Goal: Task Accomplishment & Management: Complete application form

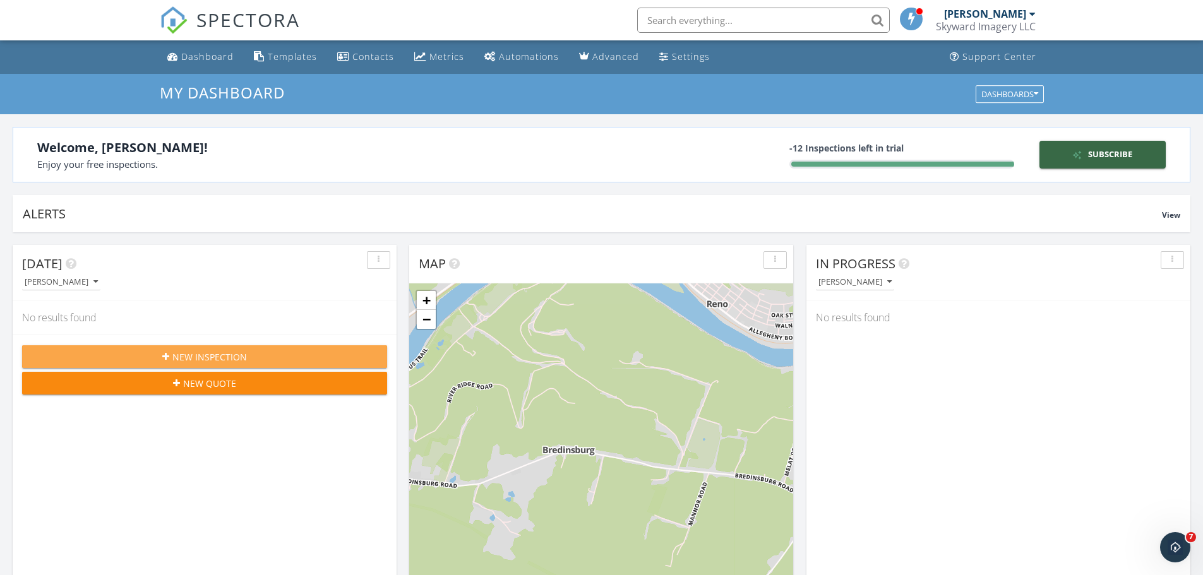
click at [191, 361] on span "New Inspection" at bounding box center [209, 357] width 75 height 13
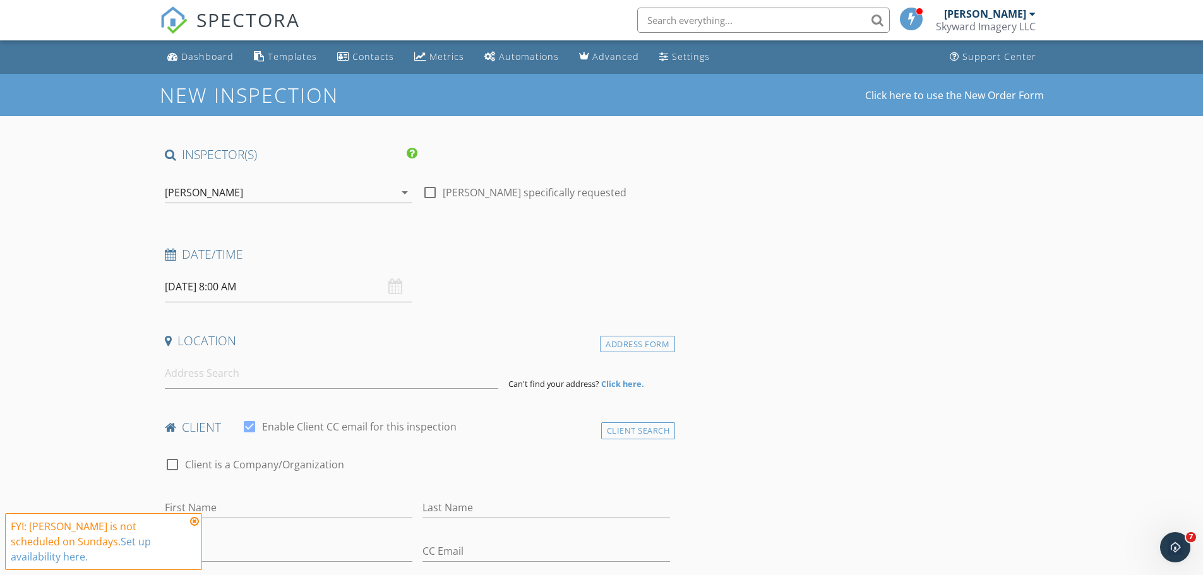
click at [393, 287] on div "09/28/2025 8:00 AM" at bounding box center [289, 287] width 248 height 31
click at [196, 293] on input "09/28/2025 8:00 AM" at bounding box center [289, 287] width 248 height 31
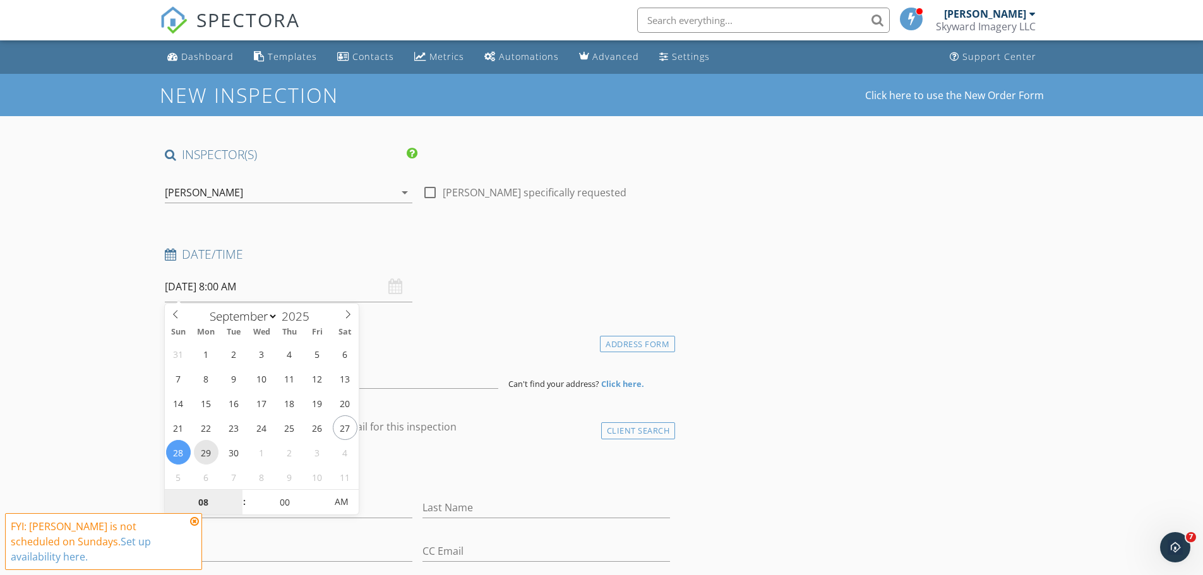
type input "09/29/2025 8:00 AM"
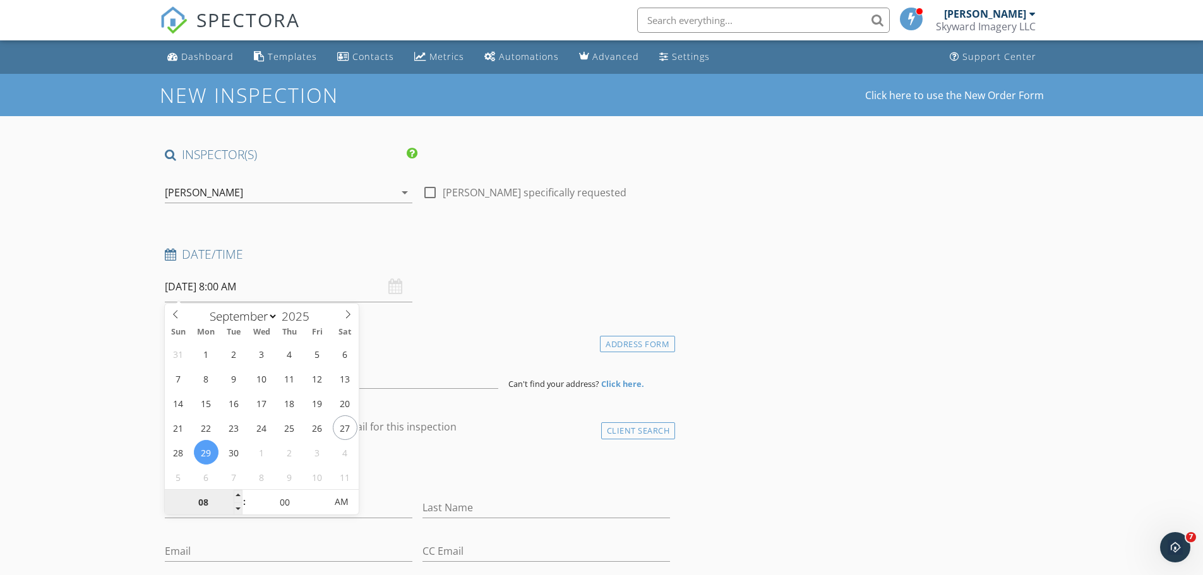
click at [208, 501] on input "08" at bounding box center [204, 502] width 78 height 25
type input "06"
type input "09/29/2025 6:00 AM"
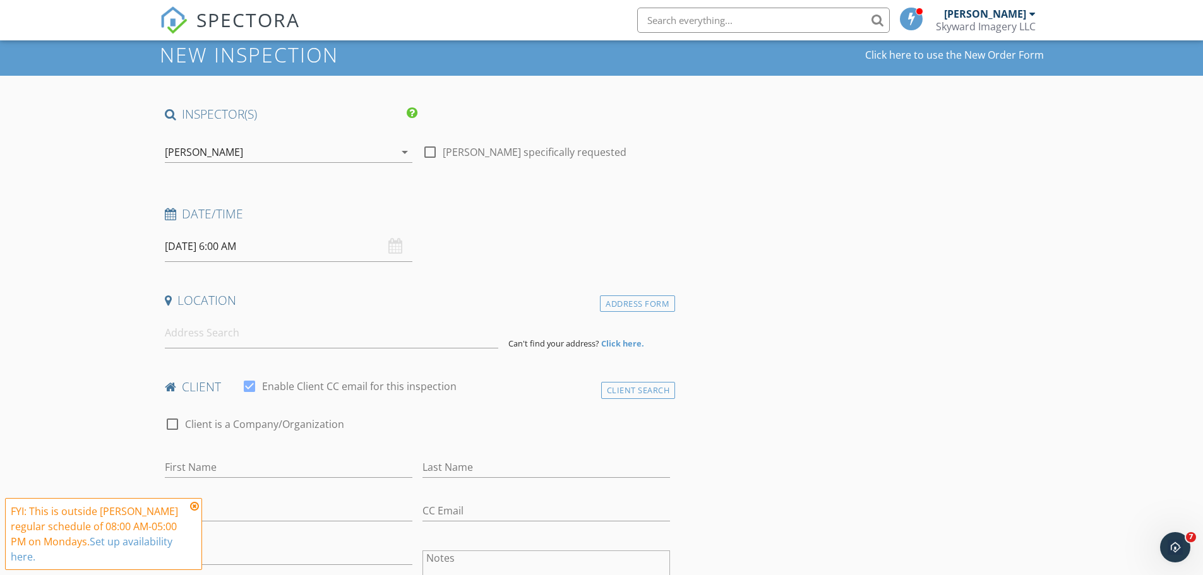
scroll to position [63, 0]
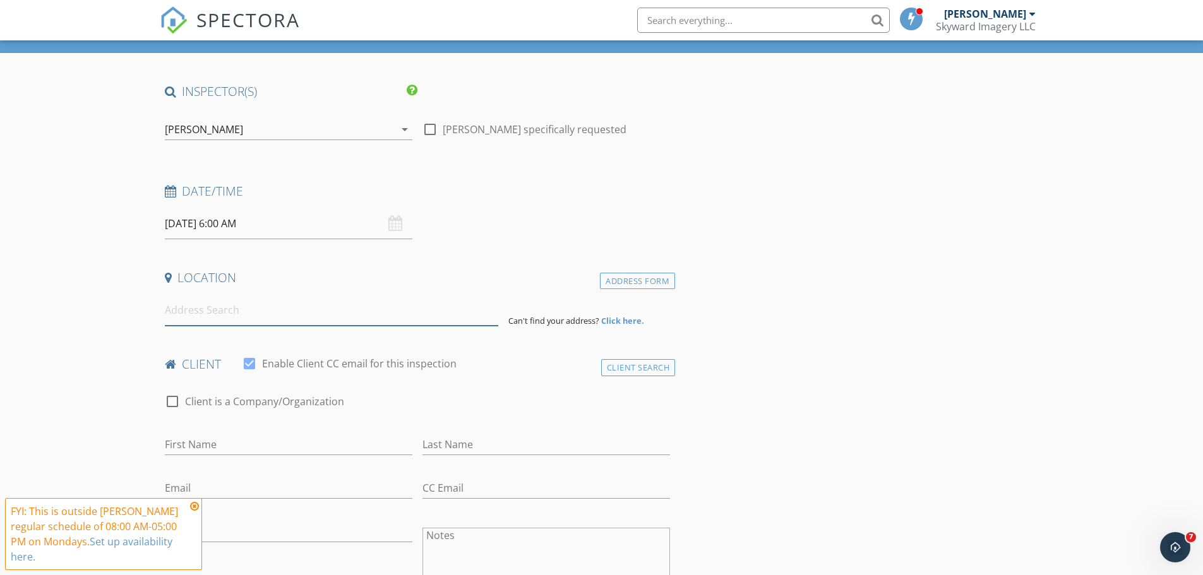
click at [208, 313] on input at bounding box center [331, 310] width 333 height 31
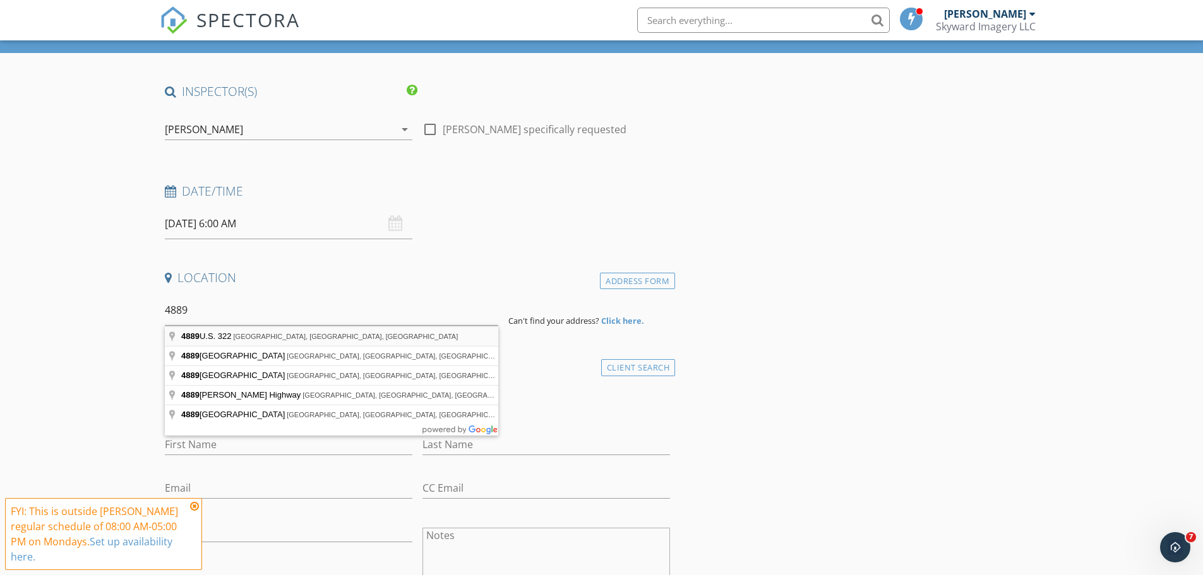
type input "4889 U.S. 322, Knox, PA, USA"
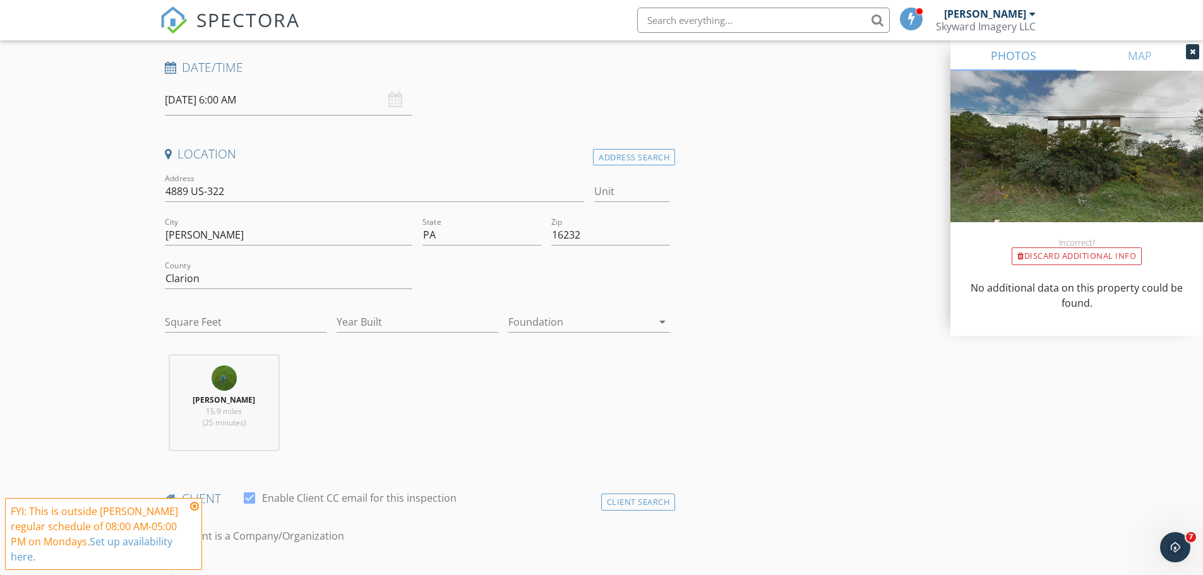
scroll to position [189, 0]
click at [232, 317] on input "Square Feet" at bounding box center [246, 319] width 162 height 21
type input "2320"
click at [374, 324] on input "Year Built" at bounding box center [418, 319] width 162 height 21
type input "1900"
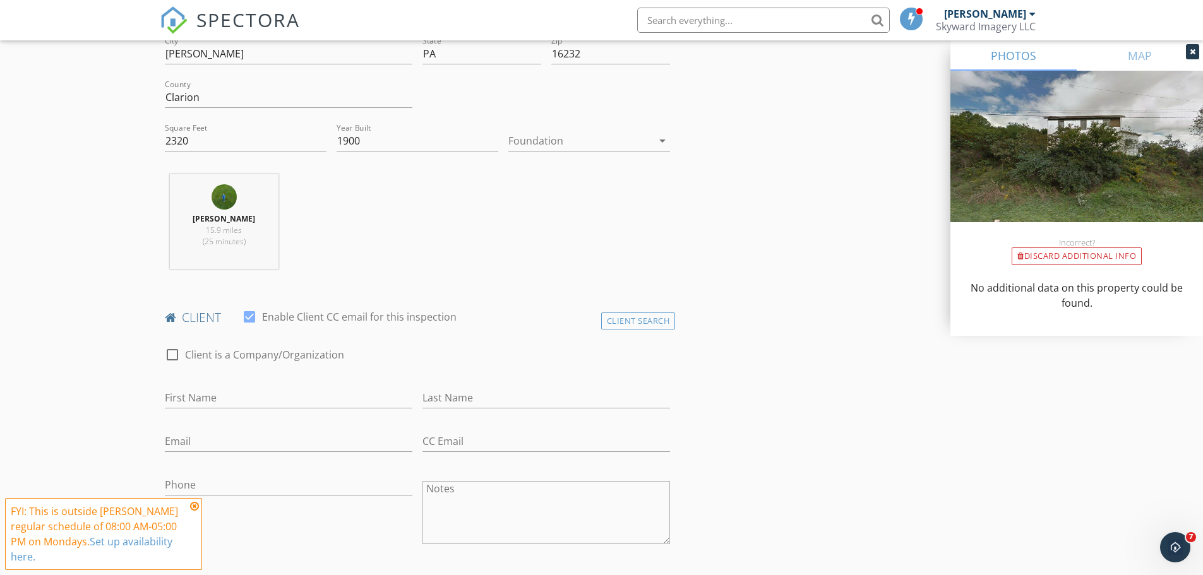
scroll to position [379, 0]
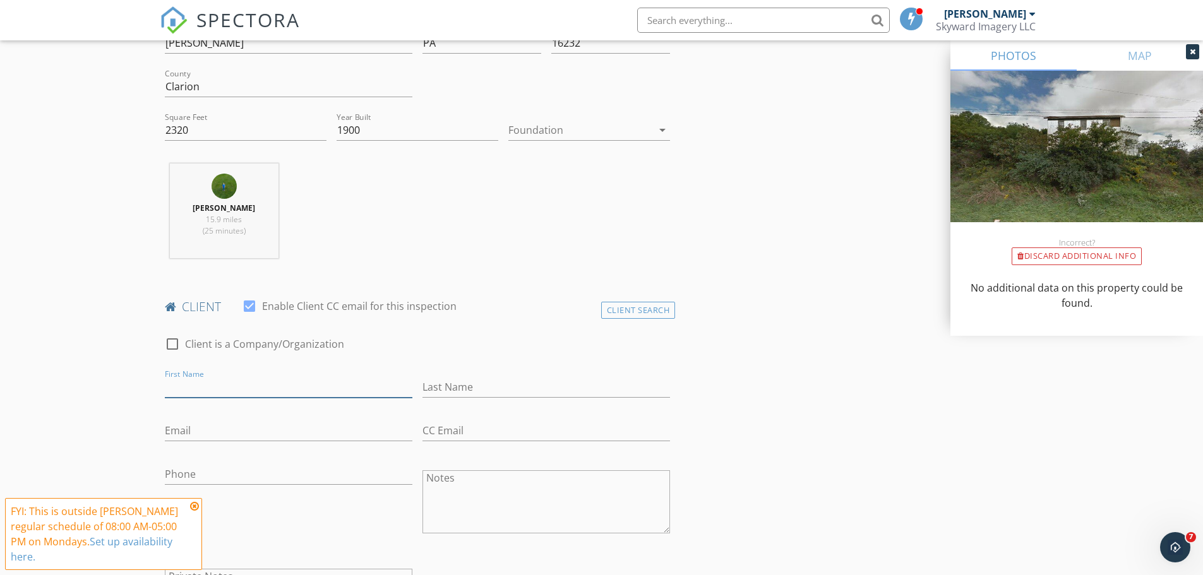
click at [200, 383] on input "First Name" at bounding box center [289, 387] width 248 height 21
type input "[PERSON_NAME]"
click at [463, 388] on input "Last Name" at bounding box center [547, 387] width 248 height 21
type input "Enoch"
click at [316, 439] on input "Email" at bounding box center [289, 431] width 248 height 21
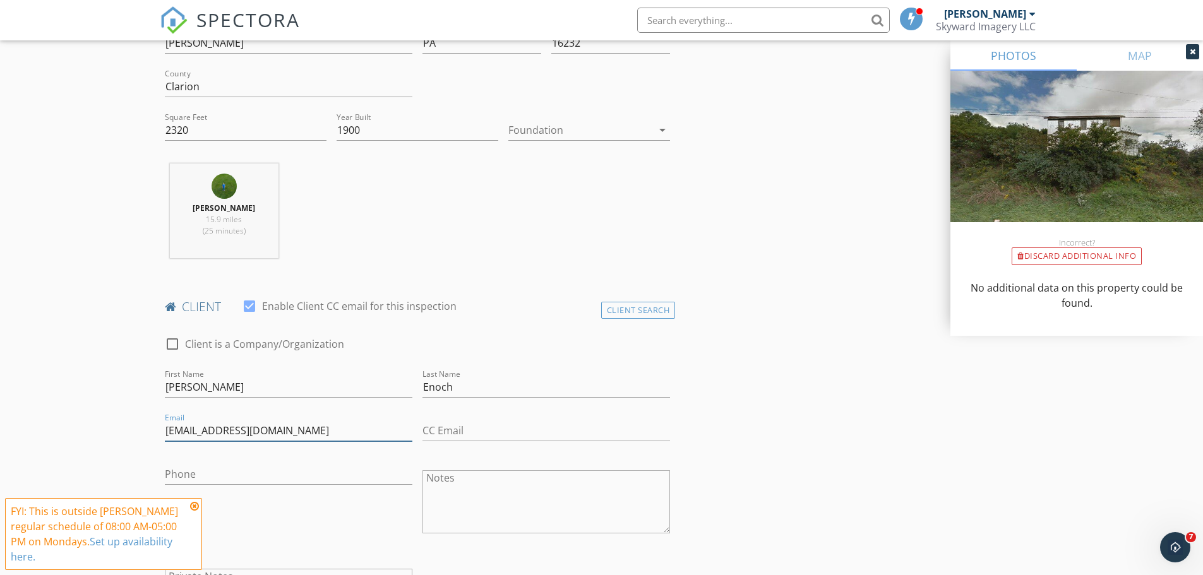
type input "cherrienoch@gmail.com"
type input "trailriderdr42@gmail.com"
click at [297, 467] on input "Phone" at bounding box center [289, 477] width 248 height 21
click at [297, 467] on input "Phone" at bounding box center [289, 474] width 248 height 21
type input "602-703-7103"
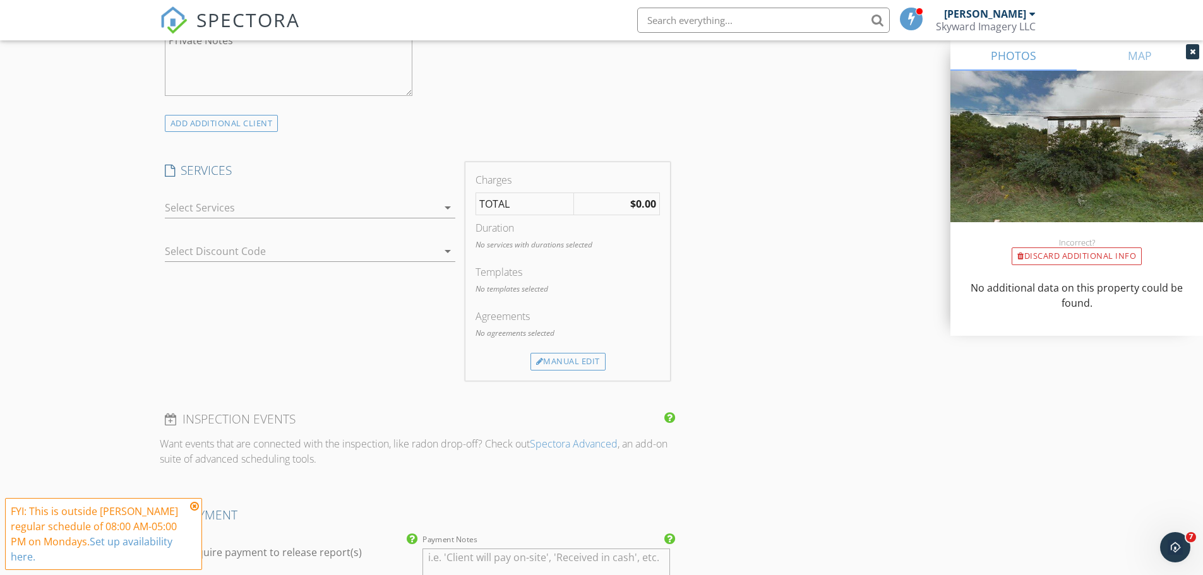
scroll to position [947, 0]
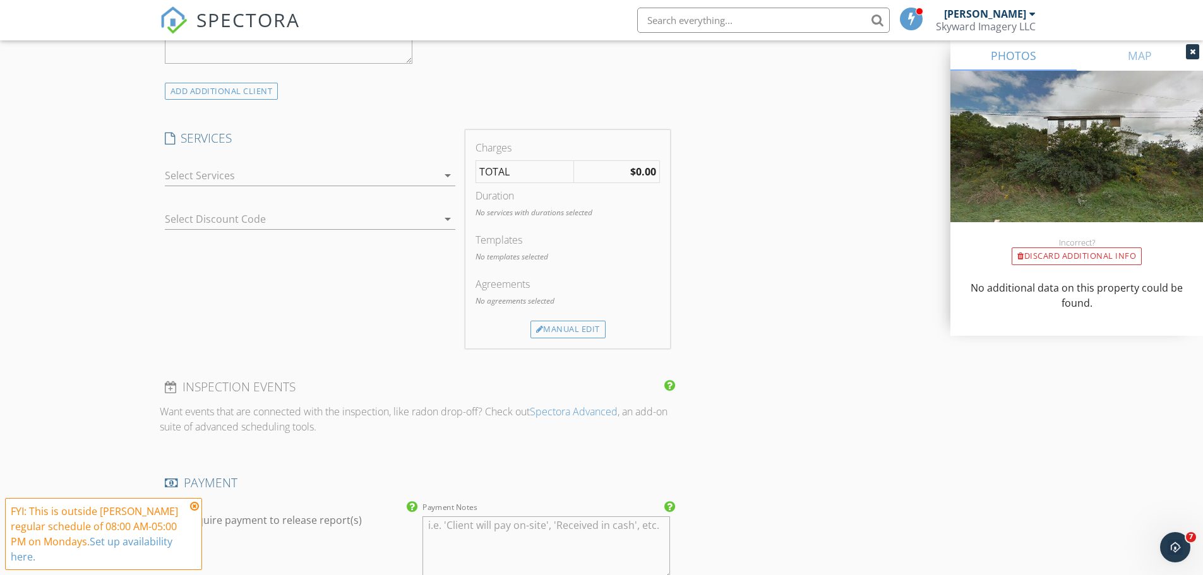
click at [438, 178] on div "arrow_drop_down" at bounding box center [447, 175] width 18 height 15
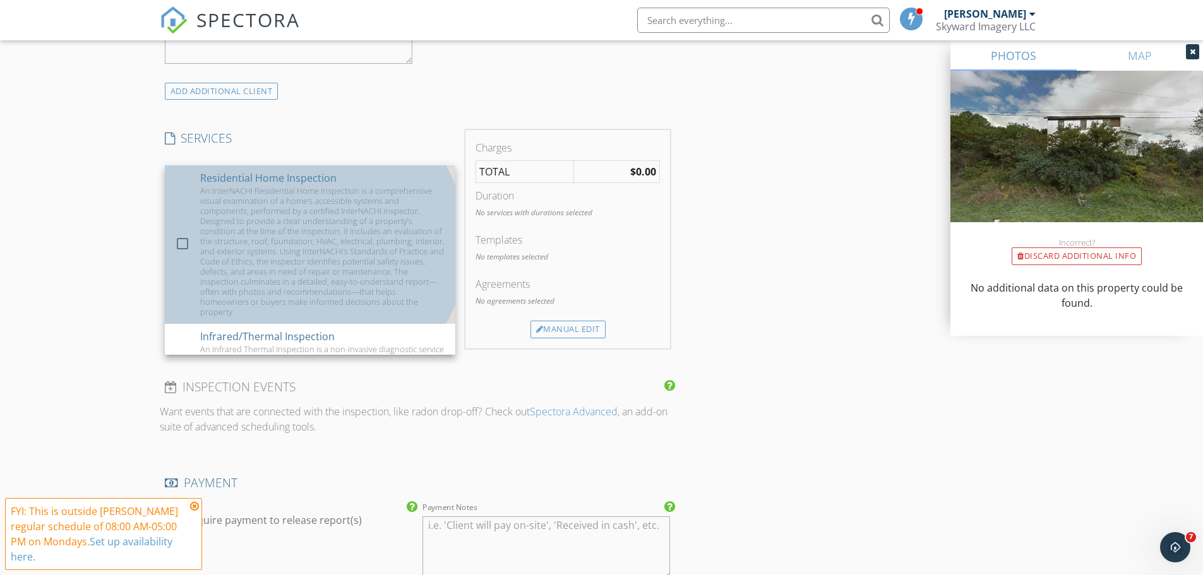
click at [345, 222] on div "An InterNACHI Residential Home Inspection is a comprehensive visual examination…" at bounding box center [322, 251] width 245 height 131
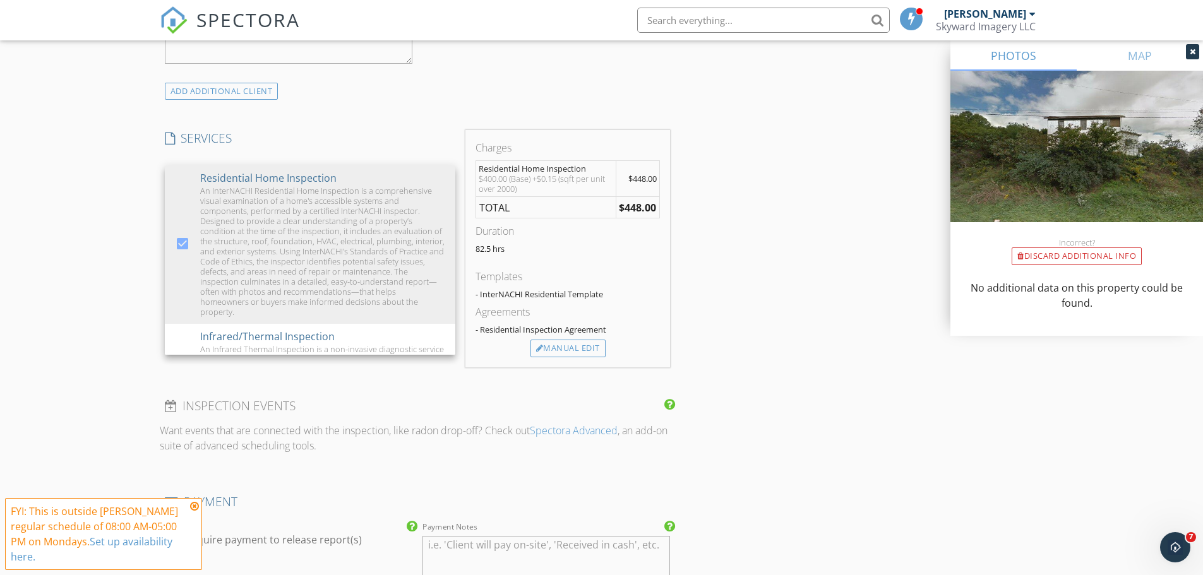
click at [83, 239] on div "New Inspection Click here to use the New Order Form INSPECTOR(S) check_box Dust…" at bounding box center [601, 223] width 1203 height 2193
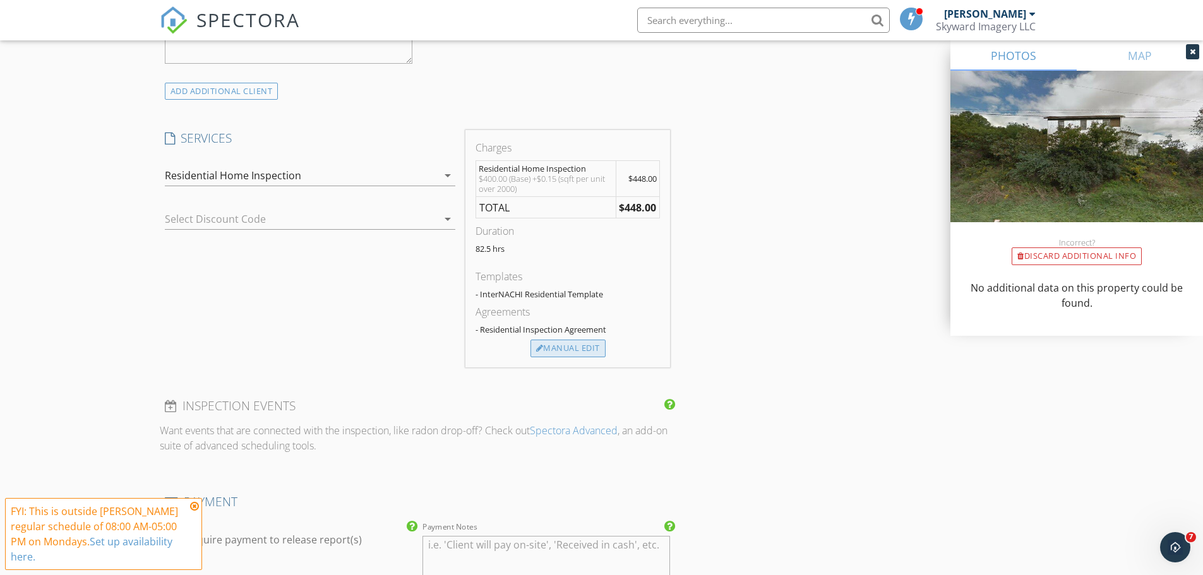
click at [552, 349] on div "Manual Edit" at bounding box center [568, 349] width 75 height 18
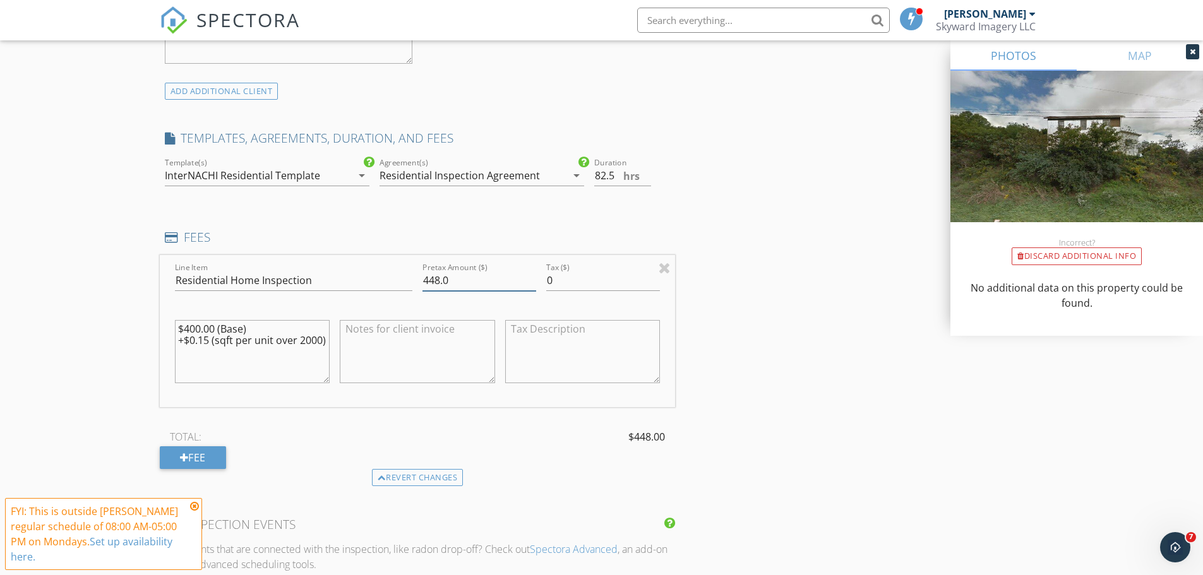
click at [441, 282] on input "448.0" at bounding box center [480, 280] width 114 height 21
type input "445.0"
click at [103, 369] on div "New Inspection Click here to use the New Order Form INSPECTOR(S) check_box Dust…" at bounding box center [601, 283] width 1203 height 2312
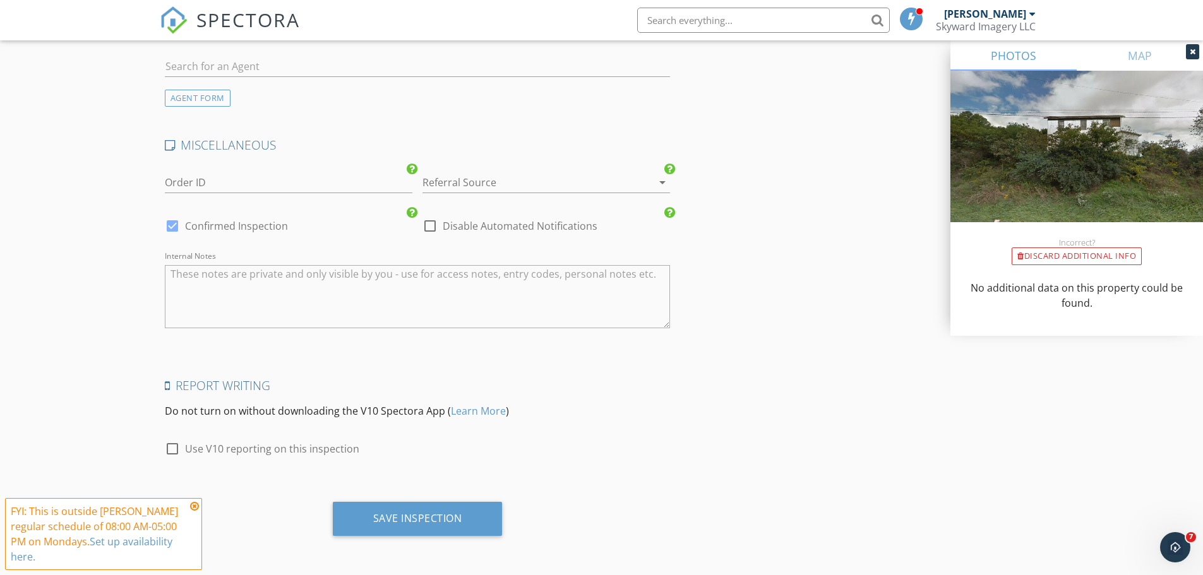
scroll to position [1811, 0]
click at [171, 447] on div at bounding box center [172, 448] width 21 height 21
checkbox input "true"
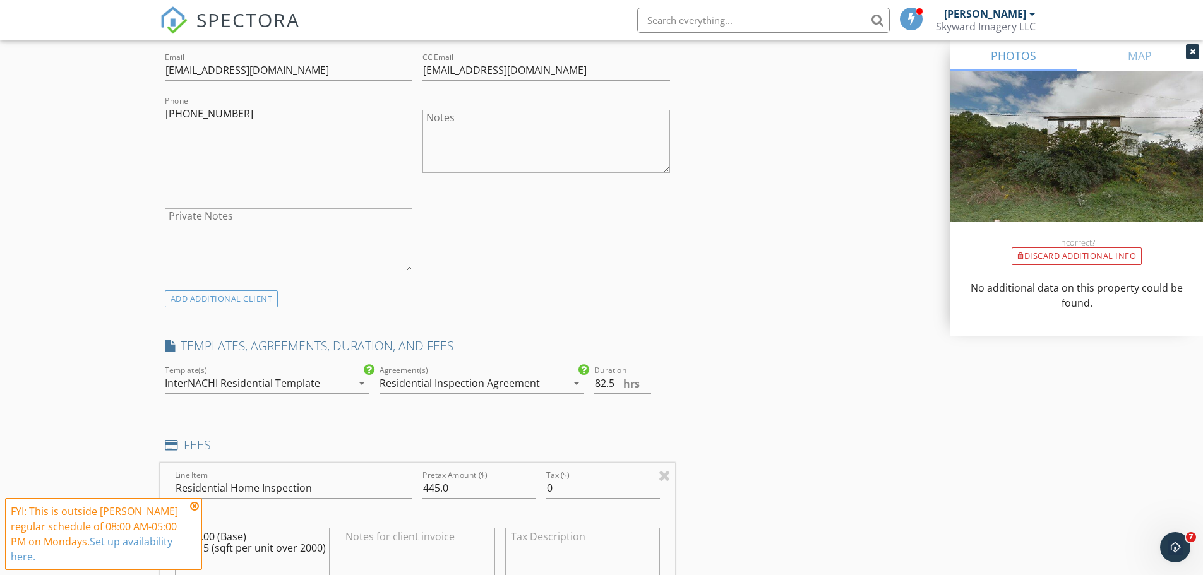
scroll to position [737, 0]
click at [611, 389] on input "82.5" at bounding box center [622, 386] width 57 height 21
click at [604, 388] on input "82.5" at bounding box center [622, 386] width 57 height 21
click at [606, 388] on input "82.5" at bounding box center [622, 386] width 57 height 21
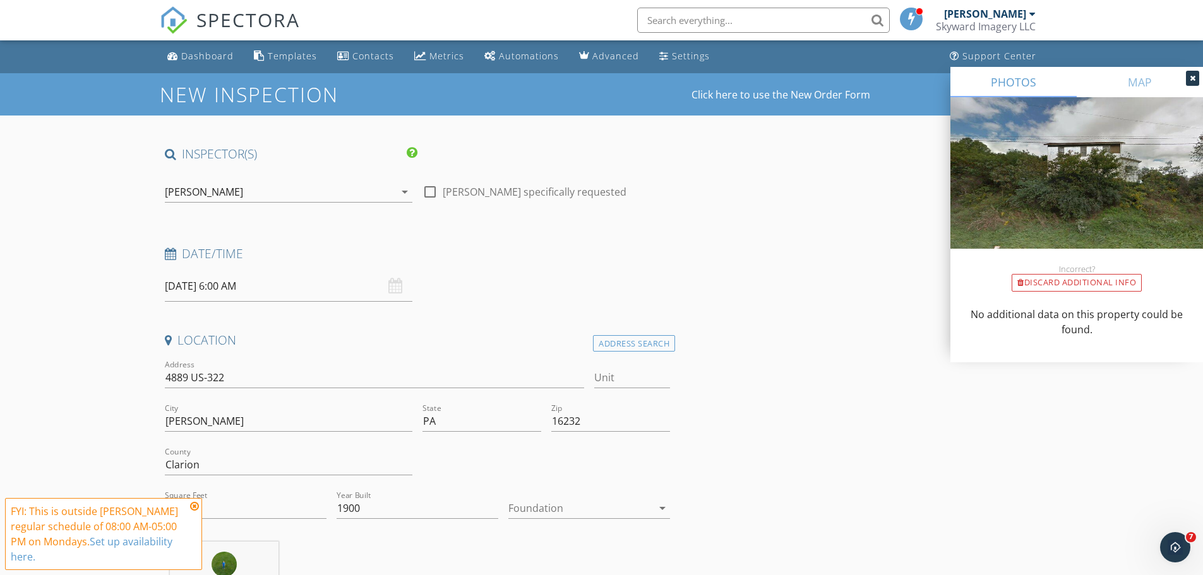
scroll to position [0, 0]
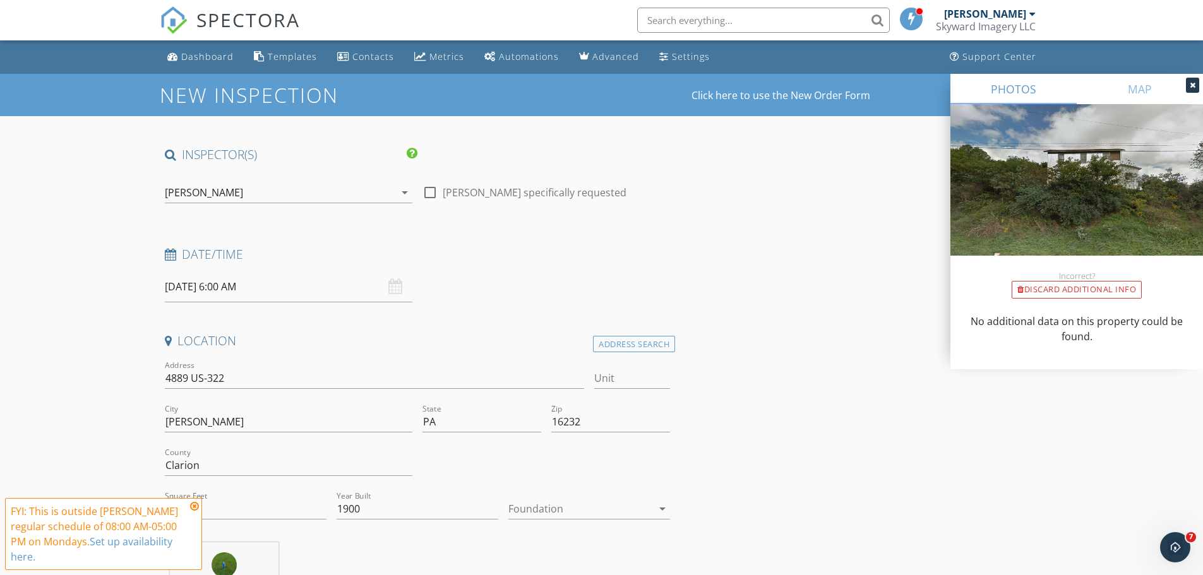
type input "2.5"
click at [252, 286] on input "09/29/2025 6:00 AM" at bounding box center [289, 287] width 248 height 31
type input "09/29/2025 6:00 PM"
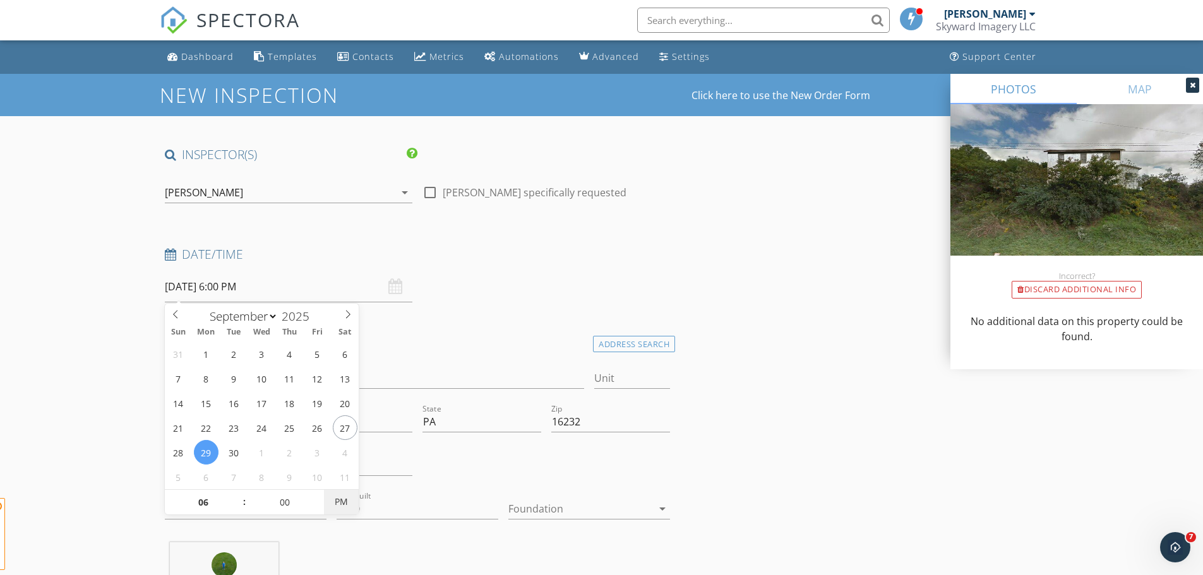
click at [336, 496] on span "PM" at bounding box center [341, 501] width 35 height 25
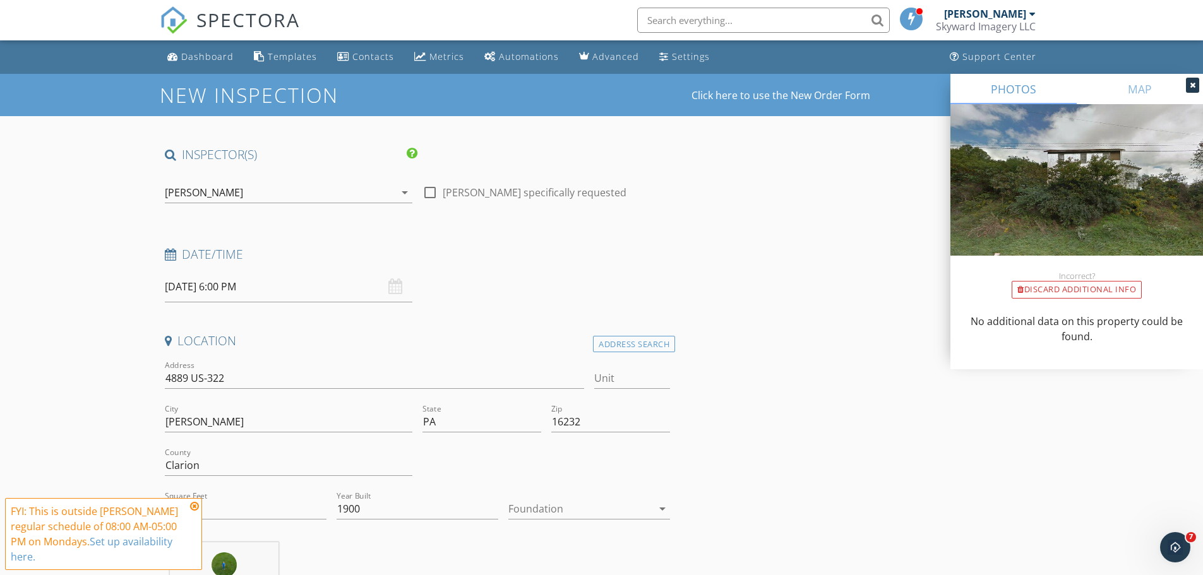
click at [196, 508] on icon at bounding box center [194, 506] width 9 height 10
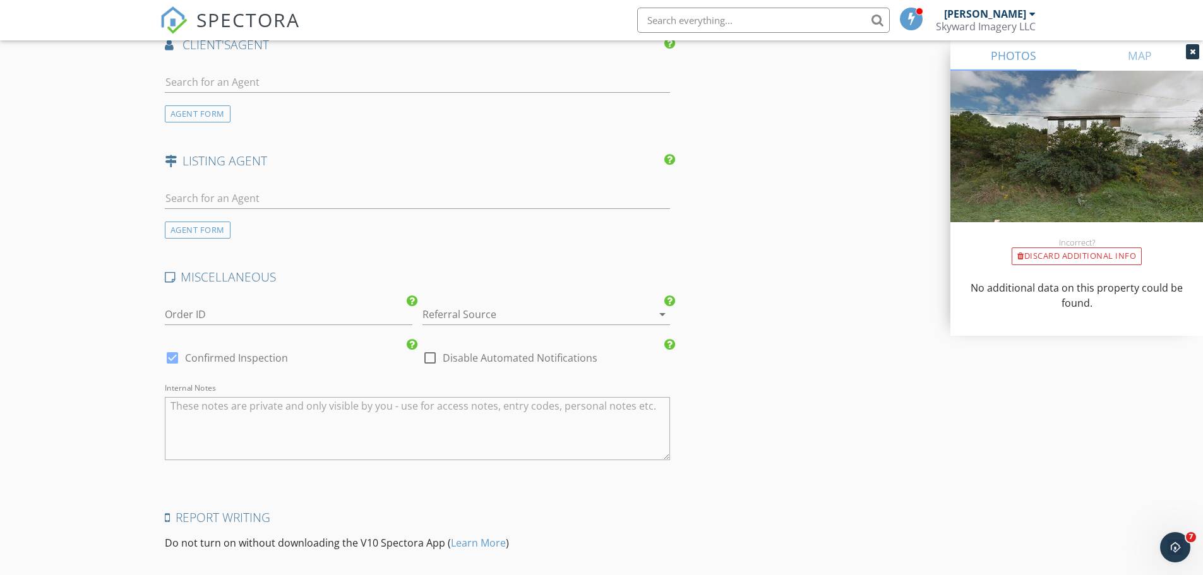
scroll to position [1811, 0]
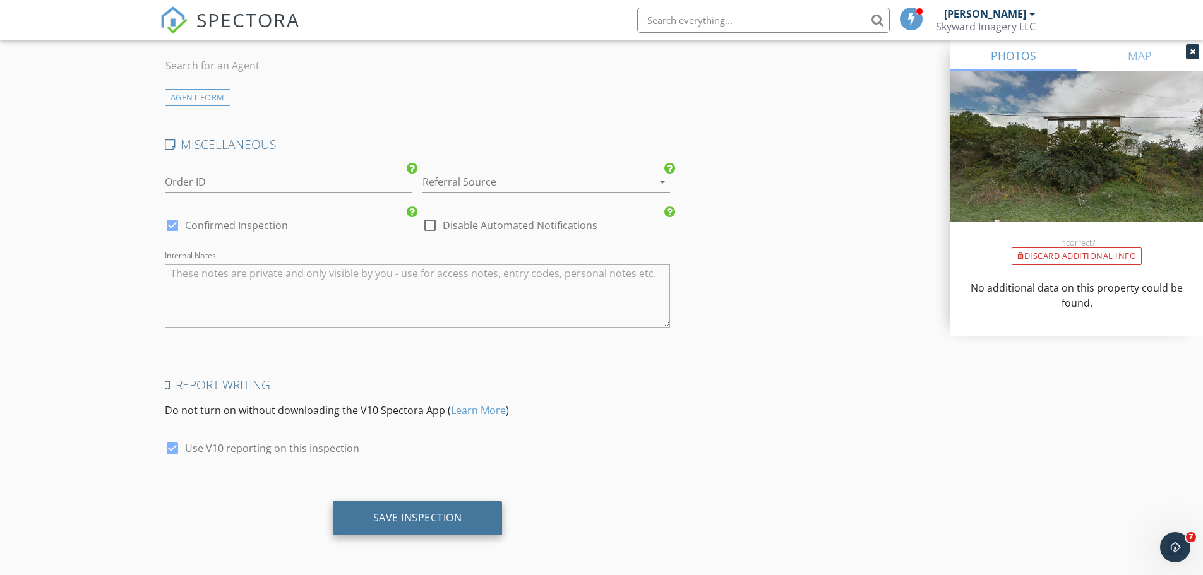
click at [401, 520] on div "Save Inspection" at bounding box center [417, 518] width 89 height 13
click at [417, 520] on div "Save Inspection" at bounding box center [417, 518] width 89 height 13
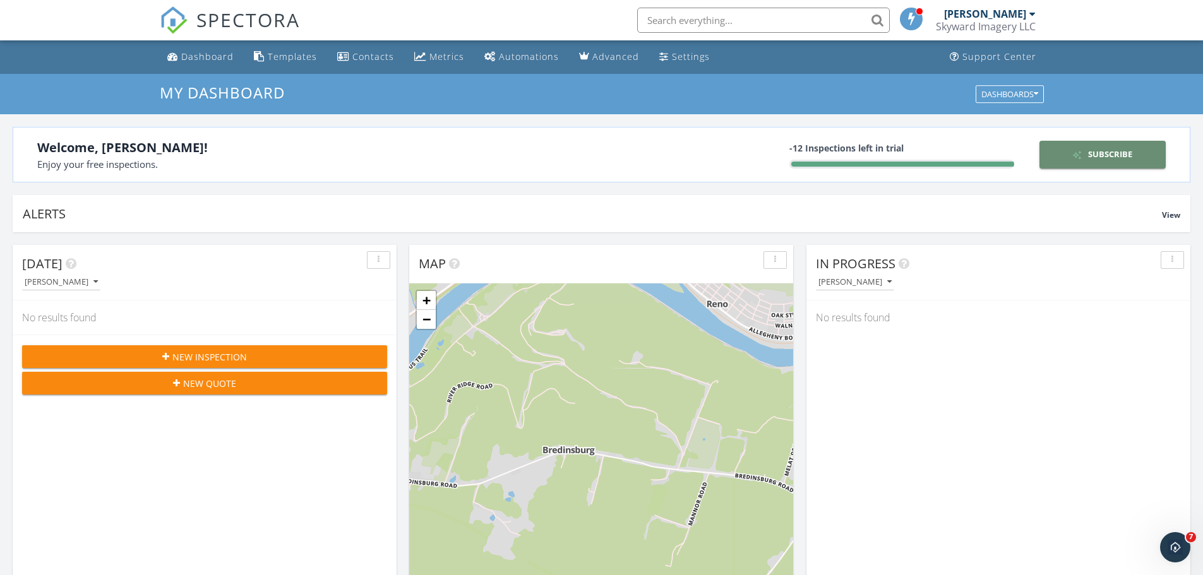
click at [1061, 152] on div "Subscribe" at bounding box center [1103, 154] width 116 height 13
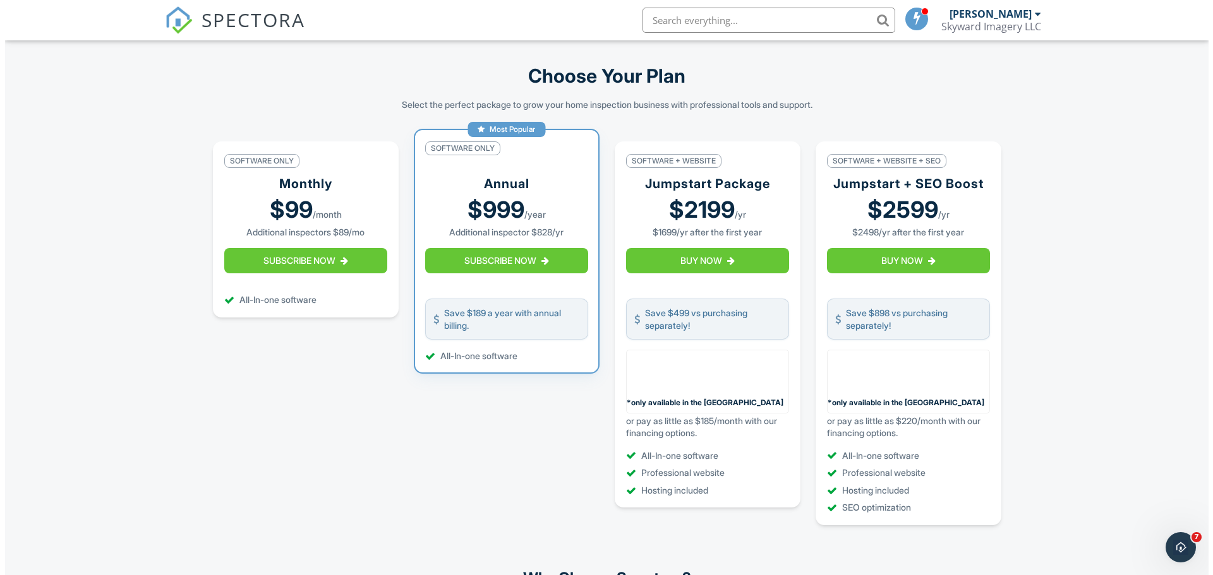
scroll to position [189, 0]
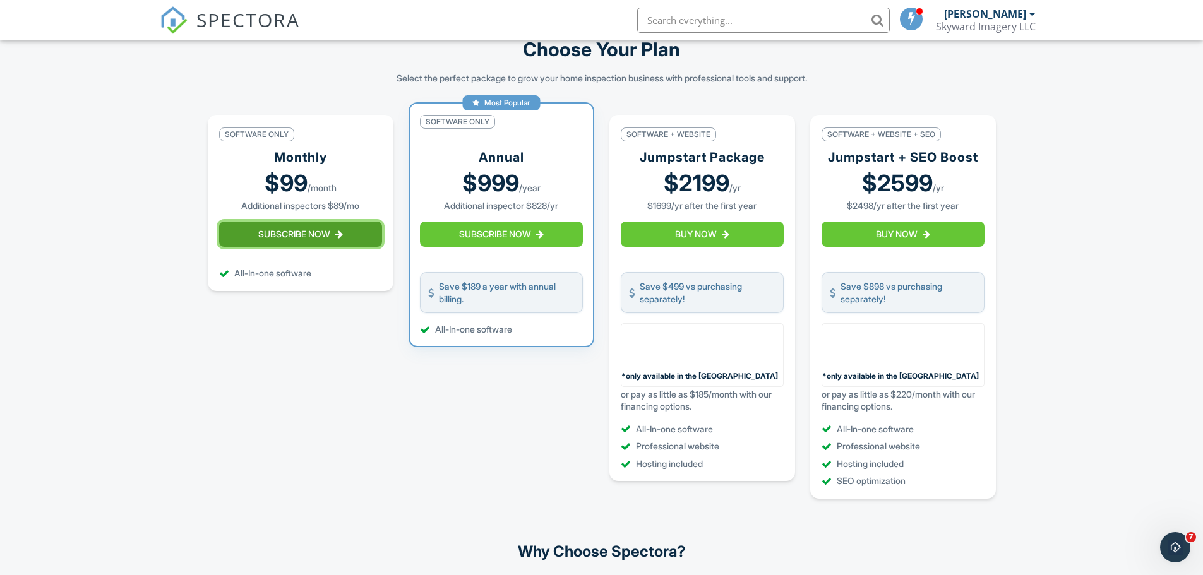
click at [322, 247] on button "Subscribe Now" at bounding box center [300, 234] width 163 height 25
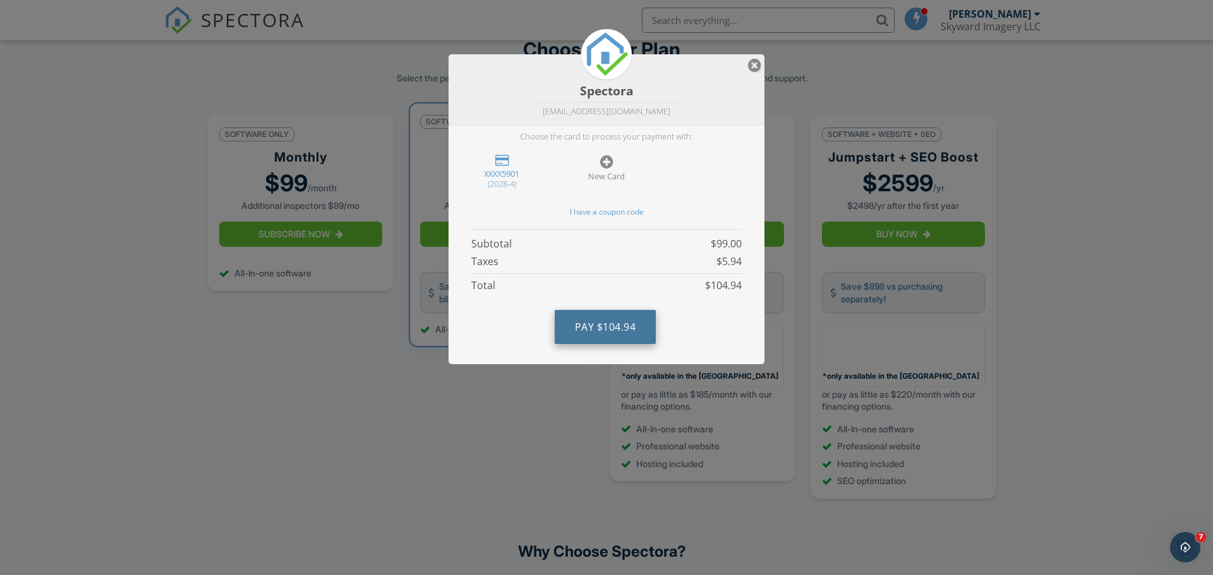
click at [590, 328] on span "Pay" at bounding box center [585, 327] width 20 height 14
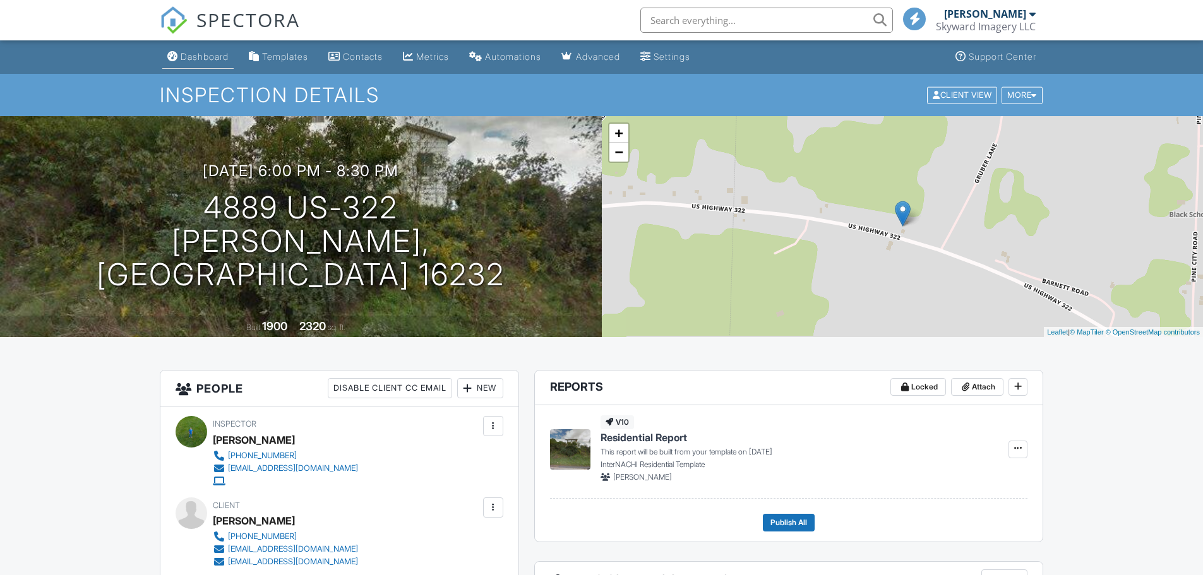
click at [208, 54] on div "Dashboard" at bounding box center [205, 56] width 48 height 11
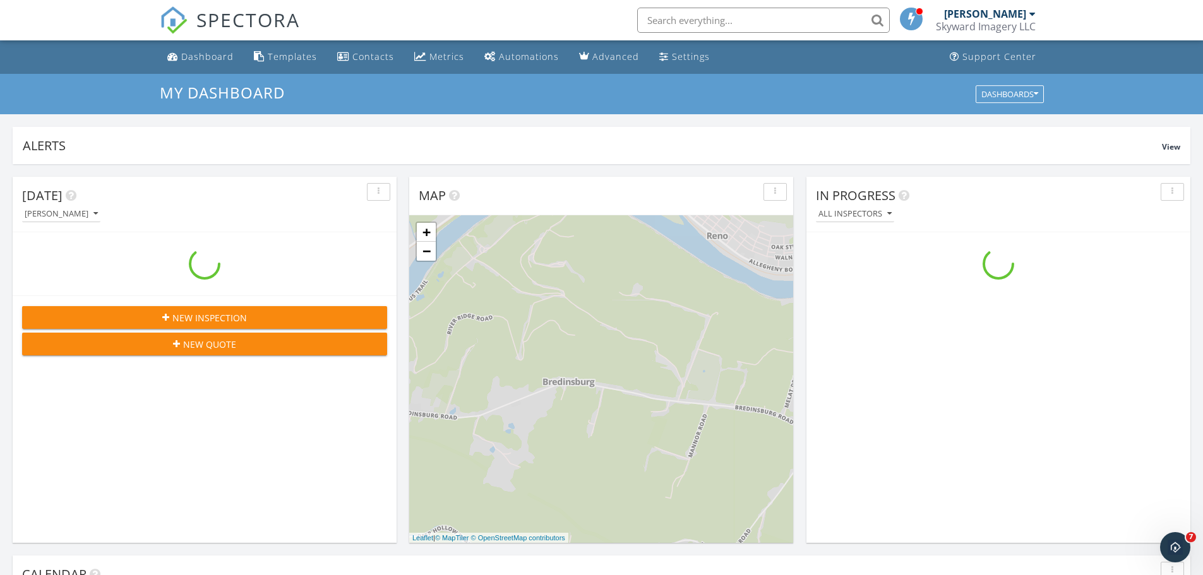
scroll to position [1169, 1223]
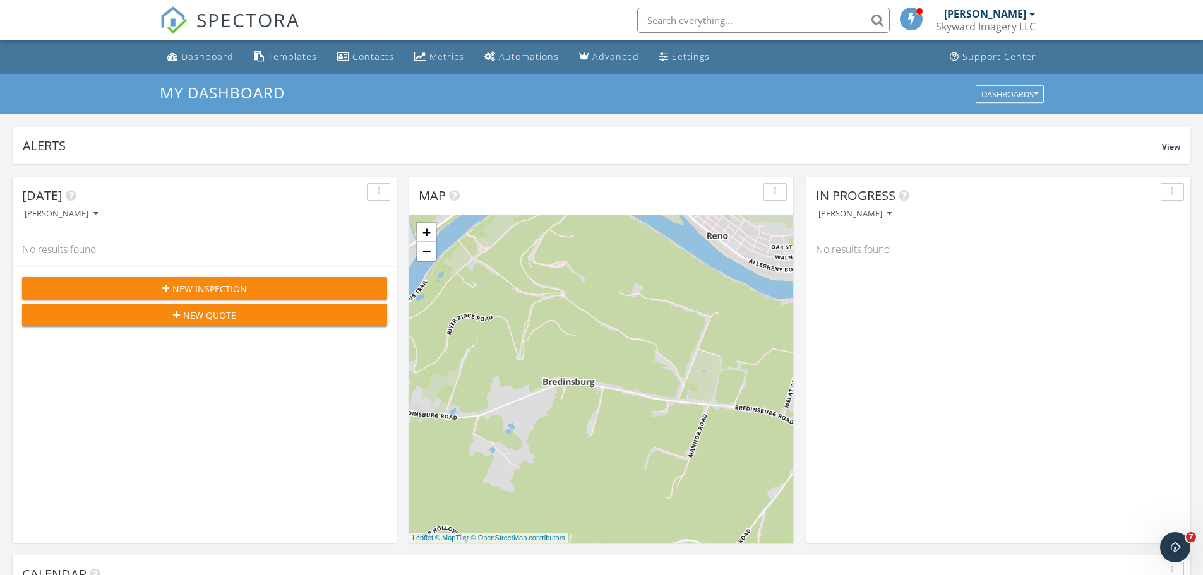
click at [219, 293] on span "New Inspection" at bounding box center [209, 288] width 75 height 13
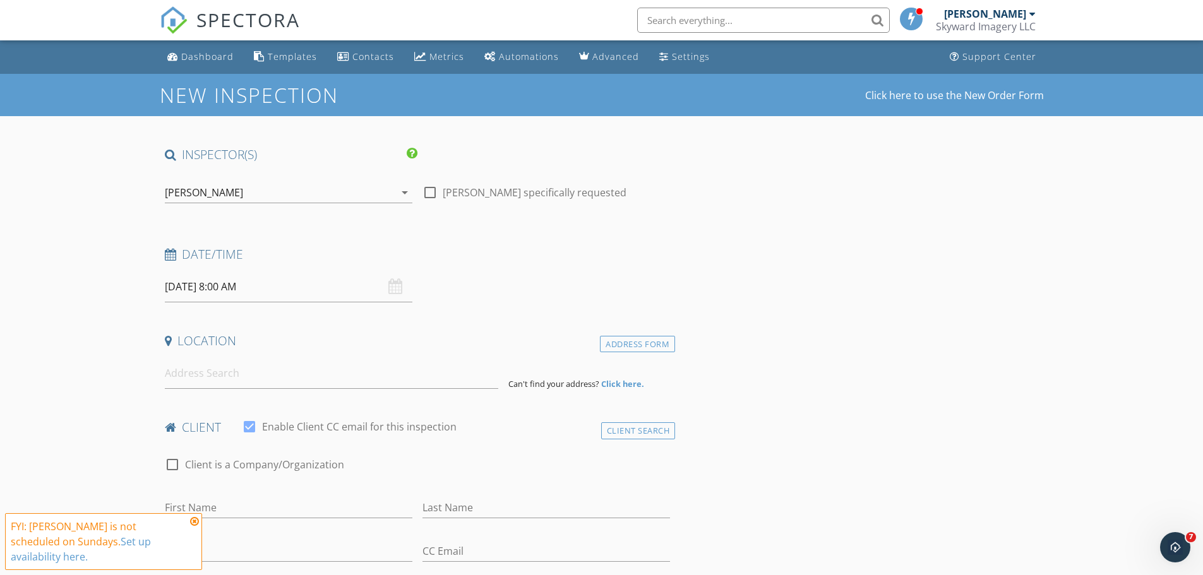
click at [400, 286] on div "[DATE] 8:00 AM" at bounding box center [289, 287] width 248 height 31
click at [188, 284] on input "[DATE] 8:00 AM" at bounding box center [289, 287] width 248 height 31
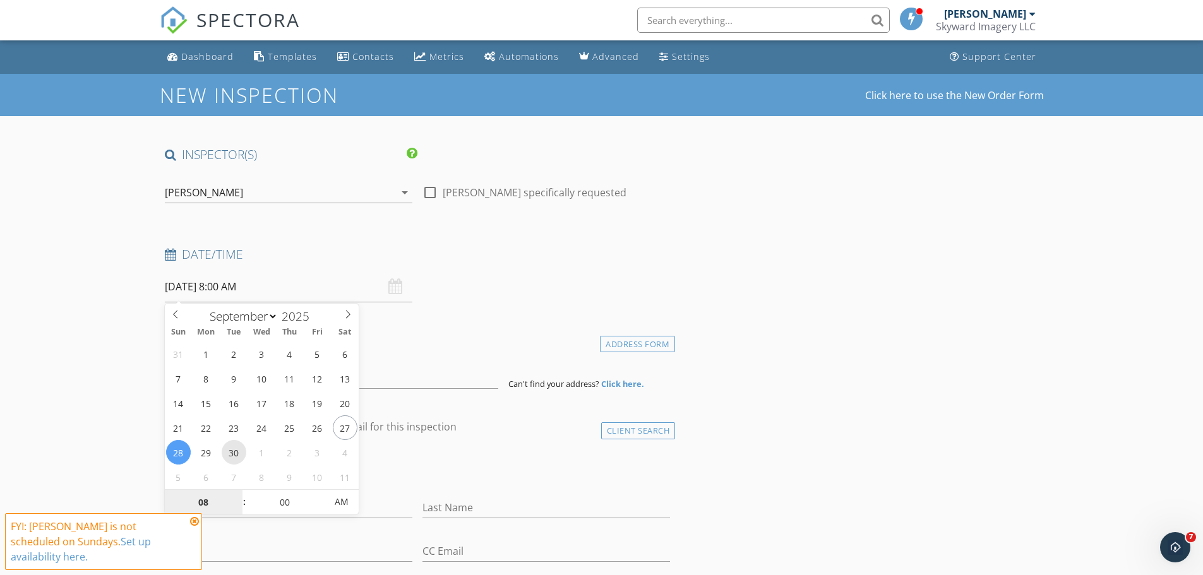
type input "[DATE] 8:00 AM"
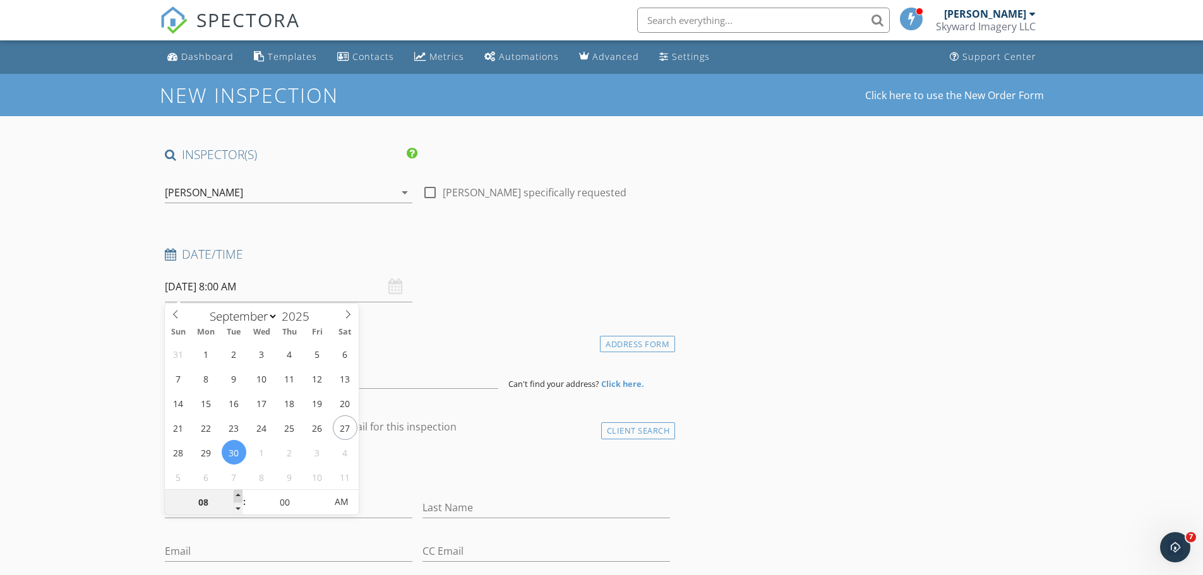
type input "09"
type input "[DATE] 9:00 AM"
click at [235, 497] on span at bounding box center [238, 496] width 9 height 13
type input "10"
type input "[DATE] 10:00 AM"
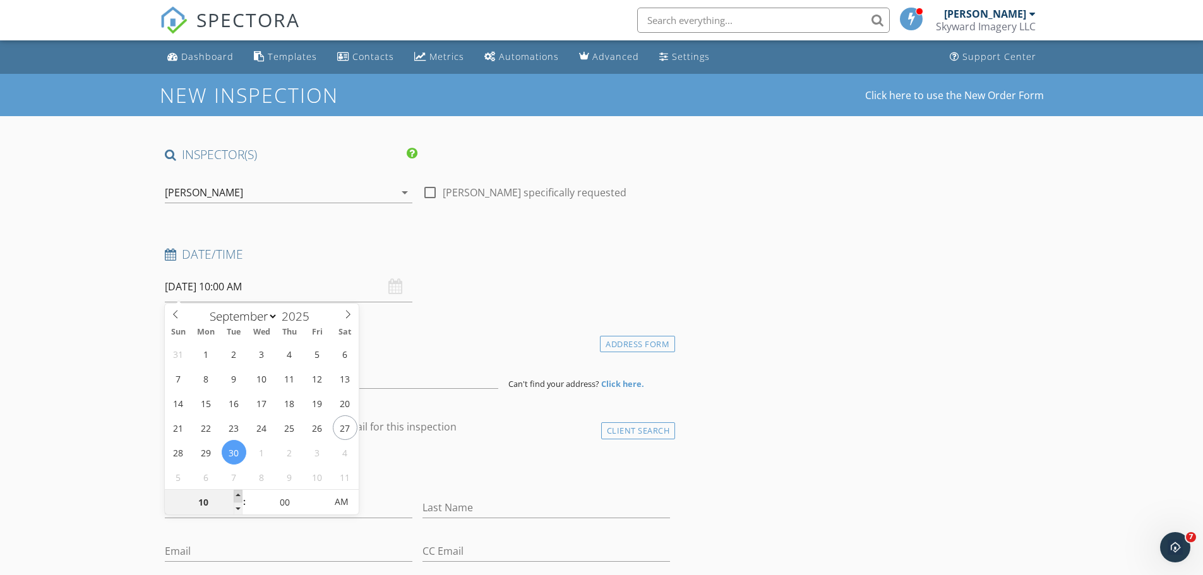
click at [235, 497] on span at bounding box center [238, 496] width 9 height 13
type input "11"
type input "[DATE] 11:00 AM"
click at [235, 497] on span at bounding box center [238, 496] width 9 height 13
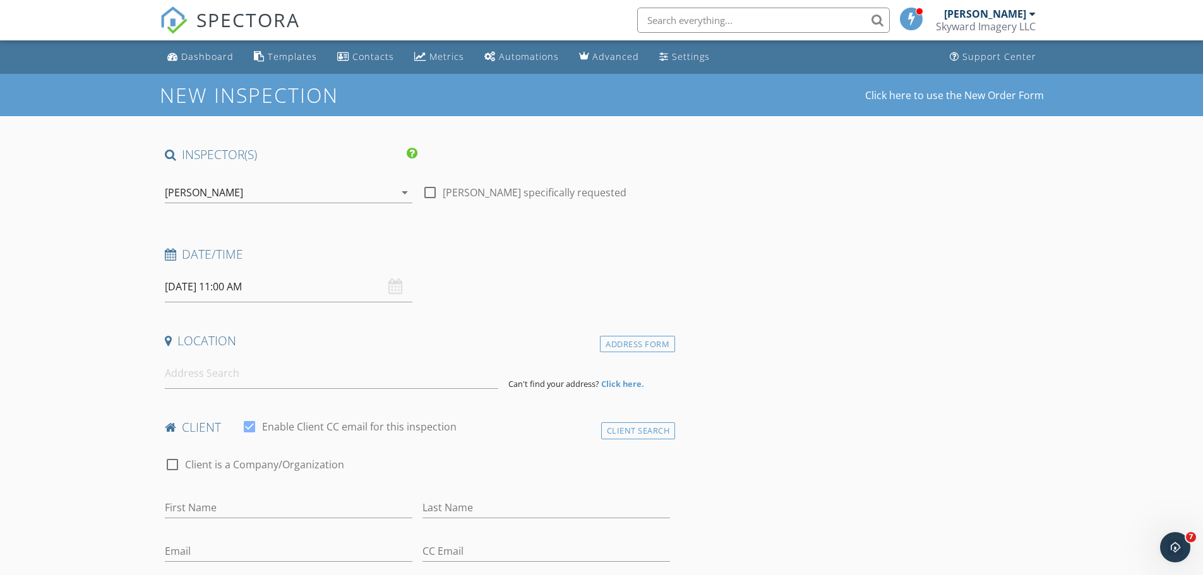
click at [187, 381] on input at bounding box center [331, 373] width 333 height 31
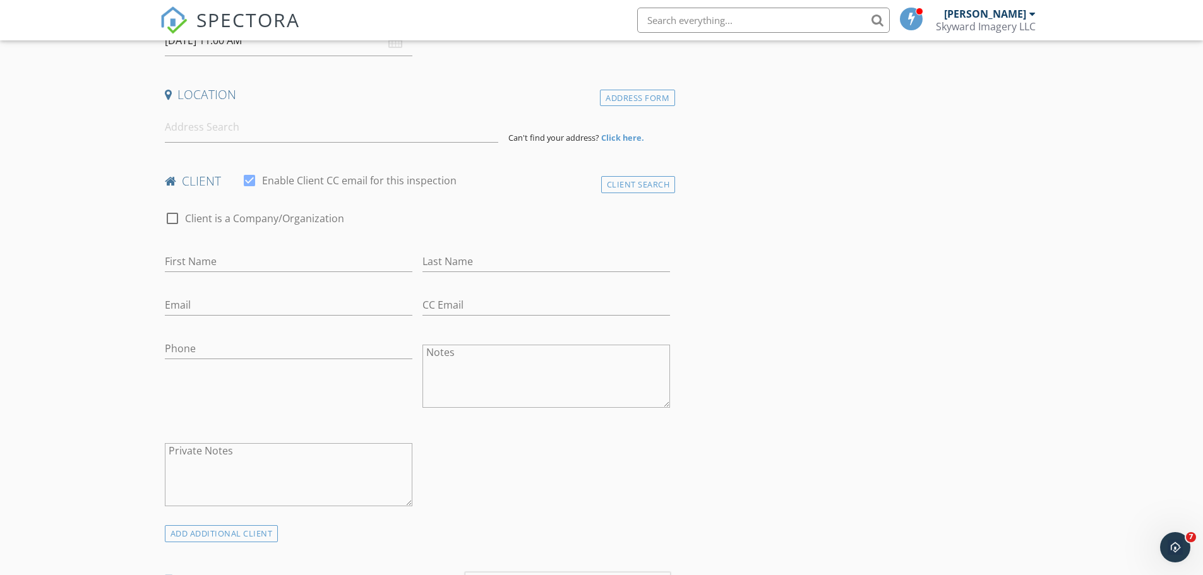
scroll to position [253, 0]
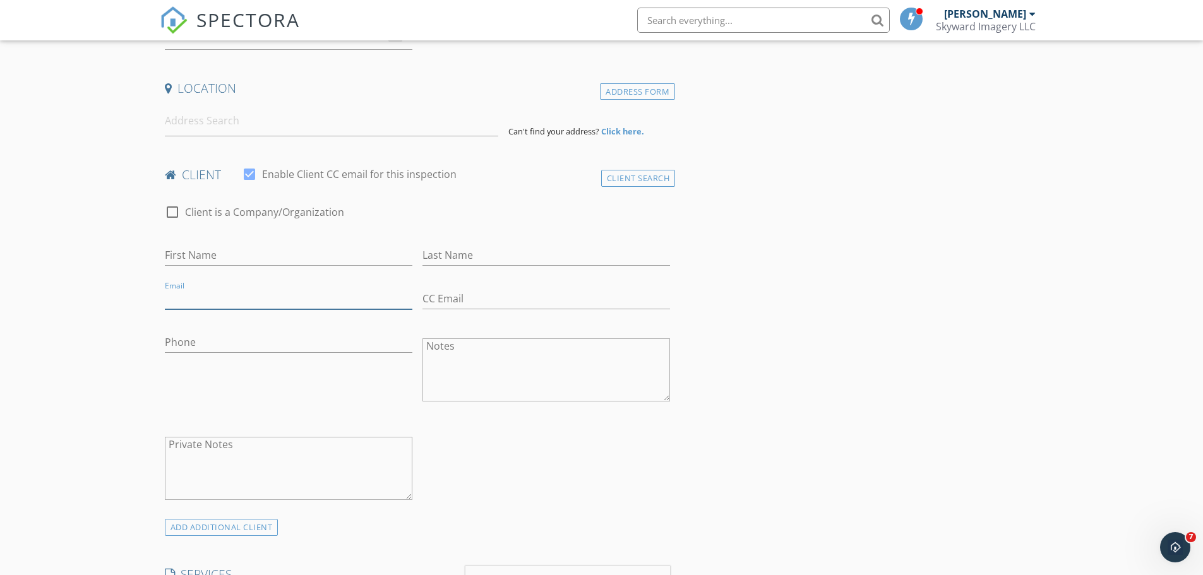
click at [220, 300] on input "Email" at bounding box center [289, 299] width 248 height 21
paste input "[EMAIL_ADDRESS][DOMAIN_NAME]"
type input "[EMAIL_ADDRESS][DOMAIN_NAME]"
click at [209, 248] on input "First Name" at bounding box center [289, 255] width 248 height 21
type input "[PERSON_NAME]"
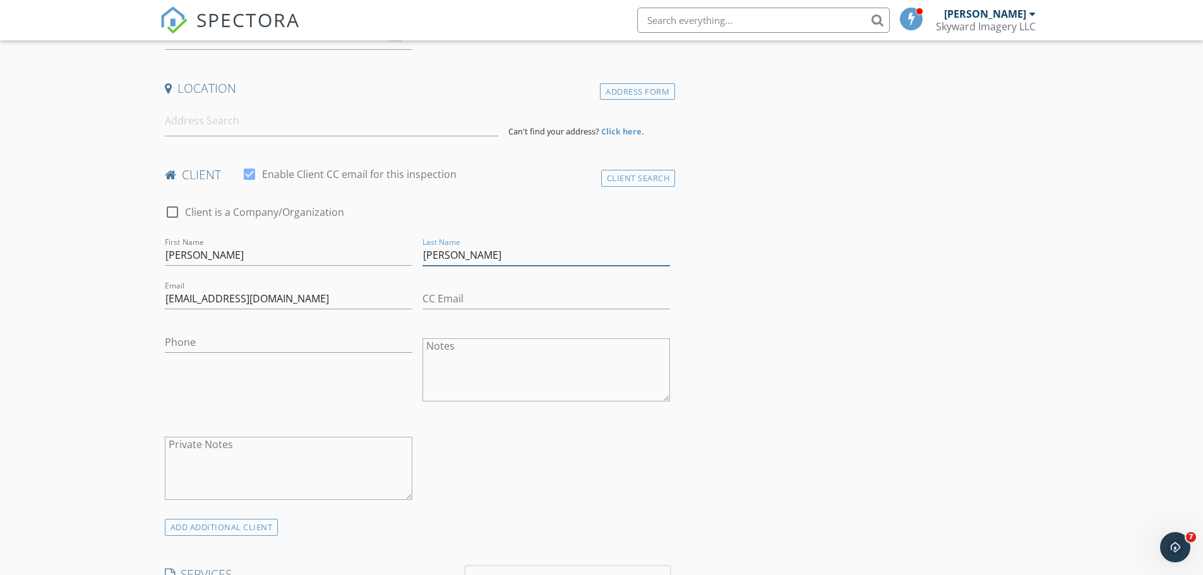
type input "[PERSON_NAME]"
click at [219, 343] on input "Phone" at bounding box center [289, 342] width 248 height 21
click at [263, 340] on input "Phone" at bounding box center [289, 342] width 248 height 21
type input "[PHONE_NUMBER]"
click at [248, 129] on input at bounding box center [331, 120] width 333 height 31
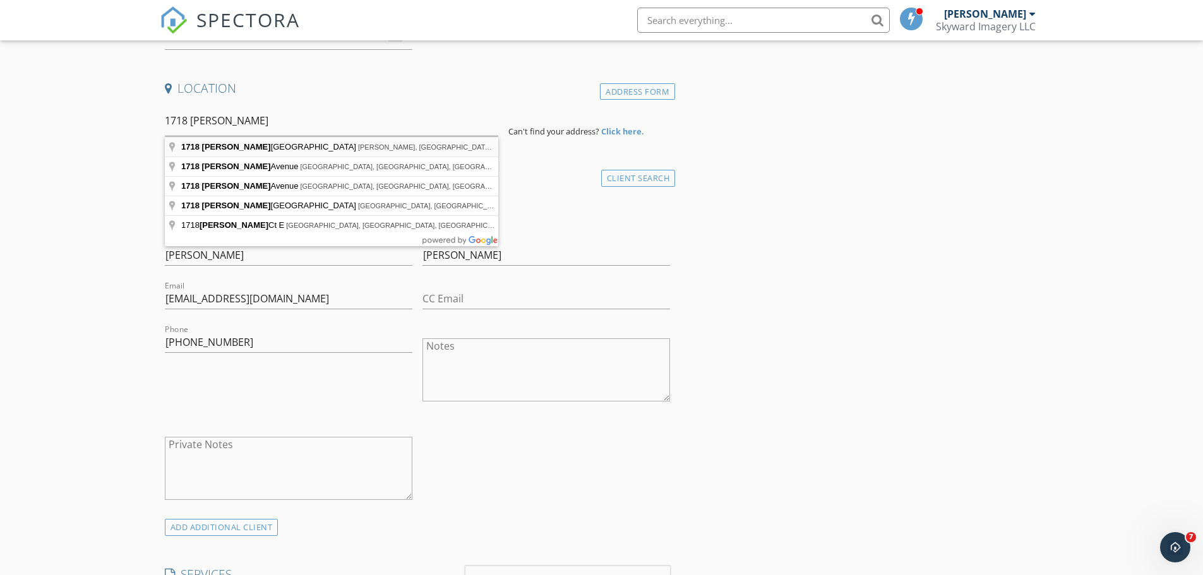
type input "[STREET_ADDRESS][PERSON_NAME][PERSON_NAME]"
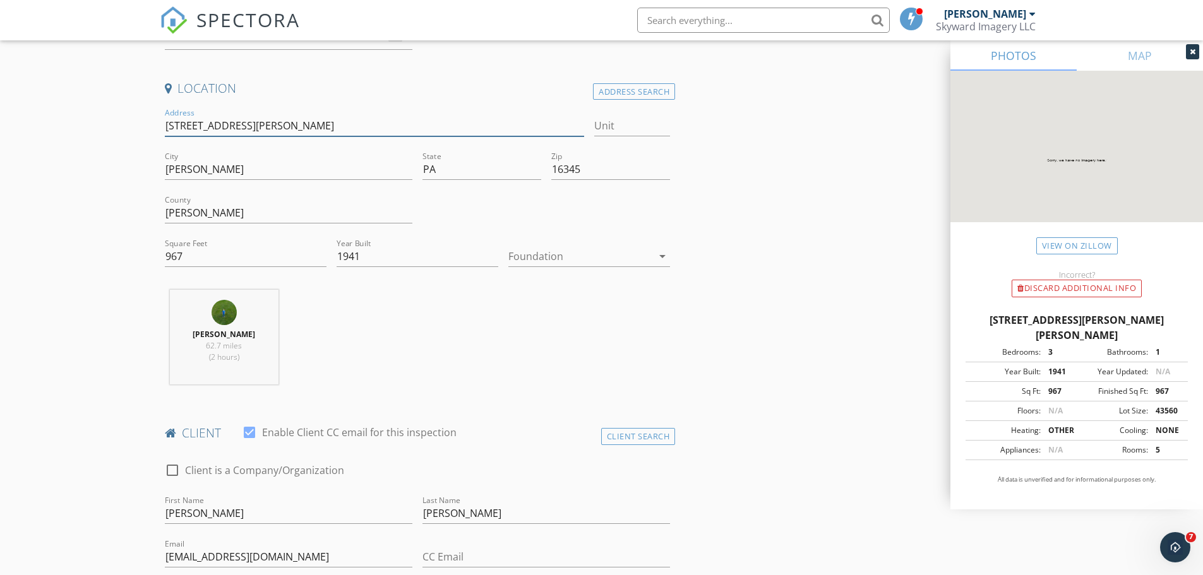
drag, startPoint x: 276, startPoint y: 117, endPoint x: 148, endPoint y: 116, distance: 127.6
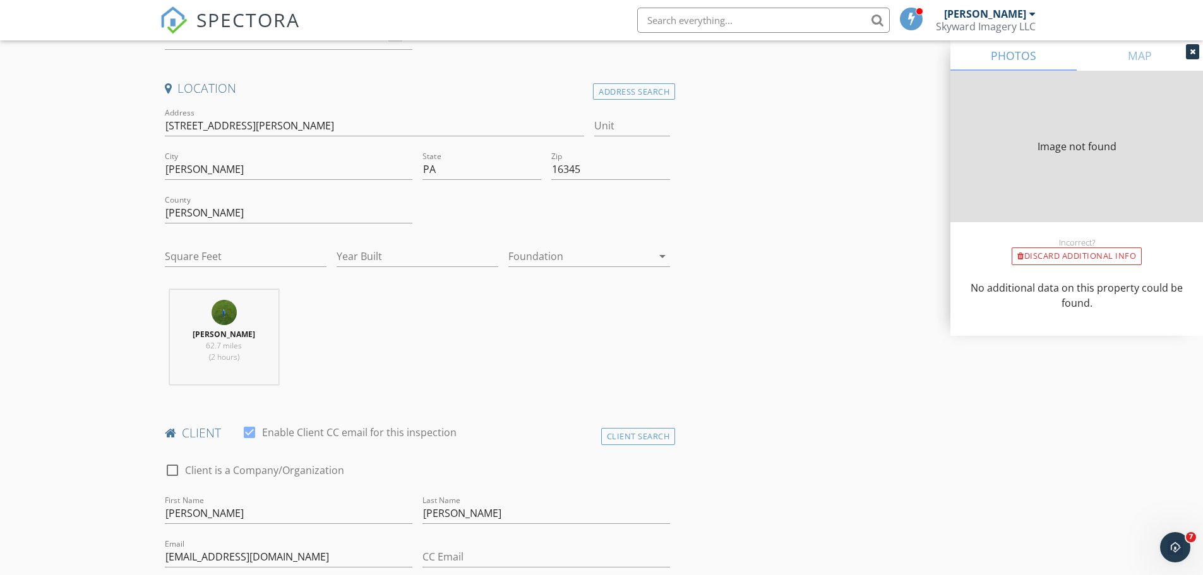
type input "967"
type input "1941"
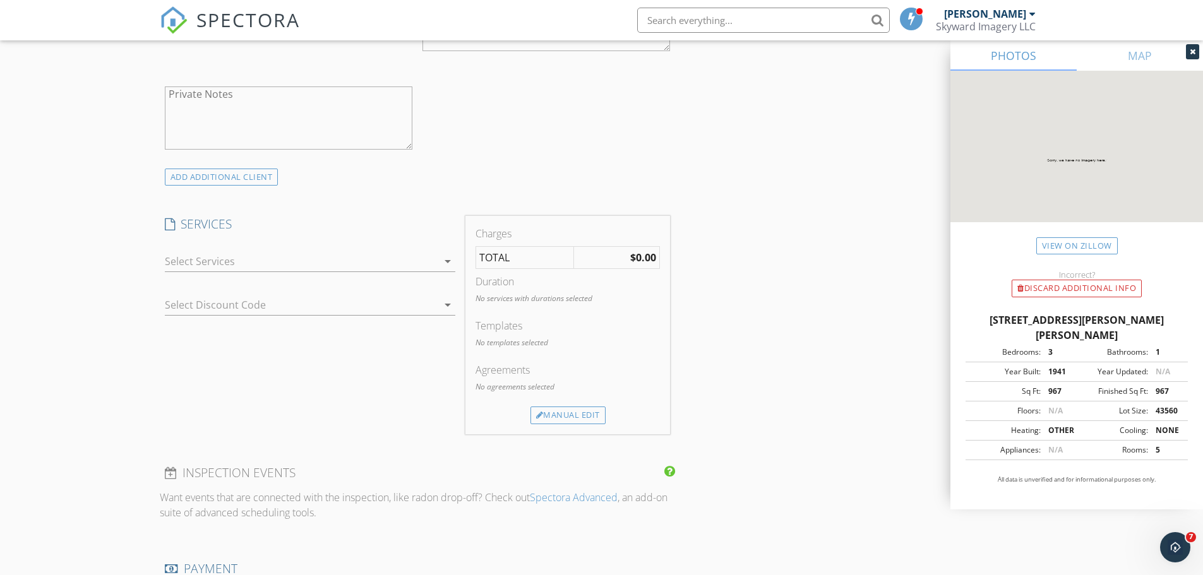
scroll to position [884, 0]
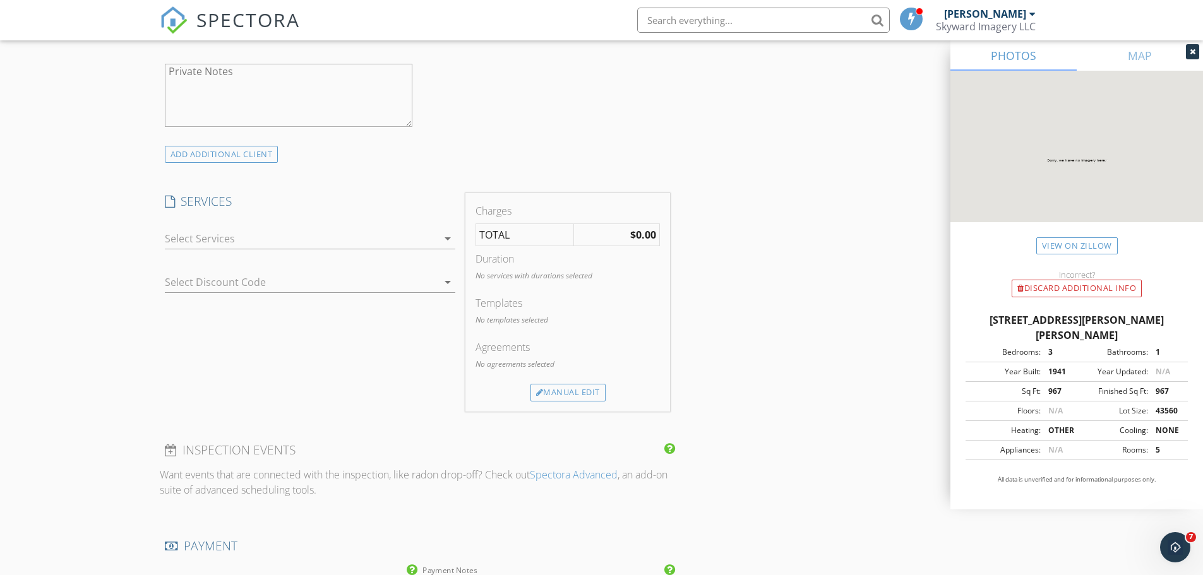
click at [421, 238] on div at bounding box center [301, 239] width 273 height 20
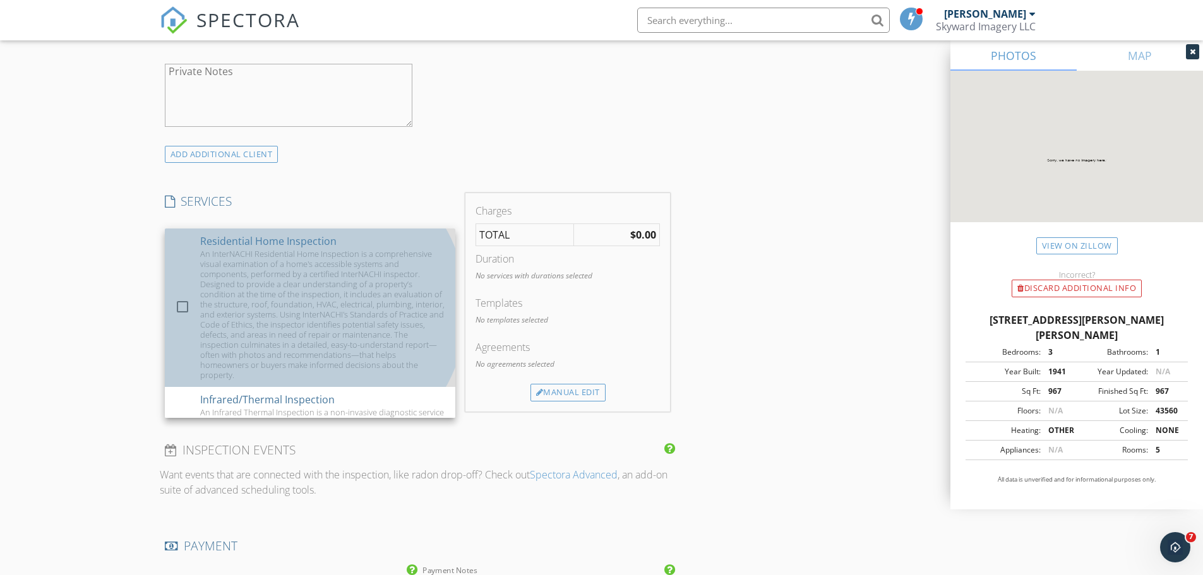
click at [361, 282] on div "An InterNACHI Residential Home Inspection is a comprehensive visual examination…" at bounding box center [322, 314] width 245 height 131
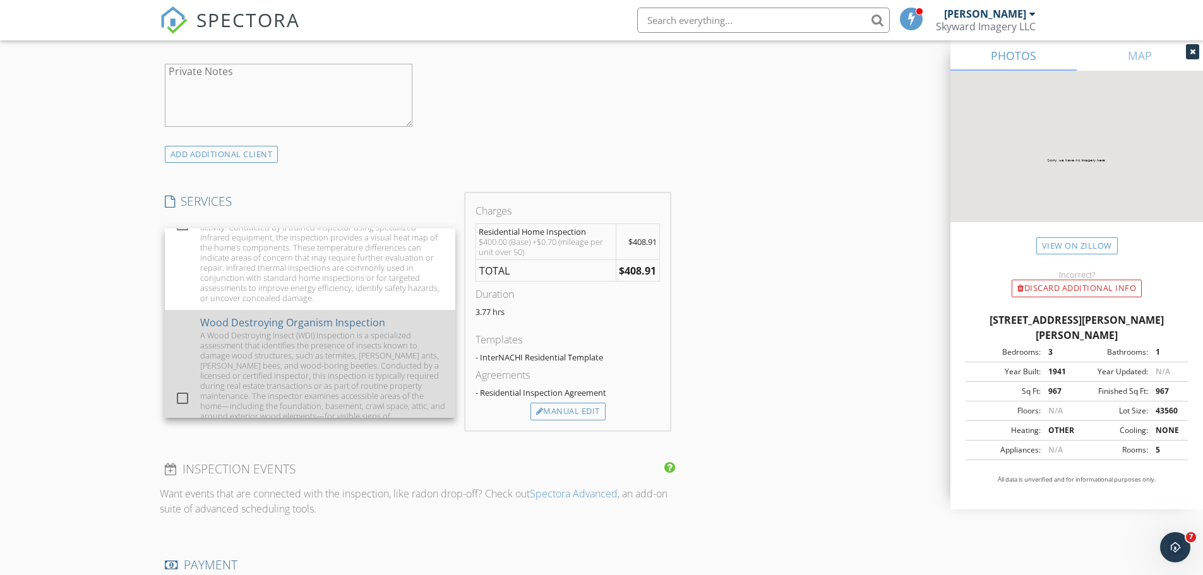
scroll to position [316, 0]
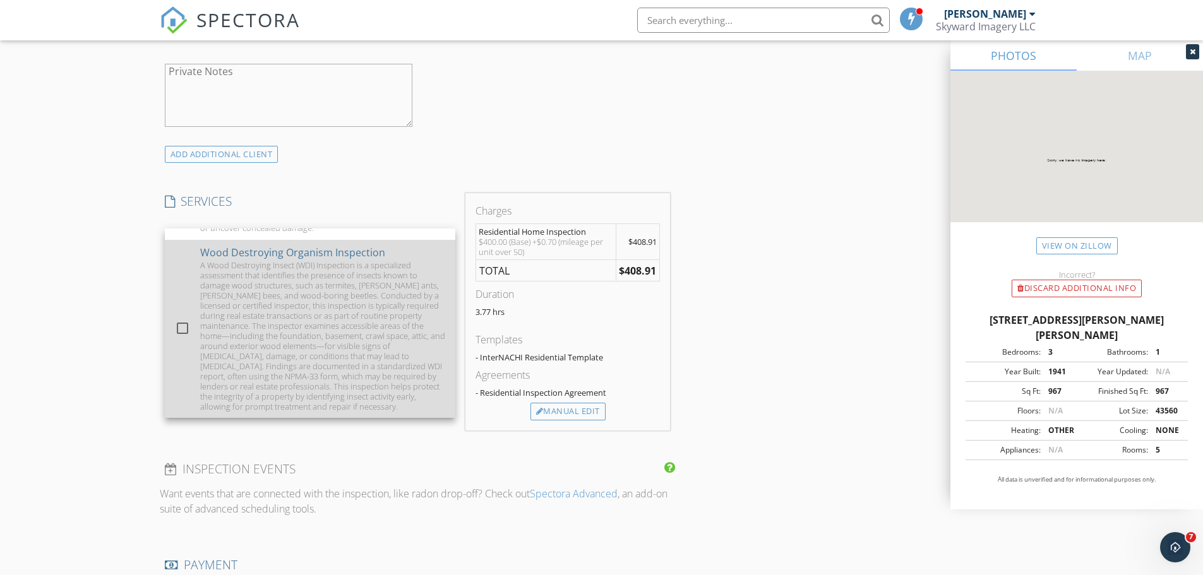
click at [279, 330] on div "A Wood Destroying Insect (WDI) Inspection is a specialized assessment that iden…" at bounding box center [322, 336] width 245 height 152
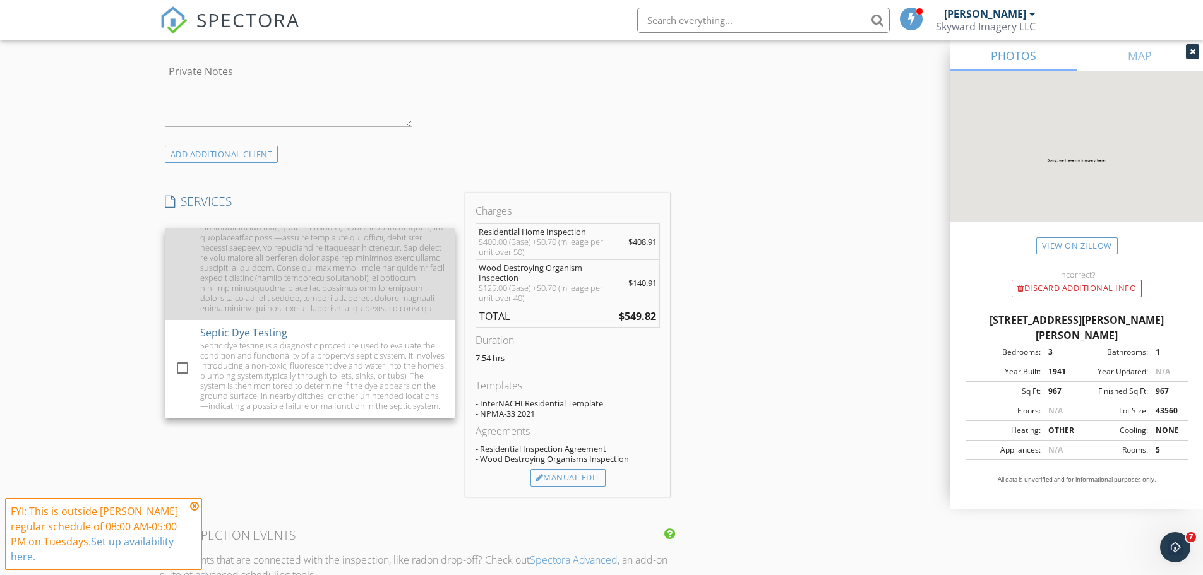
scroll to position [1047, 0]
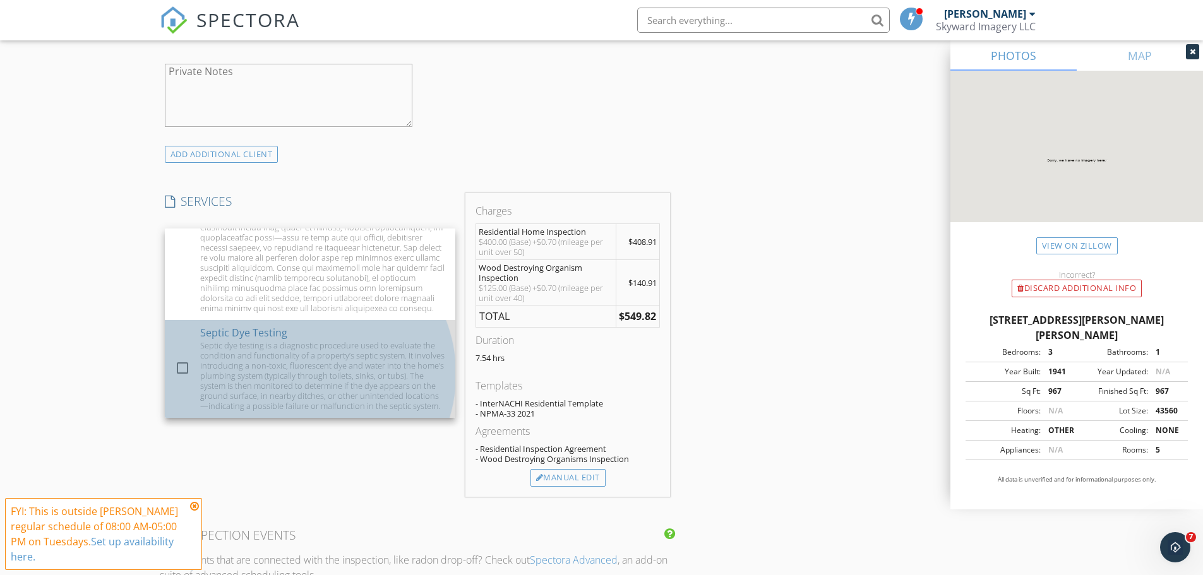
click at [261, 346] on div "Septic dye testing is a diagnostic procedure used to evaluate the condition and…" at bounding box center [322, 375] width 245 height 71
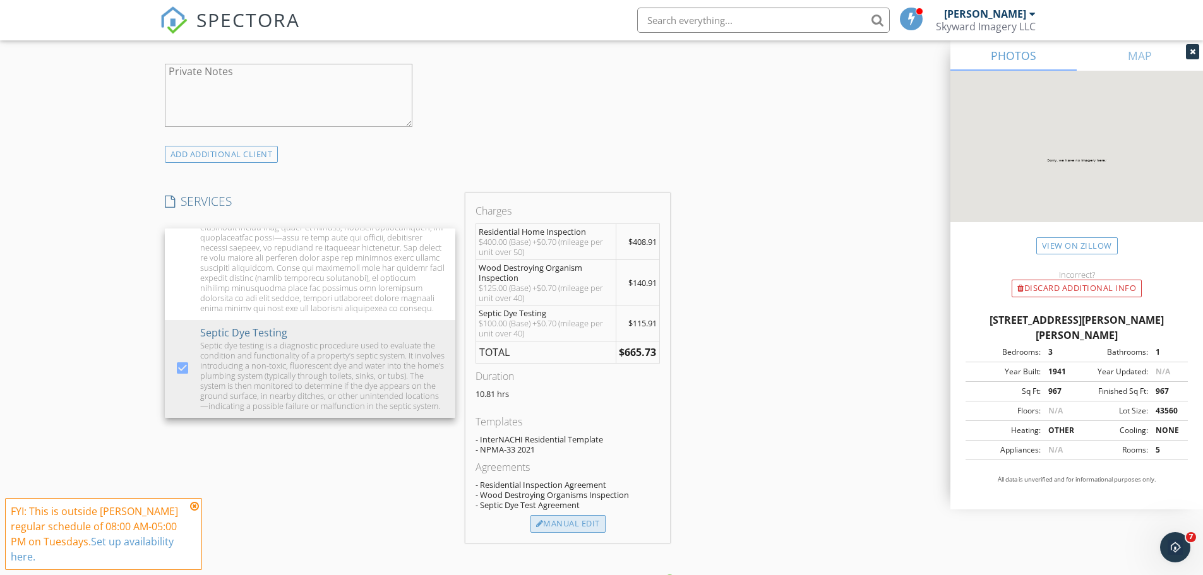
click at [567, 523] on div "Manual Edit" at bounding box center [568, 524] width 75 height 18
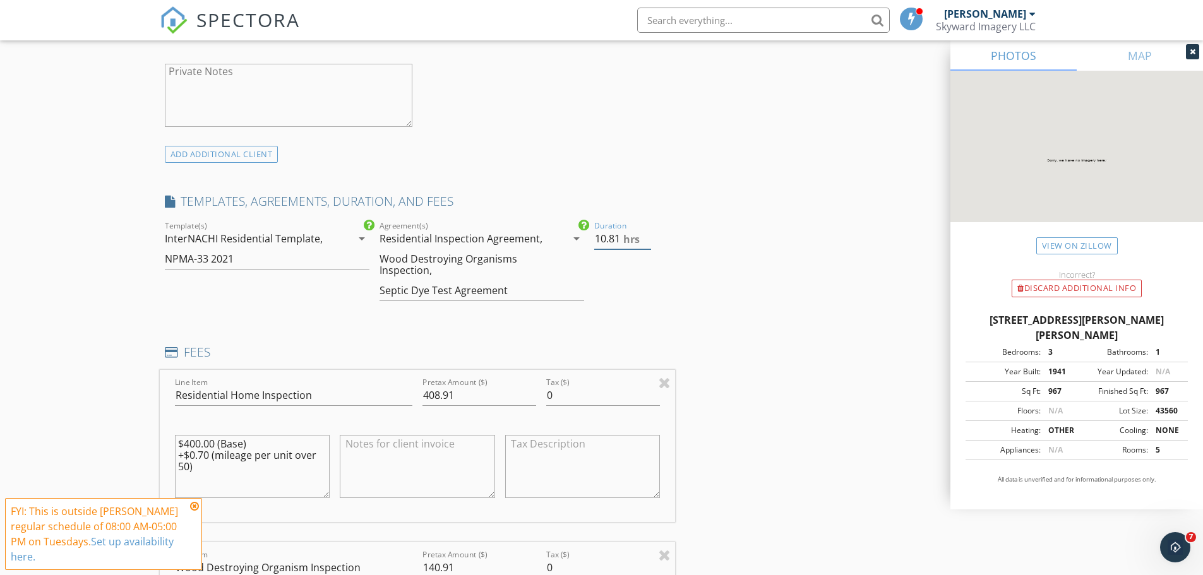
click at [606, 237] on input "10.81" at bounding box center [622, 239] width 57 height 21
type input "3.81"
click at [823, 292] on div "INSPECTOR(S) check_box Dustin Shaw PRIMARY Dustin Shaw arrow_drop_down check_bo…" at bounding box center [602, 564] width 884 height 2605
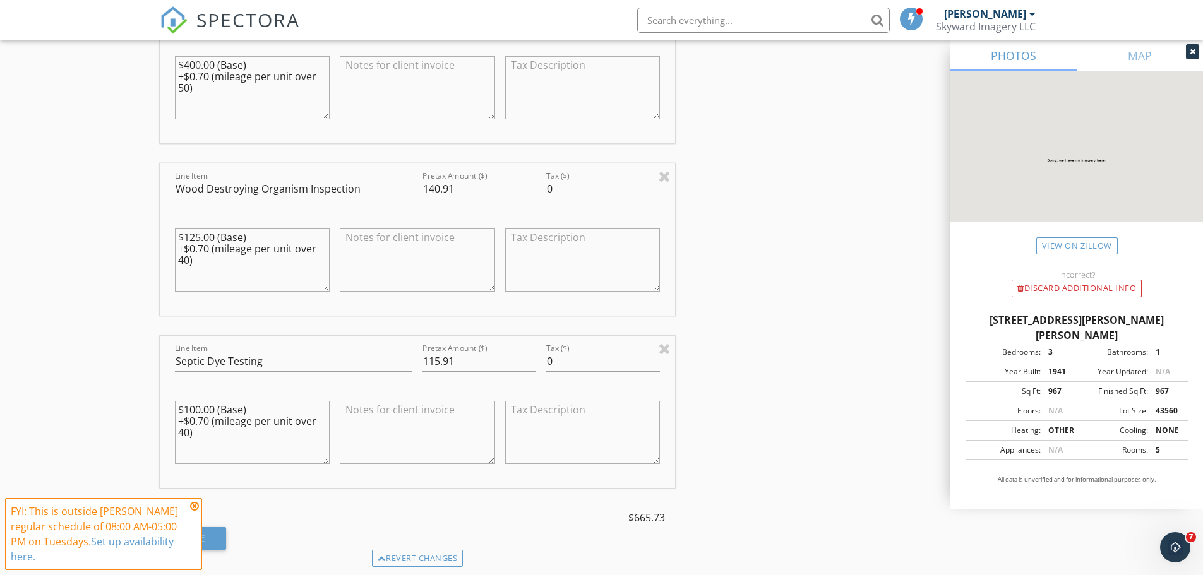
scroll to position [1326, 0]
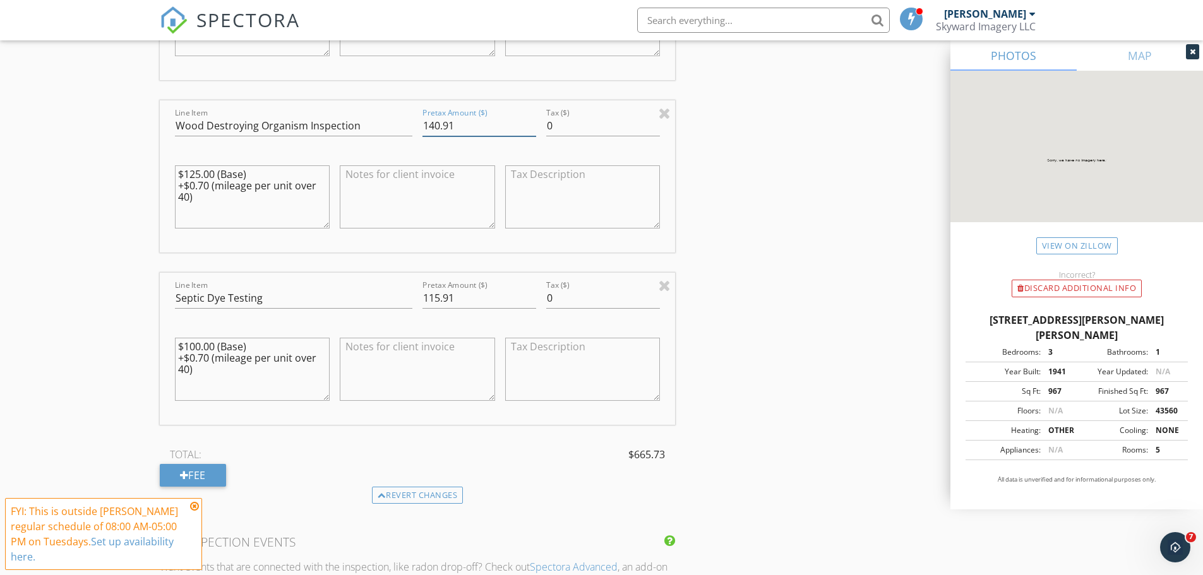
drag, startPoint x: 464, startPoint y: 124, endPoint x: 423, endPoint y: 130, distance: 42.1
click at [423, 130] on input "140.91" at bounding box center [480, 126] width 114 height 21
type input "125.00"
drag, startPoint x: 461, startPoint y: 302, endPoint x: 414, endPoint y: 304, distance: 46.8
click at [414, 304] on div "Line Item Septic Dye Testing Pretax Amount ($) 115.91 Tax ($) 0 $100.00 (Base) …" at bounding box center [418, 349] width 516 height 152
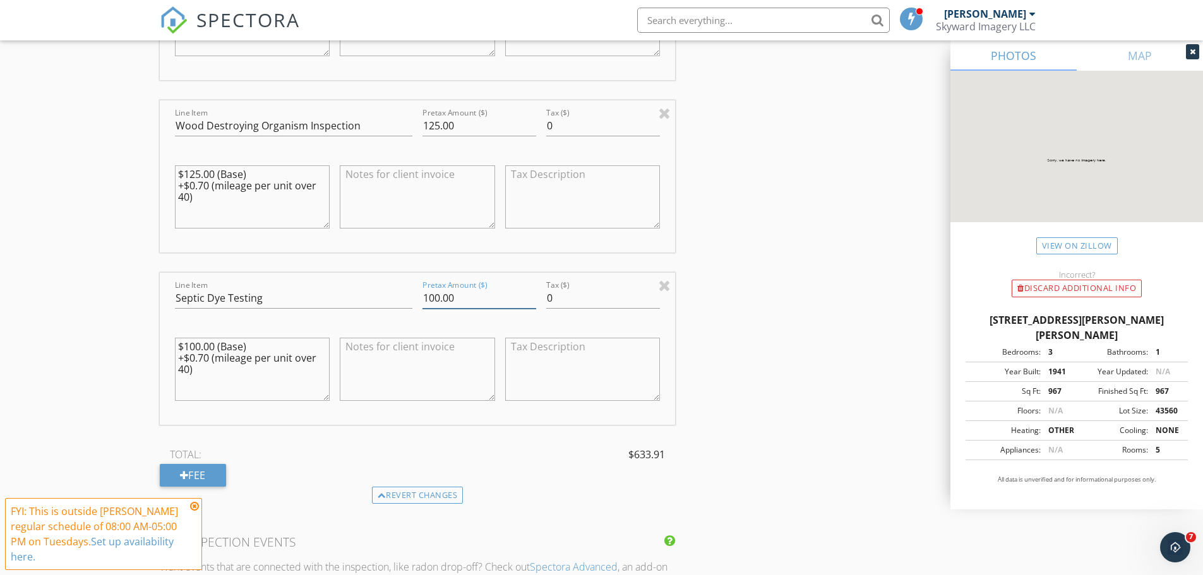
type input "100.00"
drag, startPoint x: 197, startPoint y: 376, endPoint x: 174, endPoint y: 363, distance: 26.6
click at [175, 363] on textarea "$100.00 (Base) +$0.70 (mileage per unit over 40)" at bounding box center [252, 369] width 155 height 63
type textarea "$100.00 (Base)"
drag, startPoint x: 201, startPoint y: 200, endPoint x: 179, endPoint y: 189, distance: 25.1
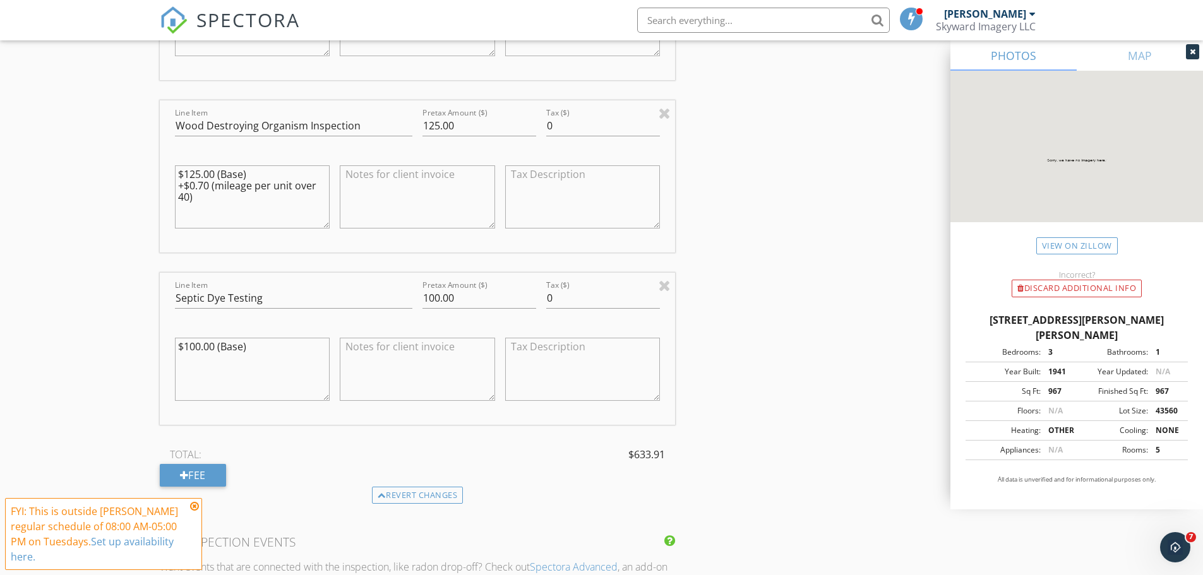
click at [179, 189] on textarea "$125.00 (Base) +$0.70 (mileage per unit over 40)" at bounding box center [252, 196] width 155 height 63
type textarea "$125.00 (Base)"
click at [868, 345] on div "INSPECTOR(S) check_box Dustin Shaw PRIMARY Dustin Shaw arrow_drop_down check_bo…" at bounding box center [602, 122] width 884 height 2605
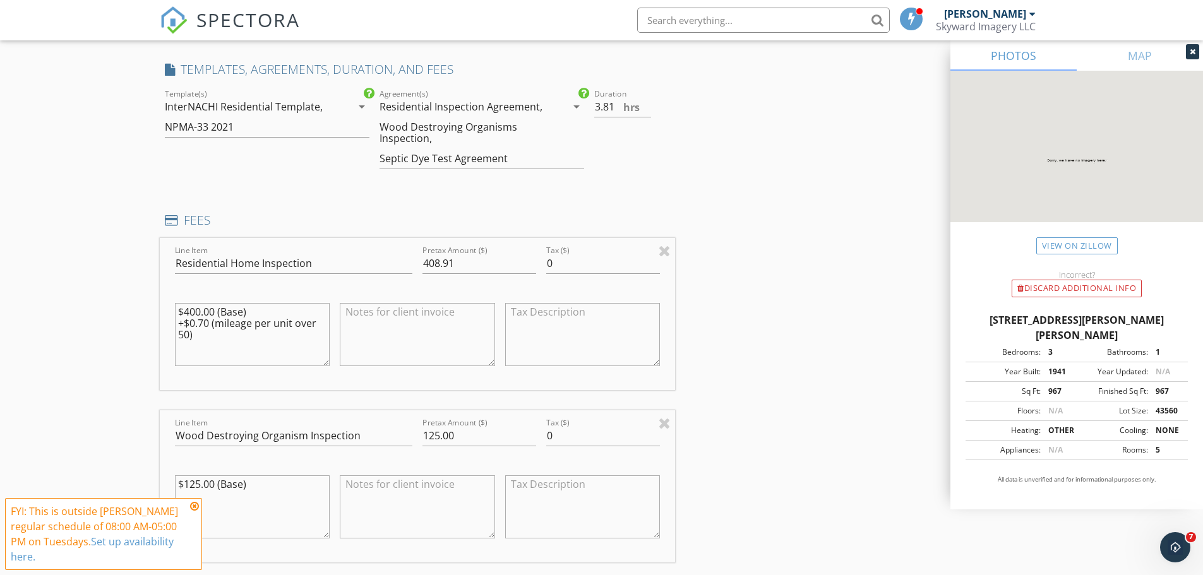
scroll to position [1011, 0]
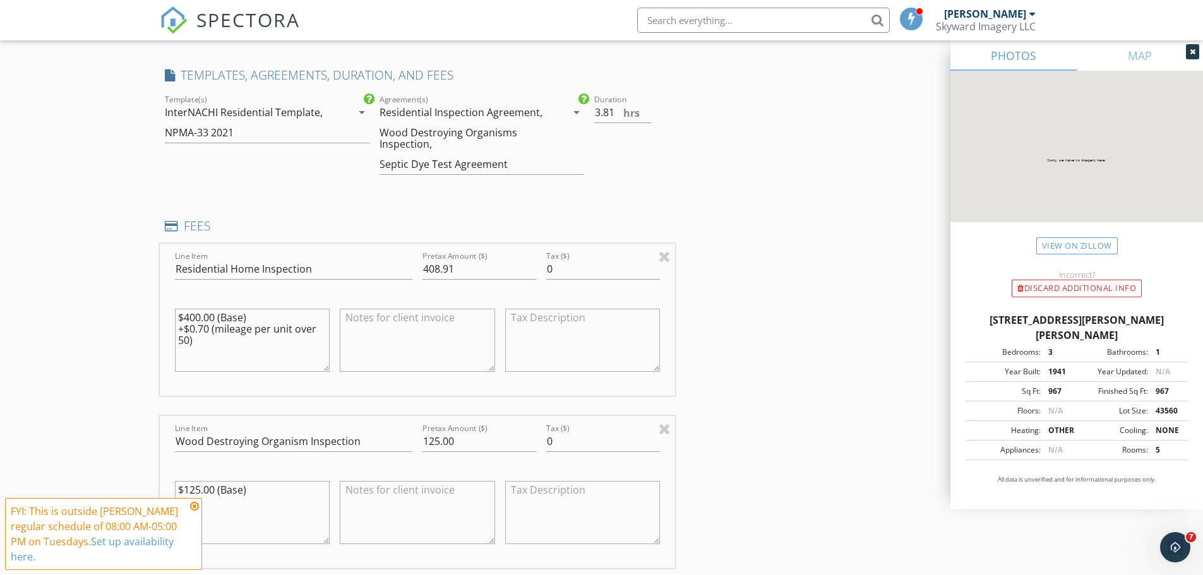
drag, startPoint x: 203, startPoint y: 344, endPoint x: 176, endPoint y: 333, distance: 28.6
click at [176, 333] on textarea "$400.00 (Base) +$0.70 (mileage per unit over 50)" at bounding box center [252, 340] width 155 height 63
type textarea "$400.00 (Base)"
drag, startPoint x: 460, startPoint y: 273, endPoint x: 436, endPoint y: 270, distance: 24.2
click at [436, 270] on input "408.91" at bounding box center [480, 269] width 114 height 21
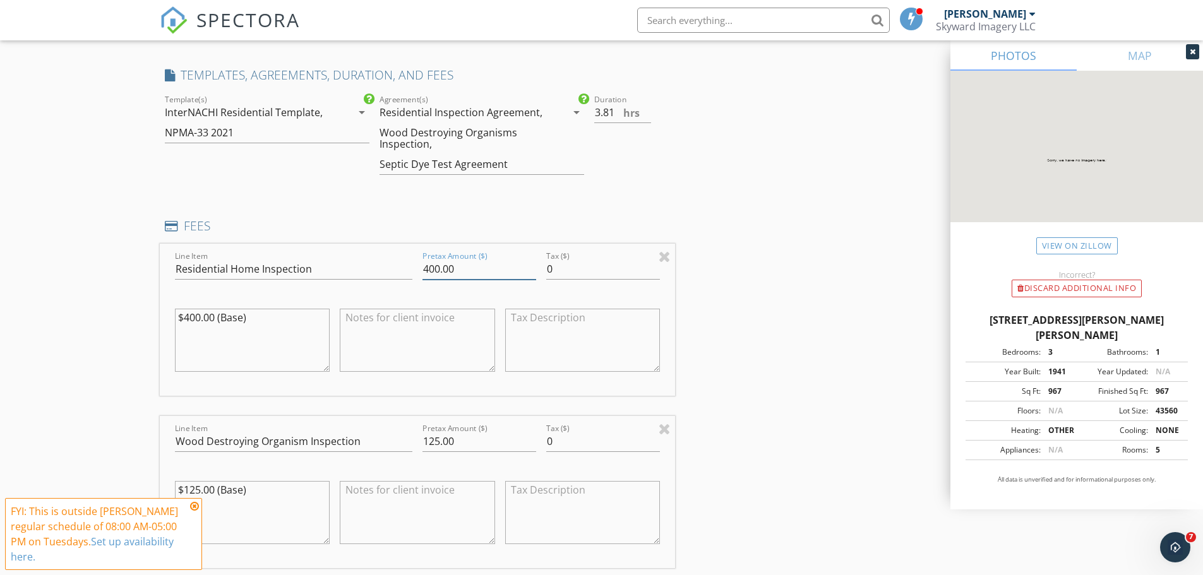
type input "400.00"
click at [762, 343] on div "INSPECTOR(S) check_box Dustin Shaw PRIMARY Dustin Shaw arrow_drop_down check_bo…" at bounding box center [602, 438] width 884 height 2605
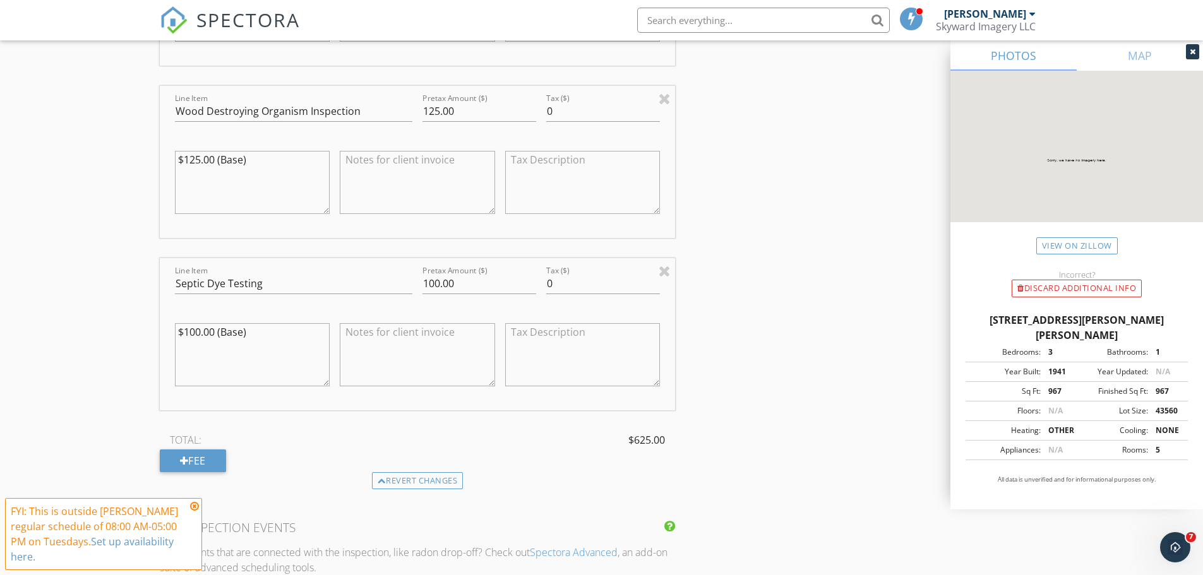
scroll to position [1263, 0]
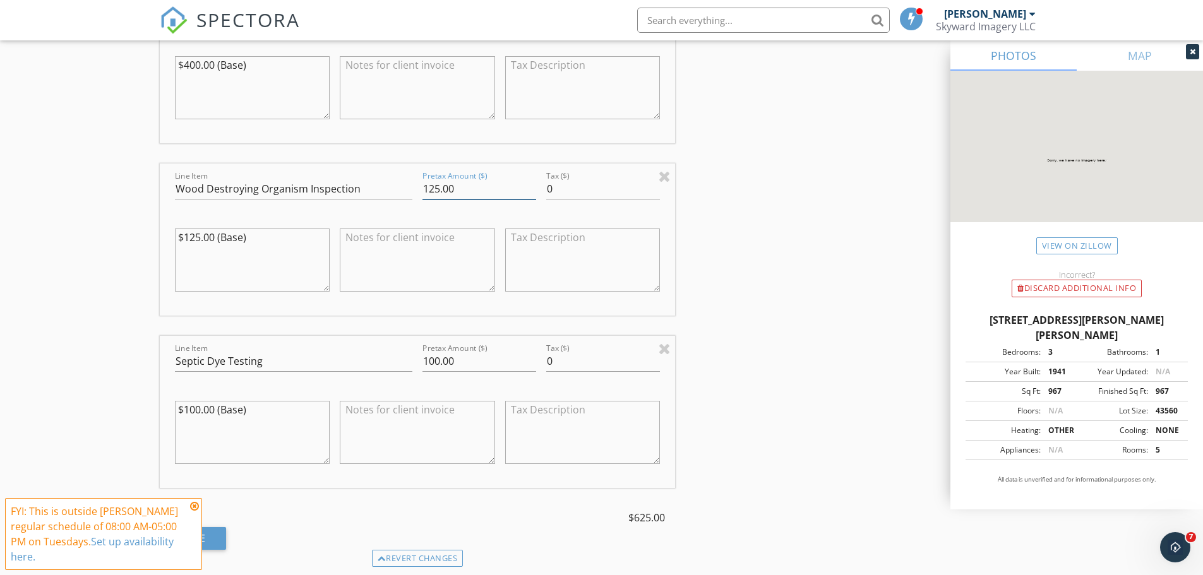
click at [440, 190] on input "125.00" at bounding box center [480, 189] width 114 height 21
type input "100.00"
click at [80, 306] on div "New Inspection Click here to use the New Order Form INSPECTOR(S) check_box Dust…" at bounding box center [601, 165] width 1203 height 2708
click at [109, 431] on div "New Inspection Click here to use the New Order Form INSPECTOR(S) check_box Dust…" at bounding box center [601, 165] width 1203 height 2708
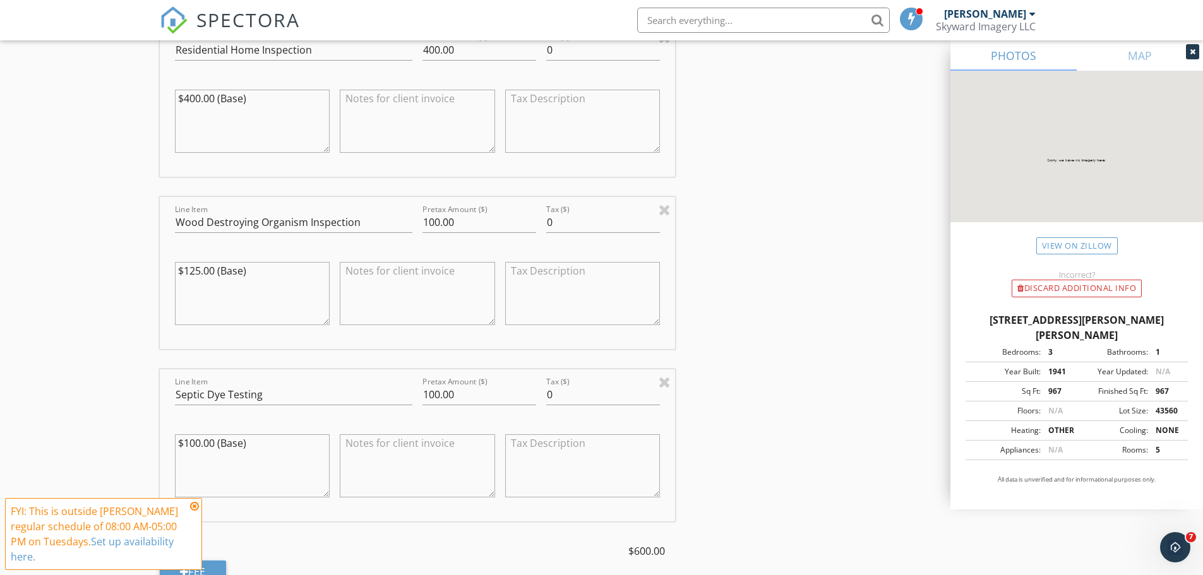
scroll to position [1200, 0]
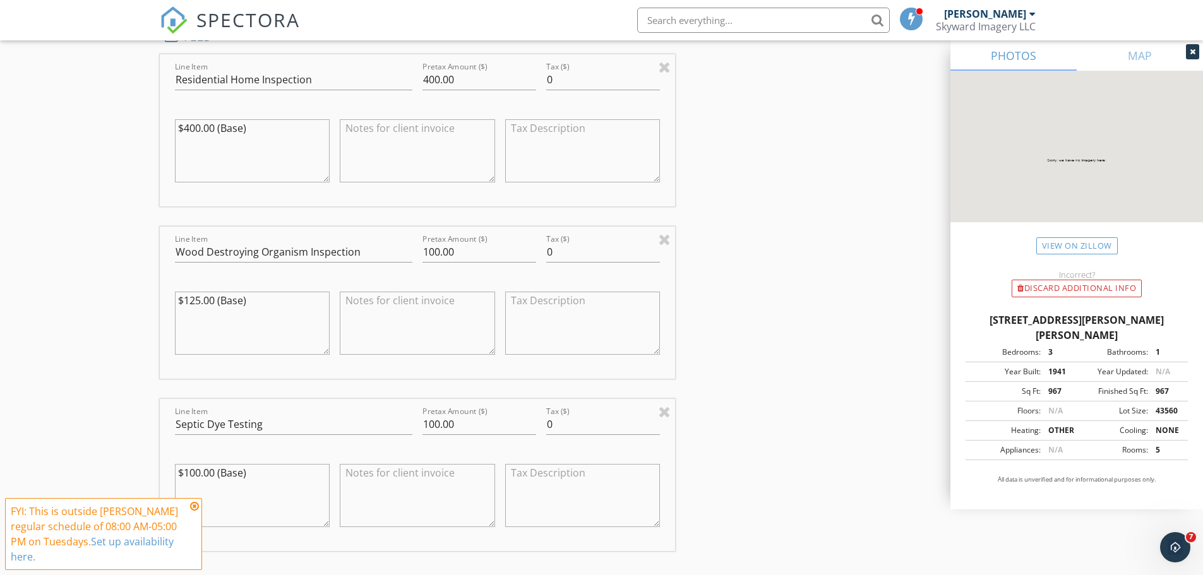
click at [85, 350] on div "New Inspection Click here to use the New Order Form INSPECTOR(S) check_box Dust…" at bounding box center [601, 228] width 1203 height 2708
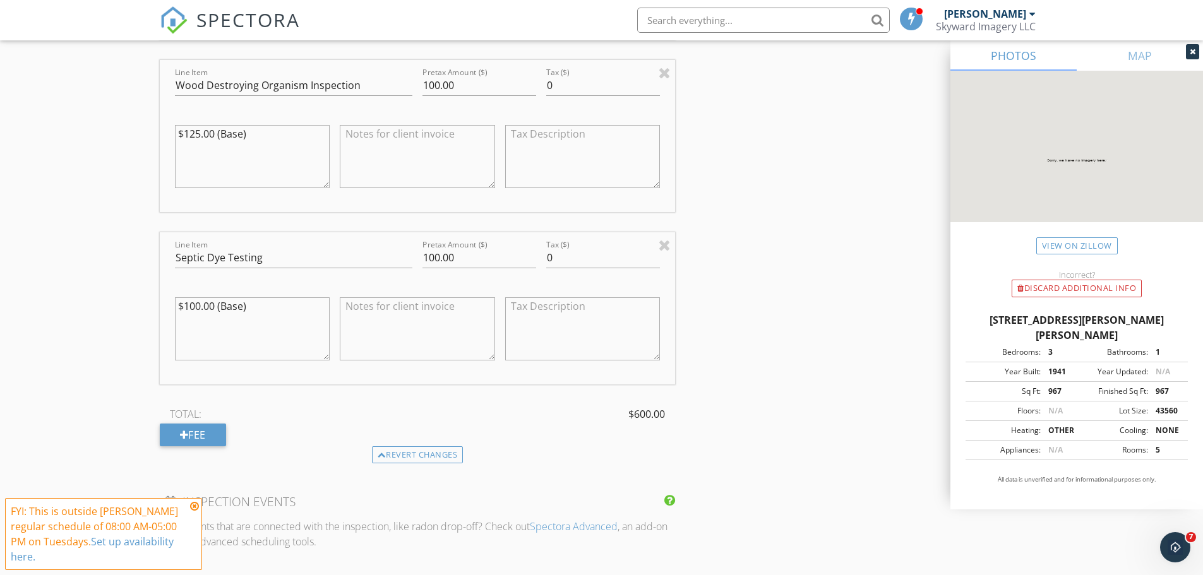
scroll to position [1389, 0]
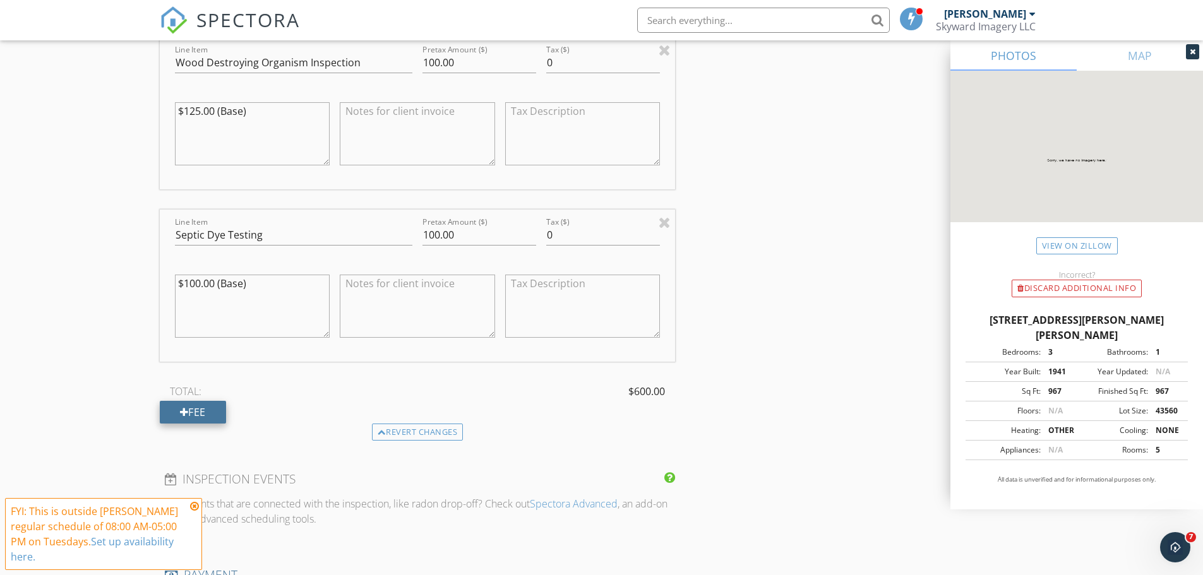
click at [215, 416] on div "Fee" at bounding box center [193, 412] width 66 height 23
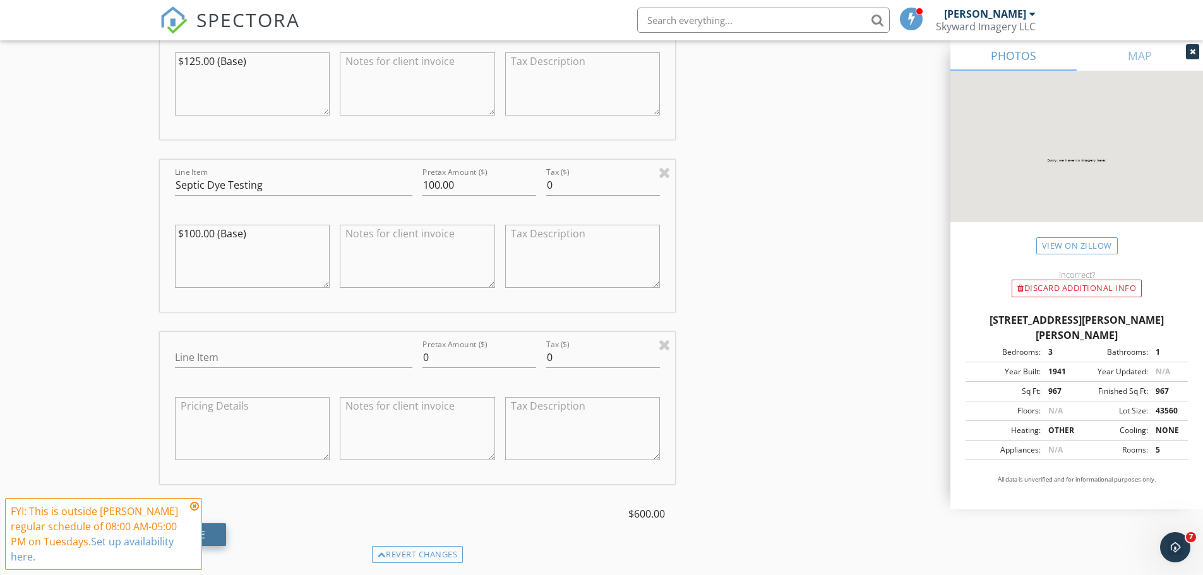
scroll to position [1453, 0]
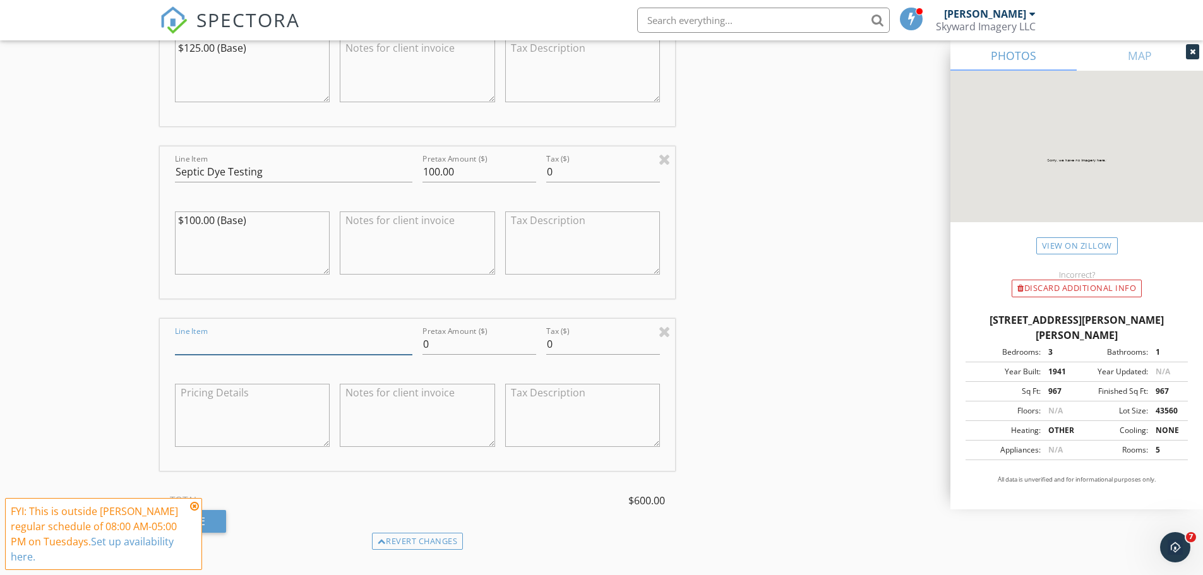
click at [346, 347] on input "Line Item" at bounding box center [293, 344] width 237 height 21
click at [668, 328] on div at bounding box center [665, 331] width 12 height 15
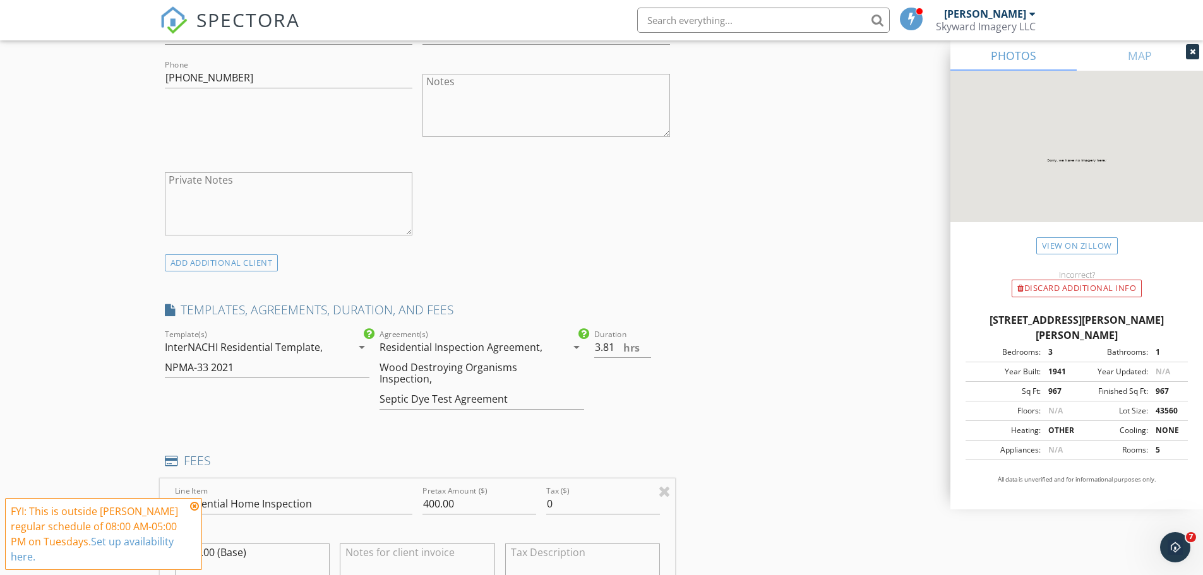
scroll to position [758, 0]
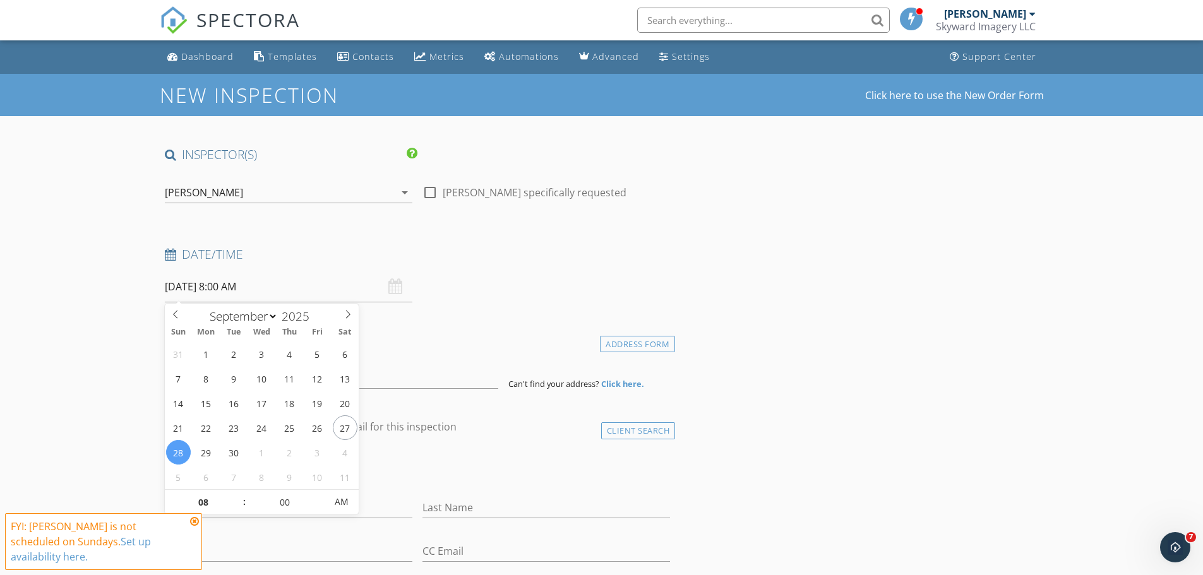
click at [193, 291] on input "09/28/2025 8:00 AM" at bounding box center [289, 287] width 248 height 31
type input "09/30/2025 8:00 AM"
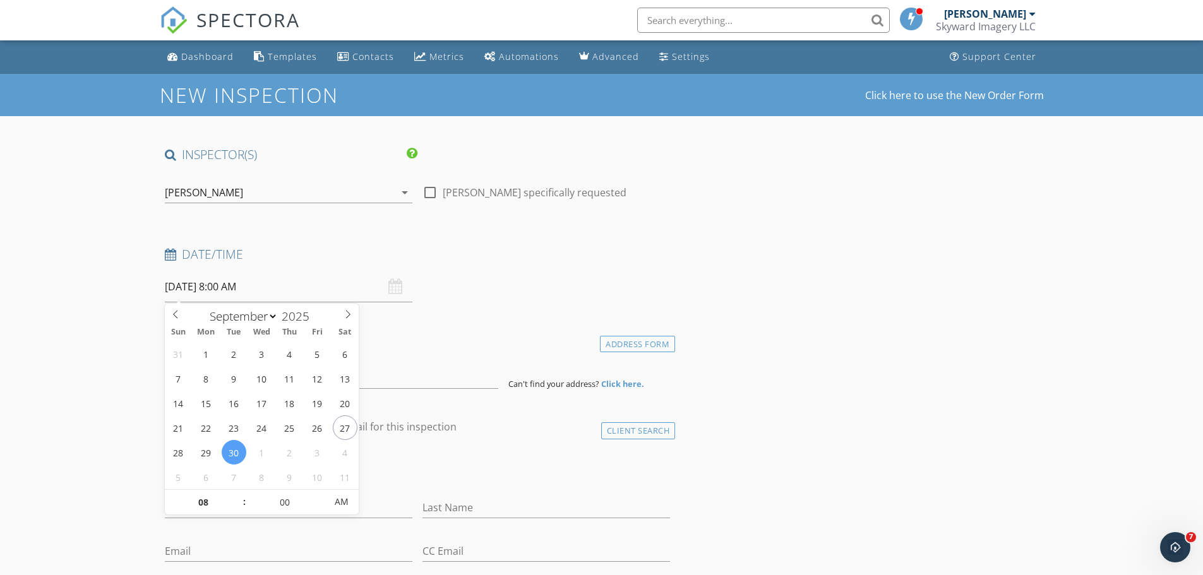
click at [232, 291] on input "09/30/2025 8:00 AM" at bounding box center [289, 287] width 248 height 31
click at [211, 503] on input "08" at bounding box center [204, 502] width 78 height 25
type input "10"
type input "09/30/2025 10:00 AM"
type input "30"
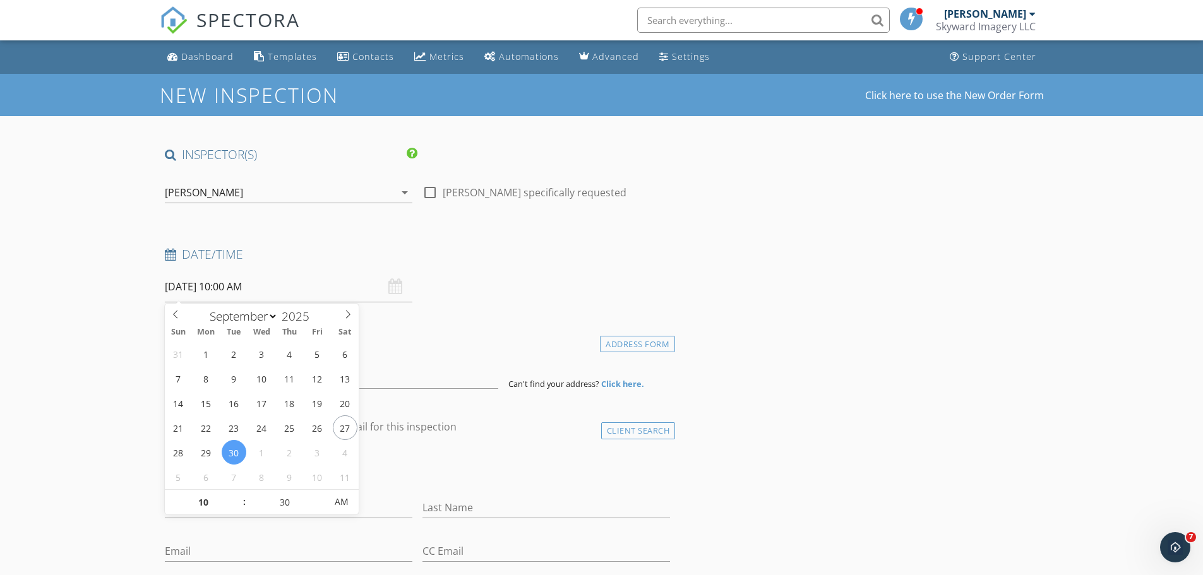
type input "[DATE] 10:30 AM"
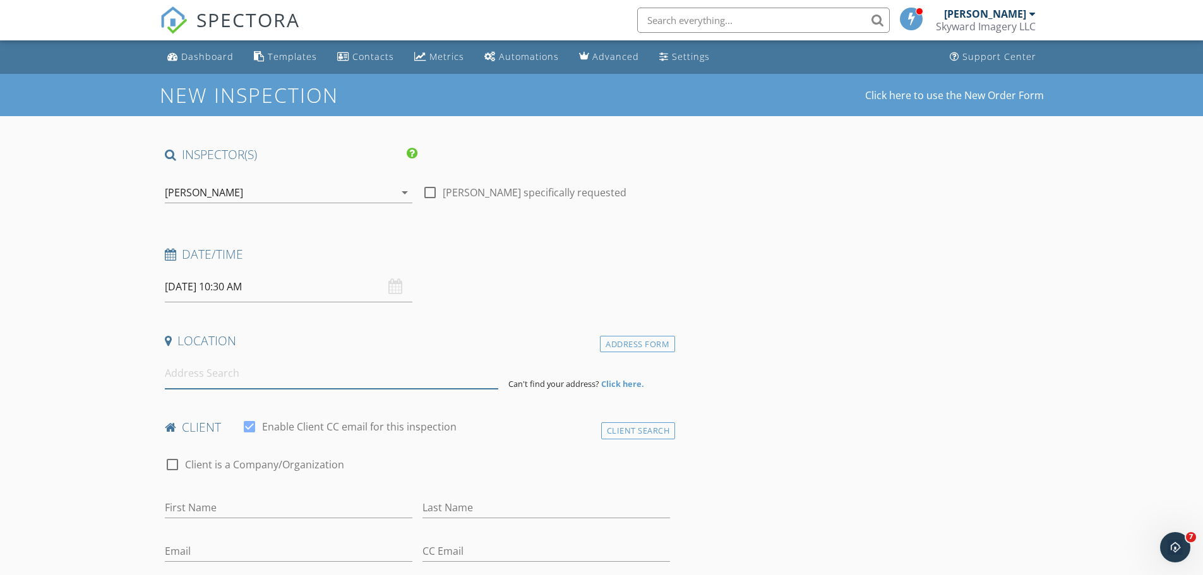
click at [184, 371] on input at bounding box center [331, 373] width 333 height 31
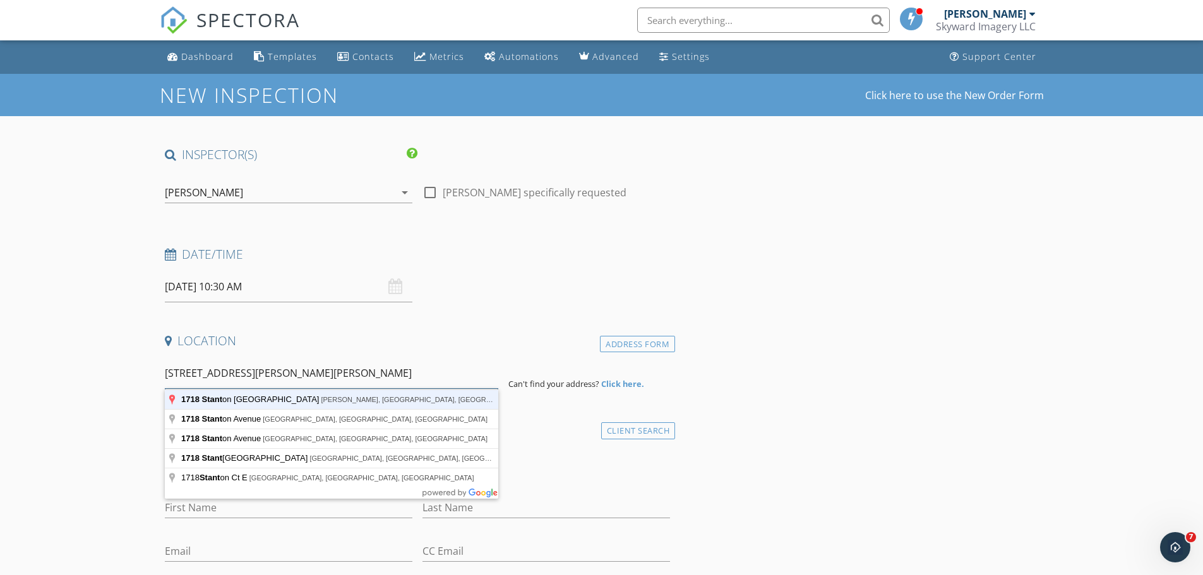
type input "1718 Stanton Hill Road, Russell, PA, USA"
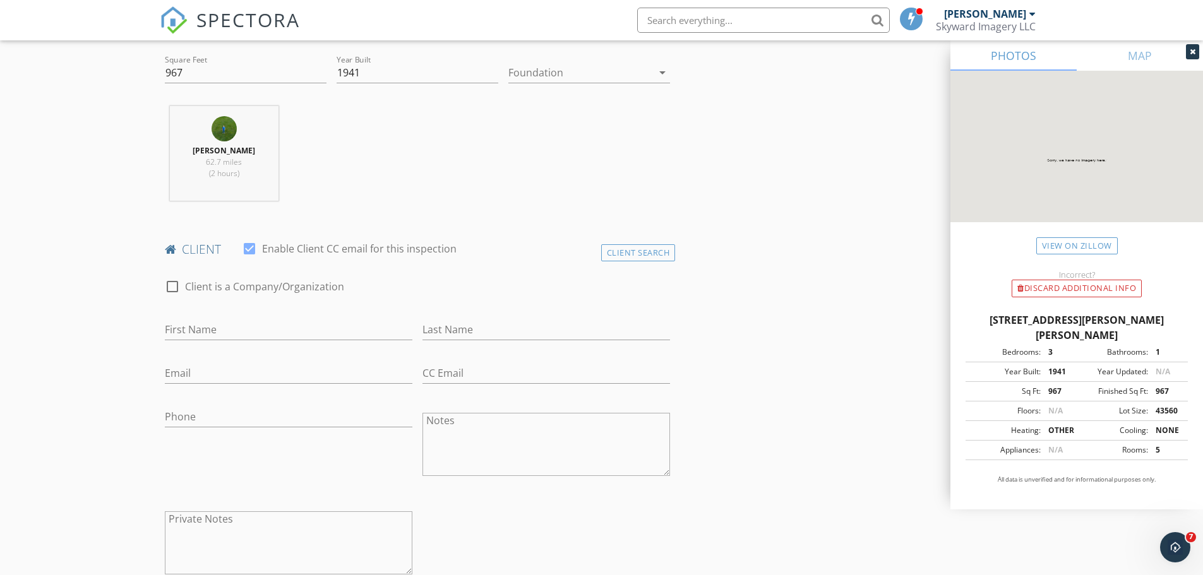
scroll to position [442, 0]
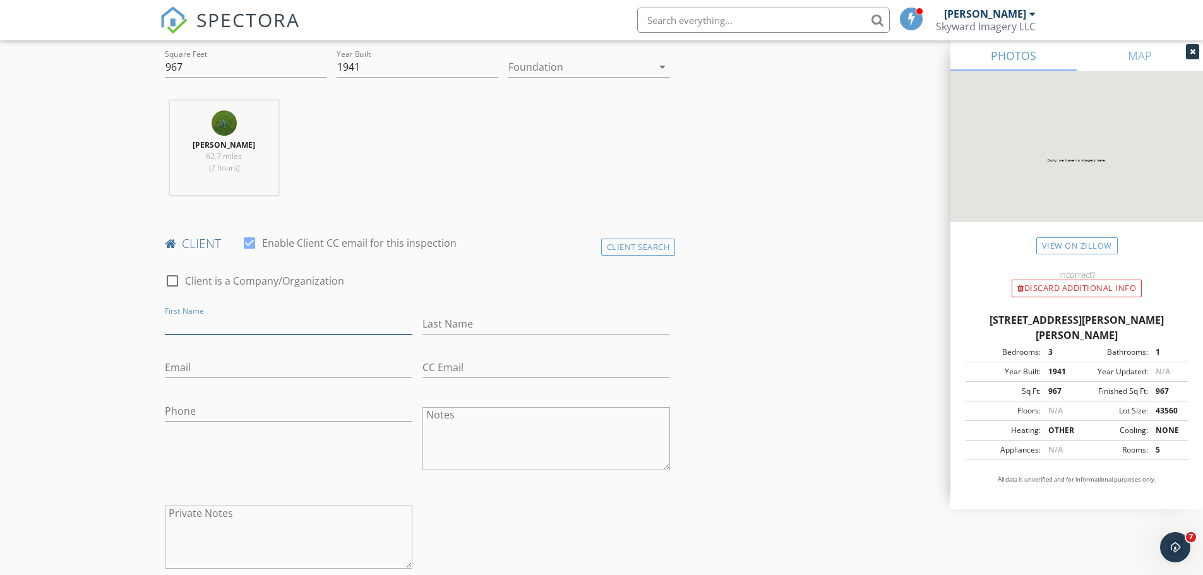
click at [220, 326] on input "First Name" at bounding box center [289, 324] width 248 height 21
type input "[PERSON_NAME]"
click at [315, 358] on input "Email" at bounding box center [289, 367] width 248 height 21
paste input "[EMAIL_ADDRESS][DOMAIN_NAME]"
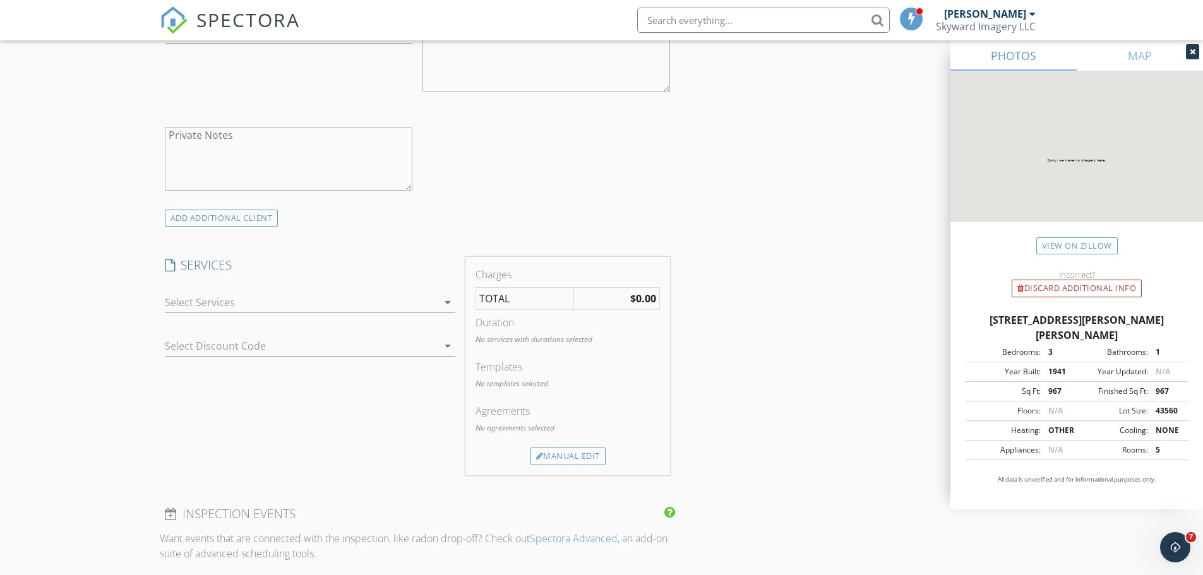
scroll to position [821, 0]
type input "[EMAIL_ADDRESS][DOMAIN_NAME]"
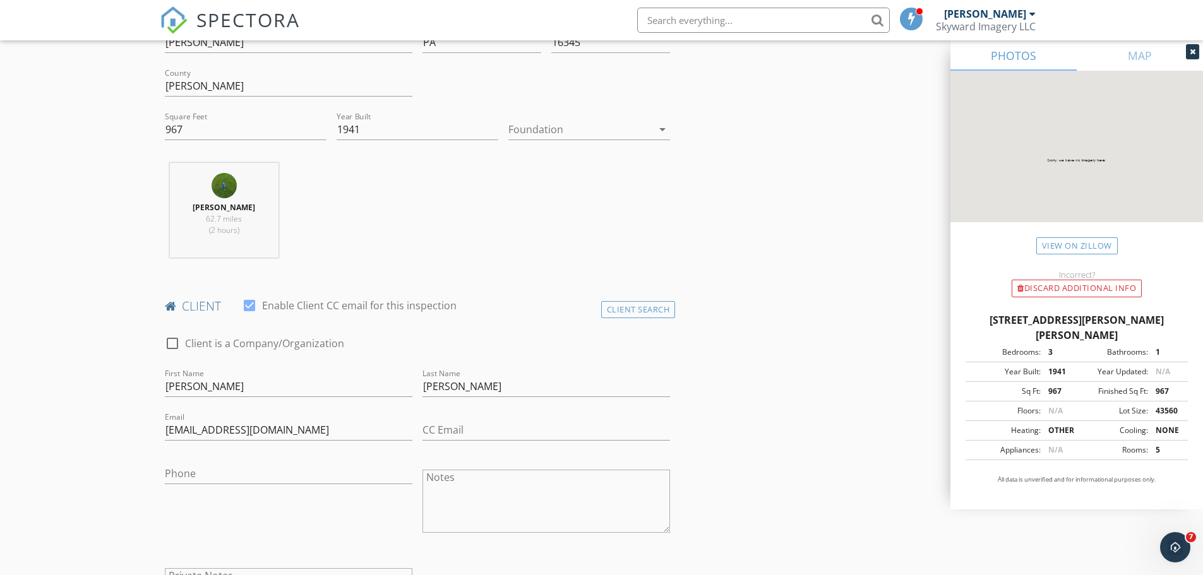
scroll to position [379, 0]
click at [263, 472] on input "Phone" at bounding box center [289, 474] width 248 height 21
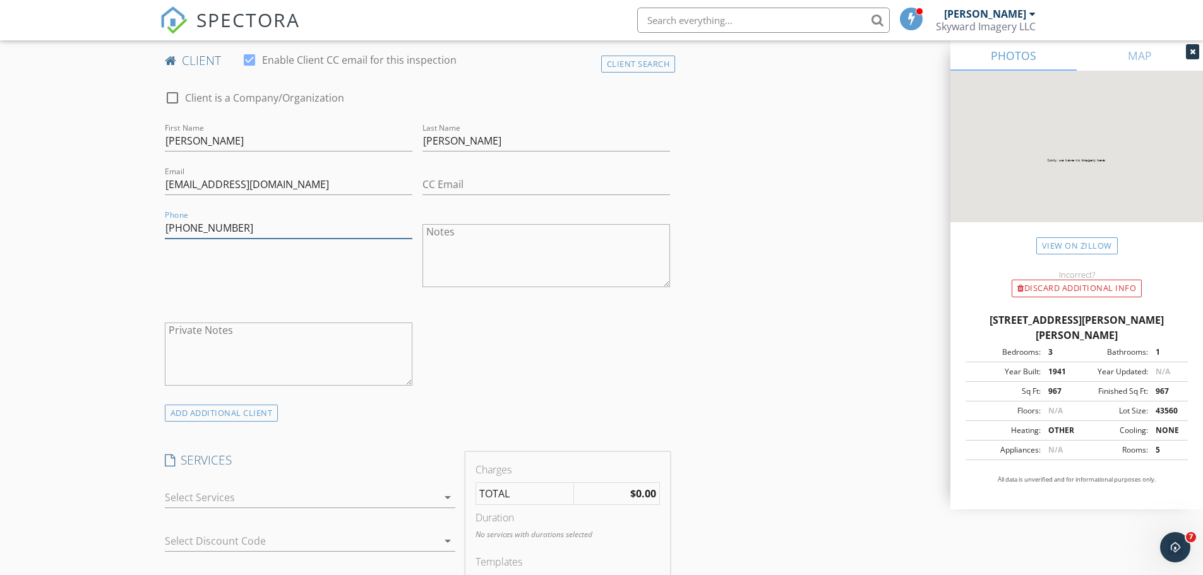
scroll to position [821, 0]
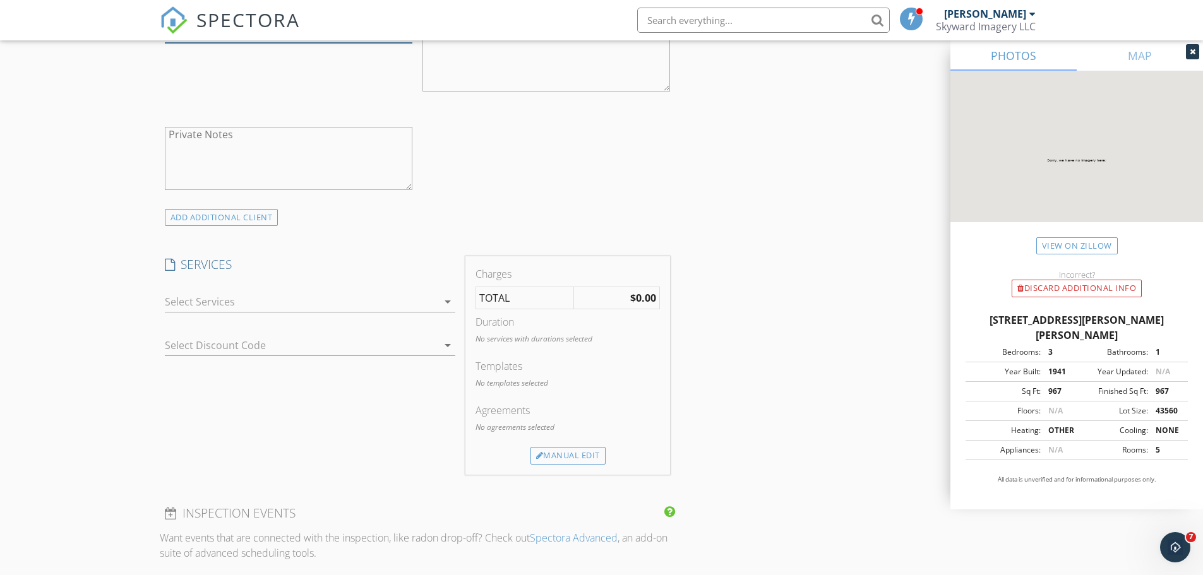
type input "[PHONE_NUMBER]"
click at [290, 299] on div at bounding box center [301, 302] width 273 height 20
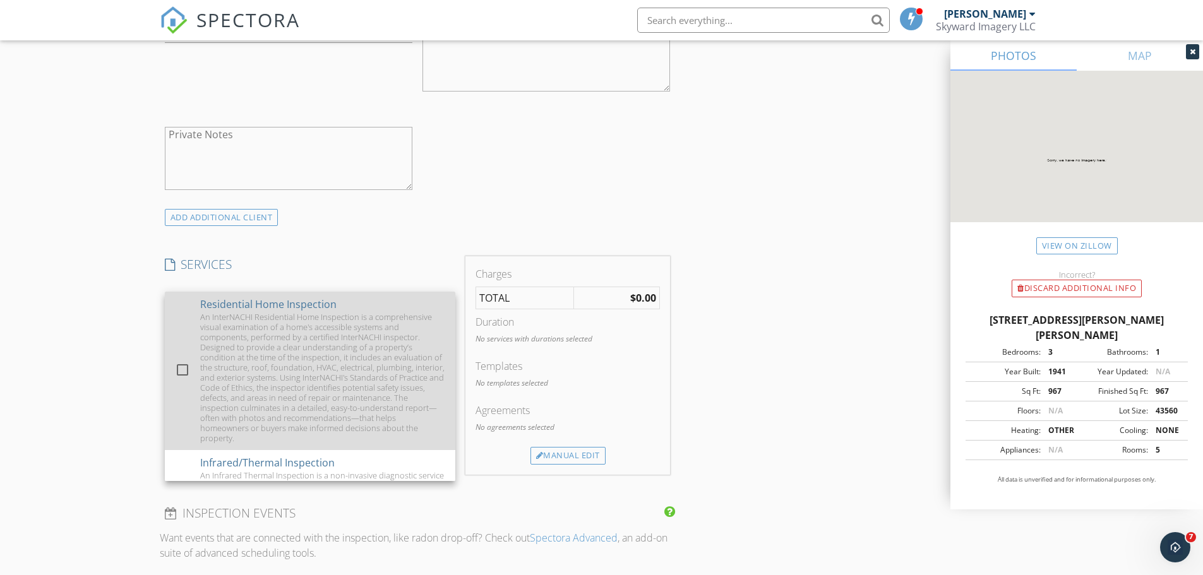
click at [194, 365] on div "check_box_outline_blank" at bounding box center [185, 370] width 20 height 15
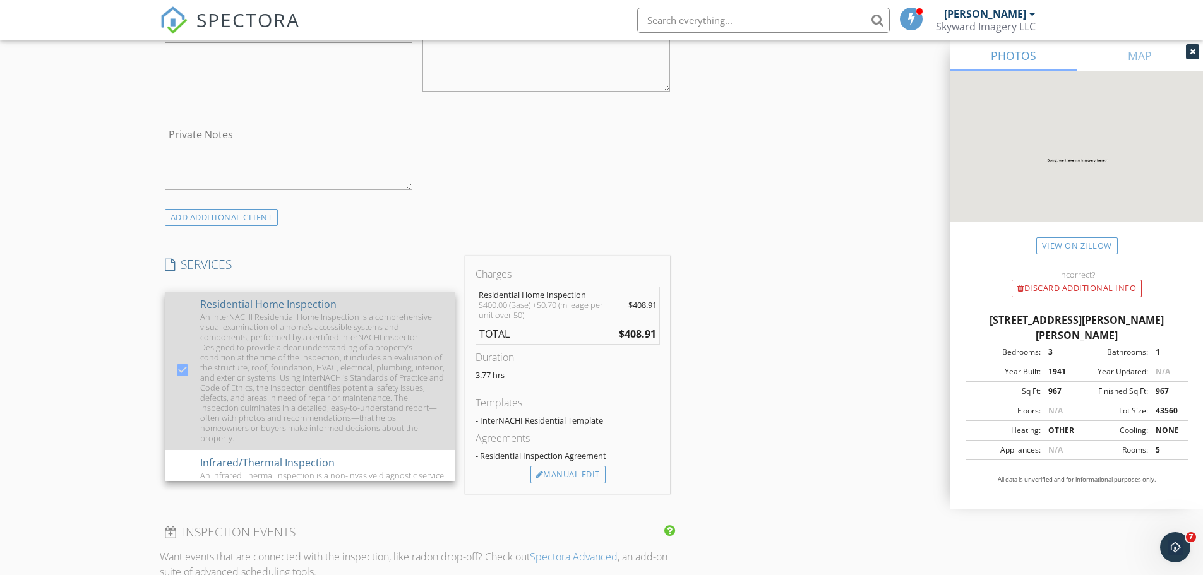
scroll to position [63, 0]
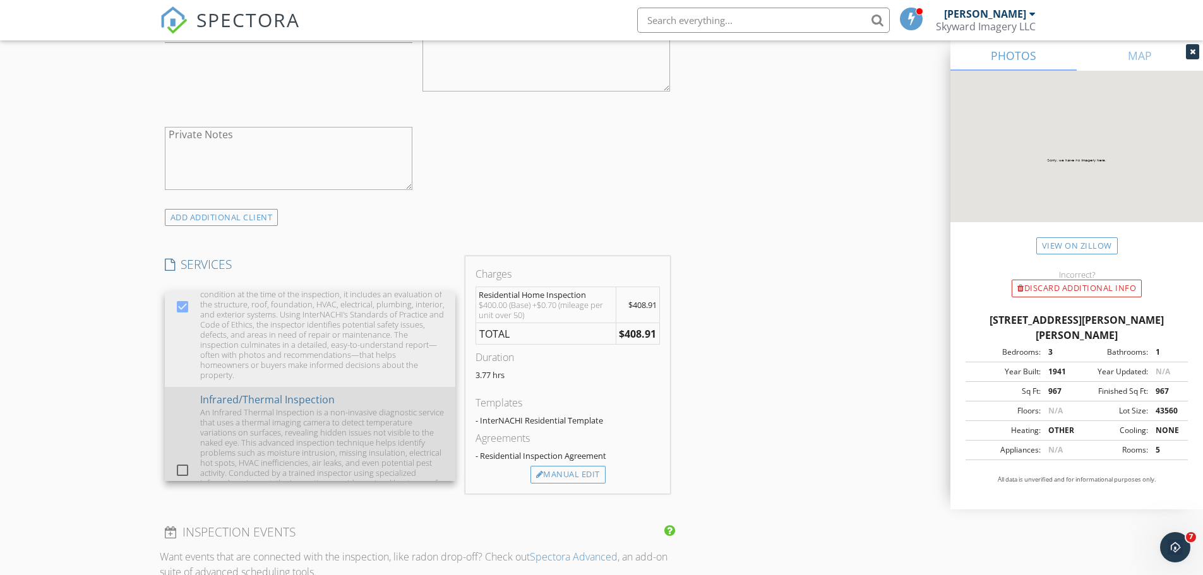
click at [180, 427] on div "check_box_outline_blank Infrared/Thermal Inspection An Infrared Thermal Inspect…" at bounding box center [310, 471] width 270 height 169
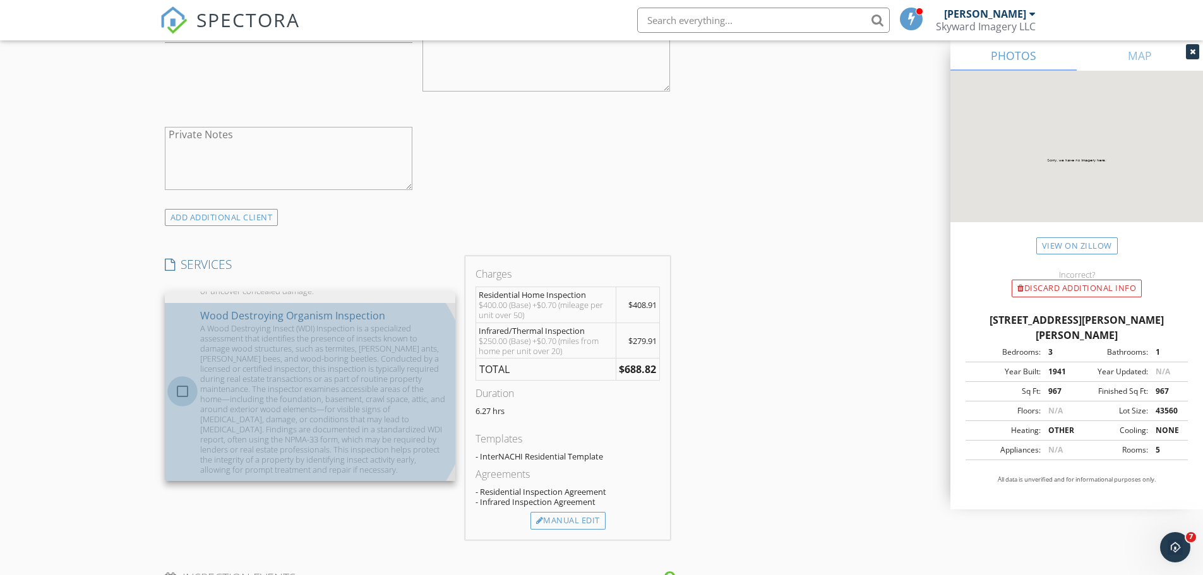
click at [176, 388] on div at bounding box center [182, 391] width 21 height 21
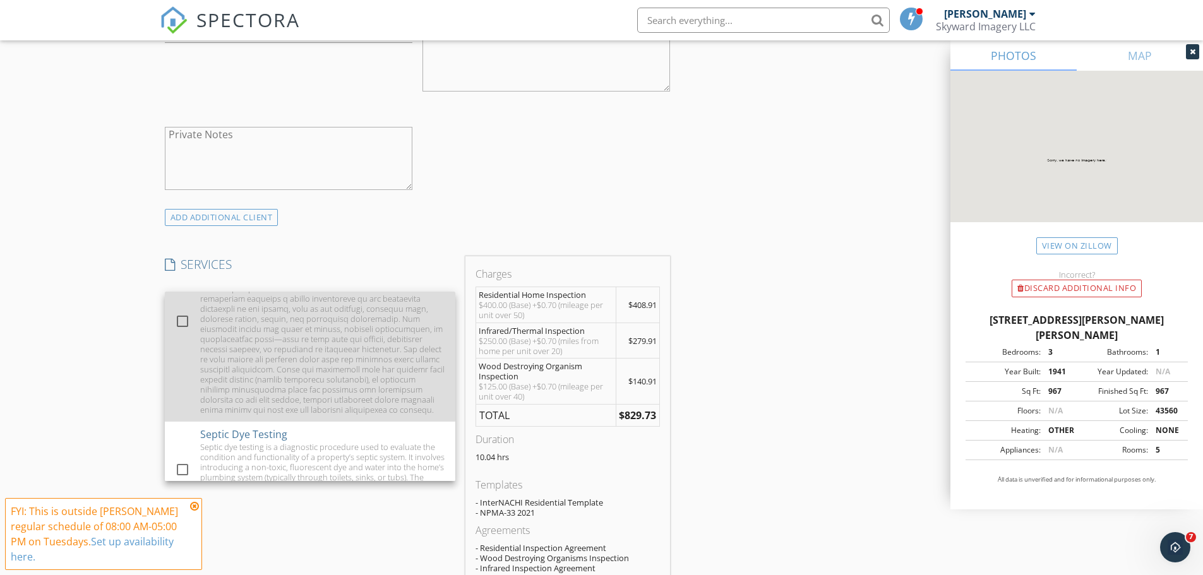
scroll to position [1047, 0]
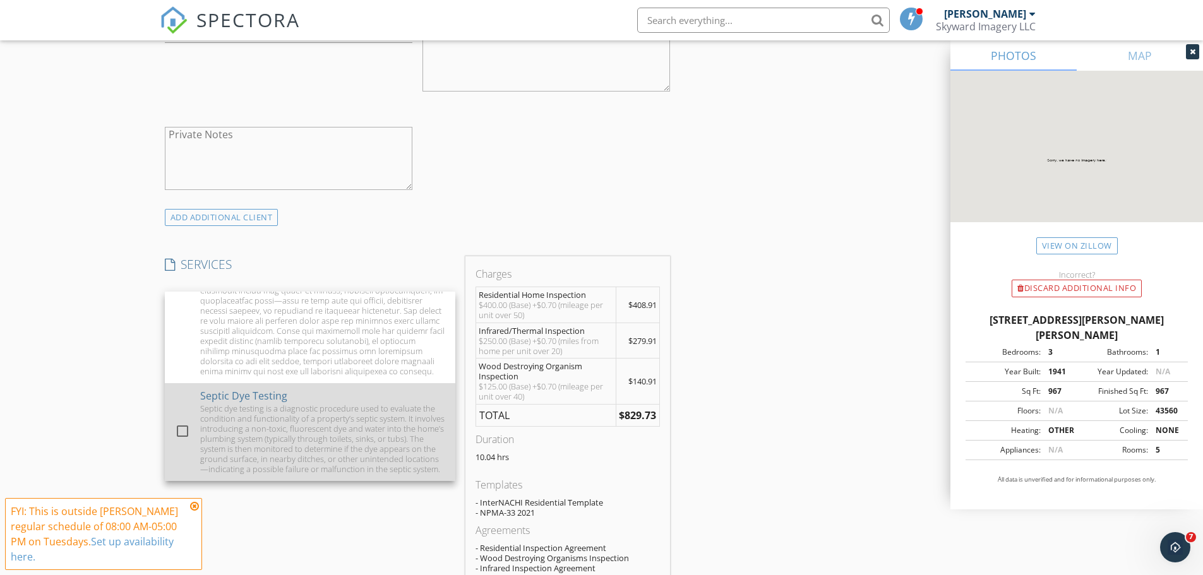
click at [188, 425] on div at bounding box center [182, 431] width 21 height 21
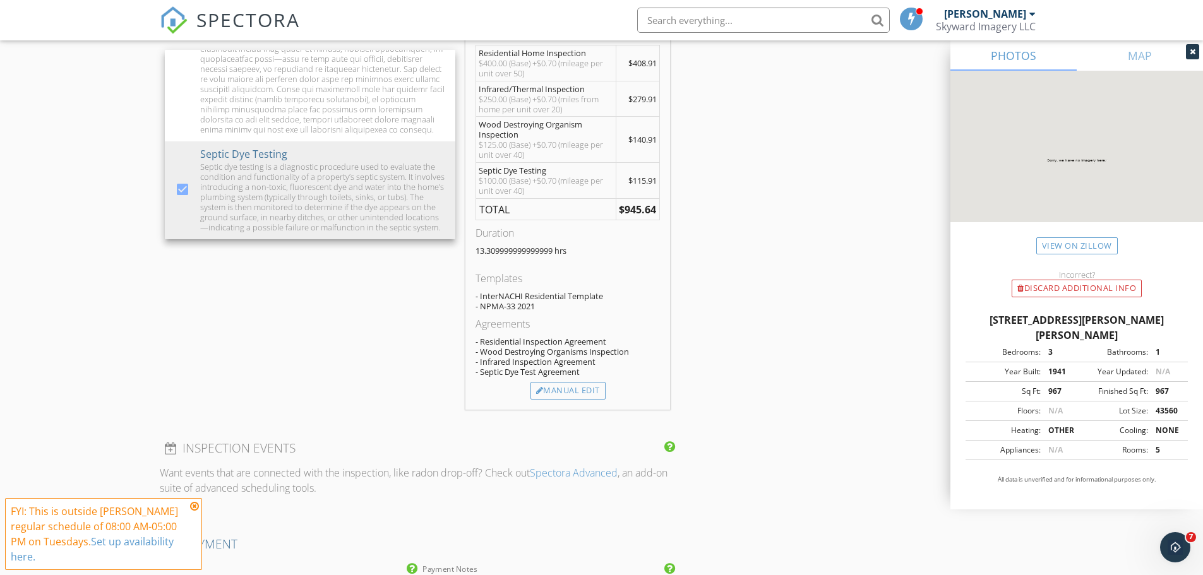
scroll to position [1074, 0]
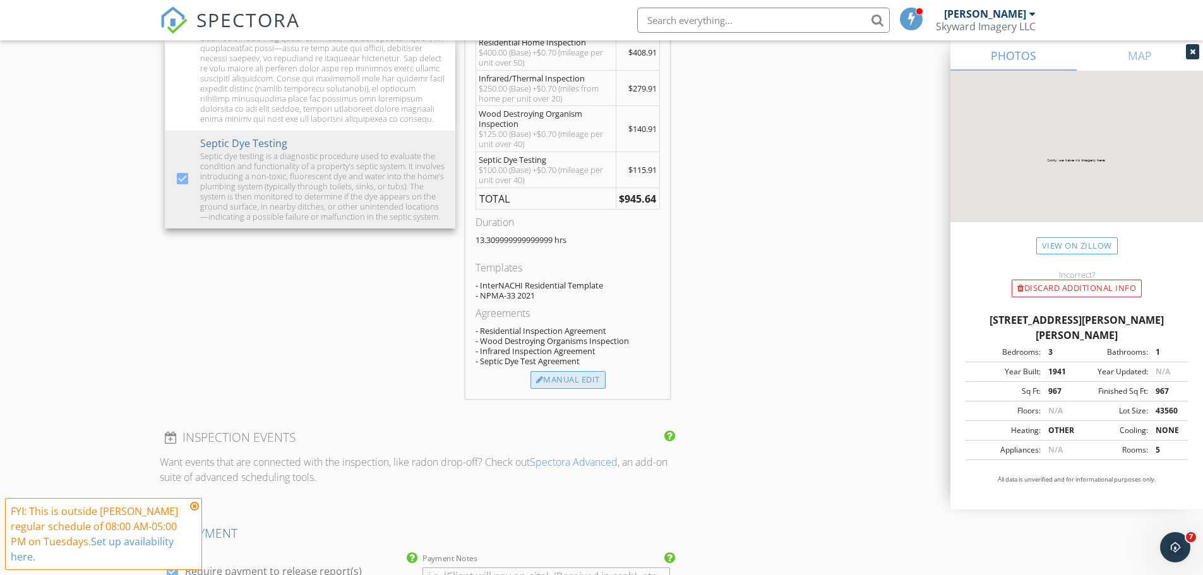
click at [592, 383] on div "Manual Edit" at bounding box center [568, 380] width 75 height 18
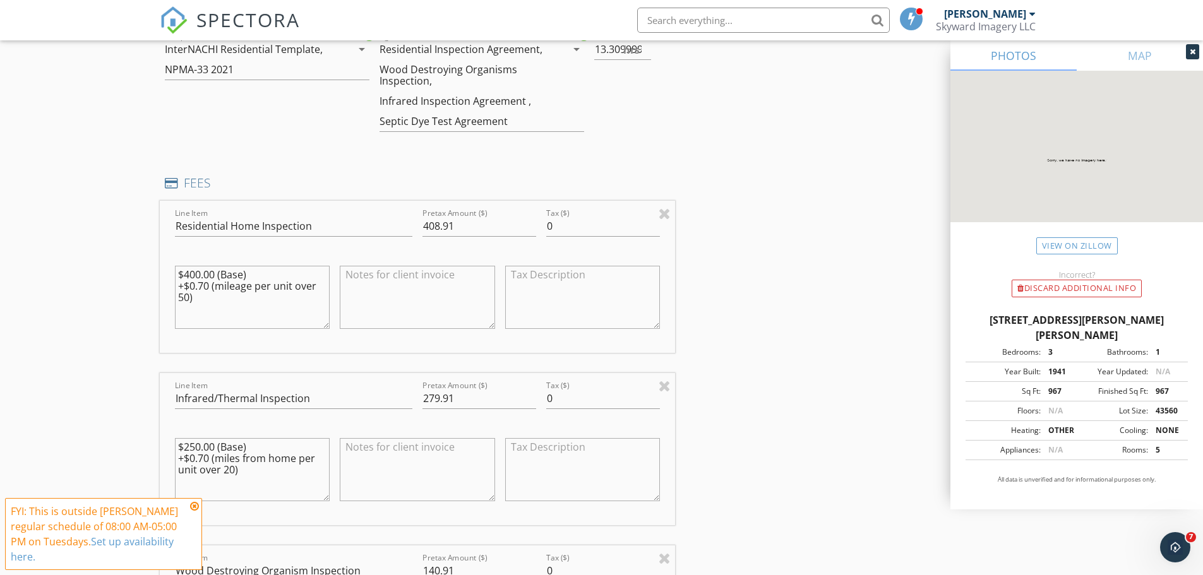
drag, startPoint x: 223, startPoint y: 307, endPoint x: 172, endPoint y: 287, distance: 54.8
click at [172, 287] on div "$400.00 (Base) +$0.70 (mileage per unit over 50)" at bounding box center [252, 298] width 165 height 99
type textarea "$400.00 (Base)"
click at [800, 338] on div "INSPECTOR(S) check_box Dustin Shaw PRIMARY Dustin Shaw arrow_drop_down check_bo…" at bounding box center [602, 472] width 884 height 2798
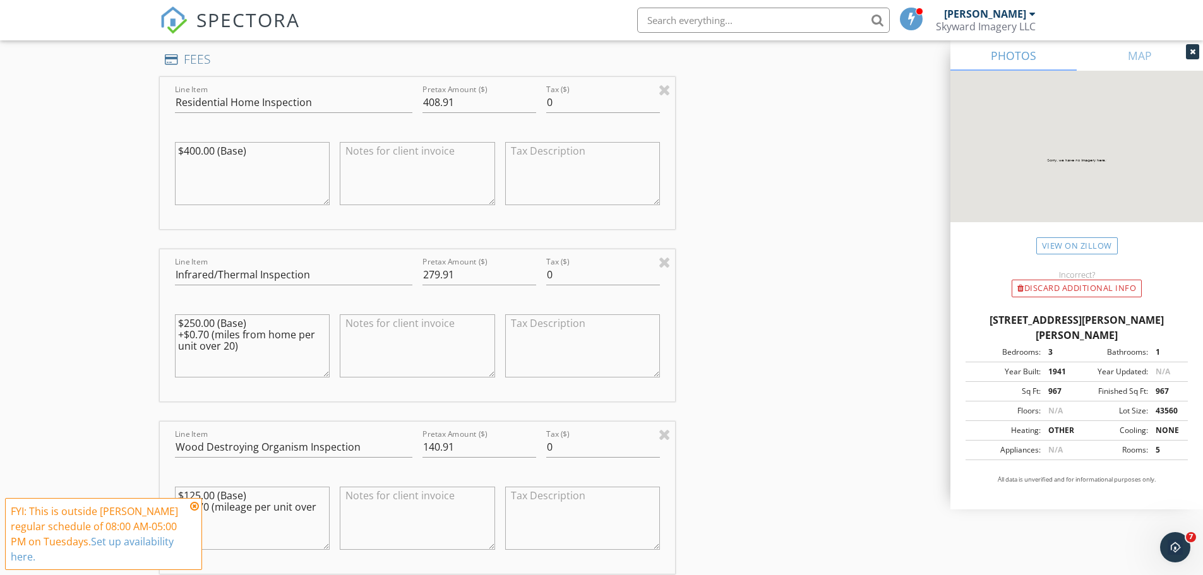
scroll to position [1200, 0]
drag, startPoint x: 249, startPoint y: 352, endPoint x: 165, endPoint y: 331, distance: 86.1
click at [165, 331] on div "Line Item Infrared/Thermal Inspection Pretax Amount ($) 279.91 Tax ($) 0 $250.0…" at bounding box center [418, 323] width 516 height 152
type textarea "$250.00 (Base)"
drag, startPoint x: 477, startPoint y: 272, endPoint x: 416, endPoint y: 268, distance: 60.7
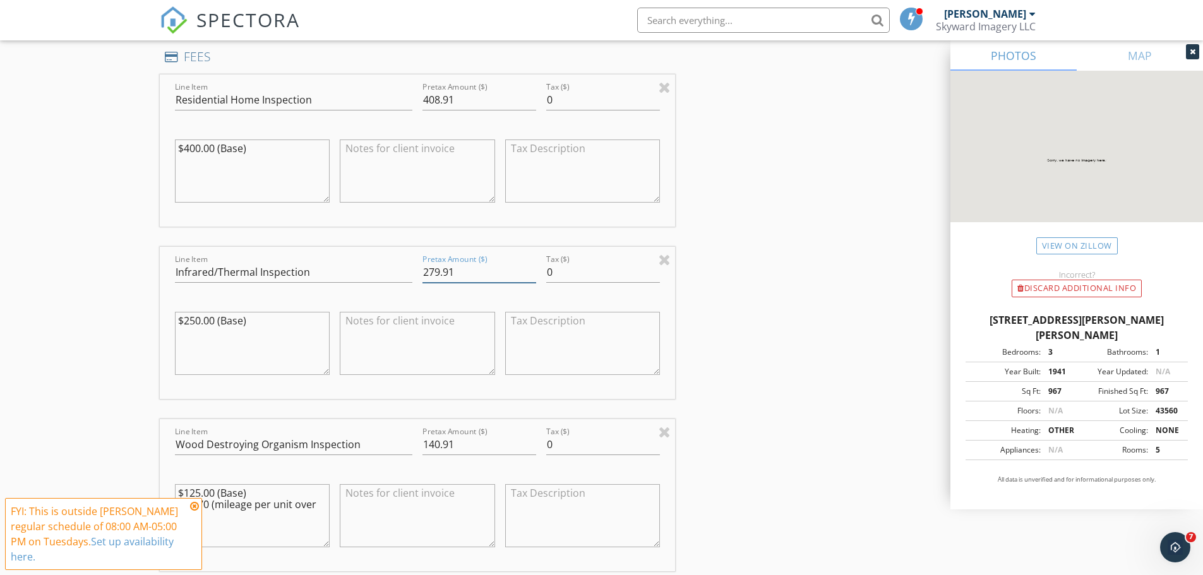
click at [416, 268] on div "Line Item Infrared/Thermal Inspection Pretax Amount ($) 279.91 Tax ($) 0 $250.0…" at bounding box center [418, 323] width 516 height 152
type input "0.00"
click at [116, 380] on div "New Inspection Click here to use the New Order Form INSPECTOR(S) check_box Dust…" at bounding box center [601, 324] width 1203 height 2901
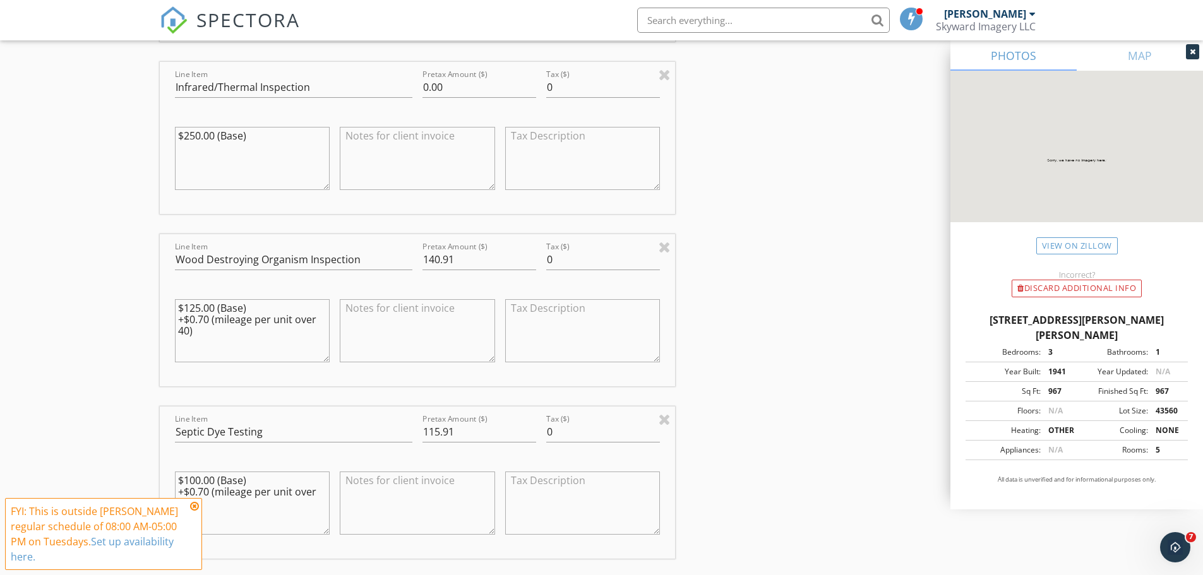
scroll to position [1389, 0]
drag, startPoint x: 464, startPoint y: 257, endPoint x: 423, endPoint y: 256, distance: 40.4
click at [423, 256] on input "140.91" at bounding box center [480, 255] width 114 height 21
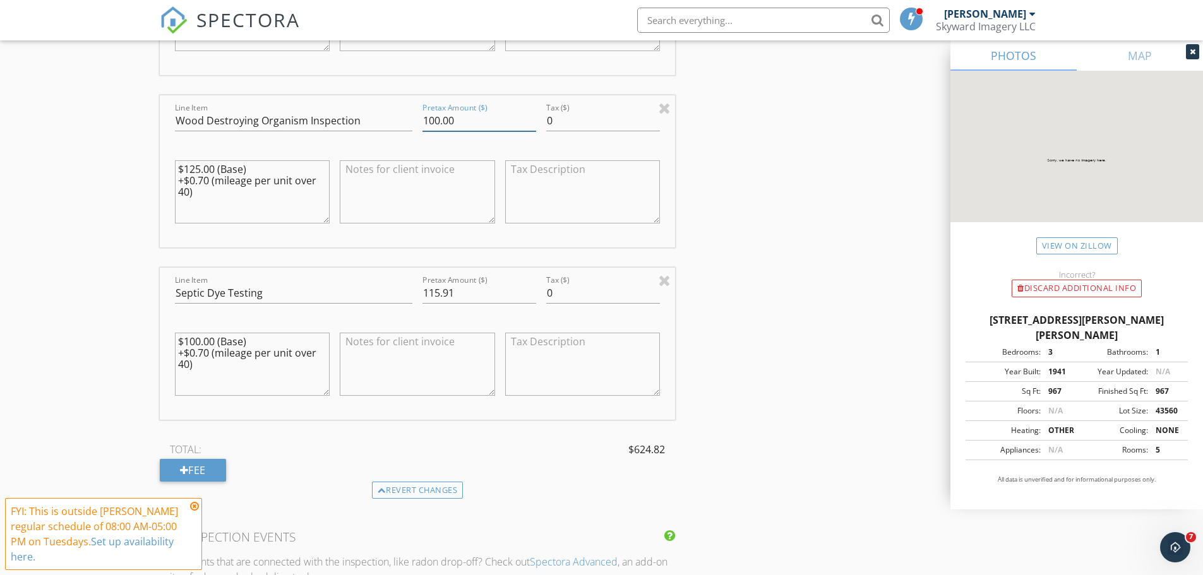
scroll to position [1579, 0]
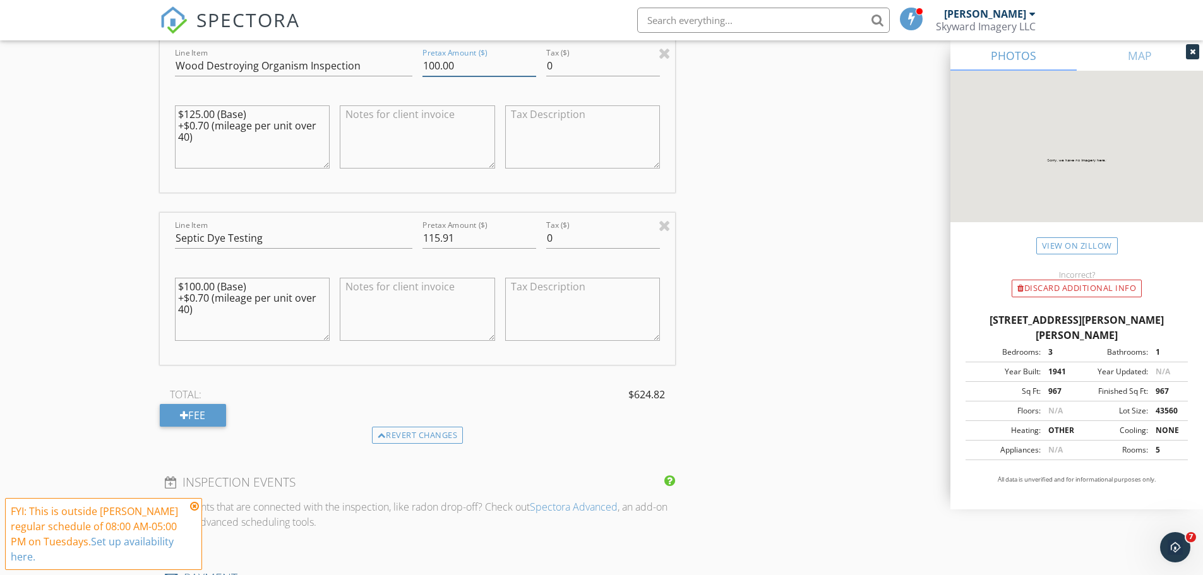
type input "100.00"
drag, startPoint x: 469, startPoint y: 242, endPoint x: 412, endPoint y: 232, distance: 57.6
click at [412, 232] on div "Line Item Septic Dye Testing Pretax Amount ($) 115.91 Tax ($) 0 $100.00 (Base) …" at bounding box center [418, 289] width 516 height 152
type input "100.00"
click at [207, 316] on textarea "$100.00 (Base) +$0.70 (mileage per unit over 40)" at bounding box center [252, 309] width 155 height 63
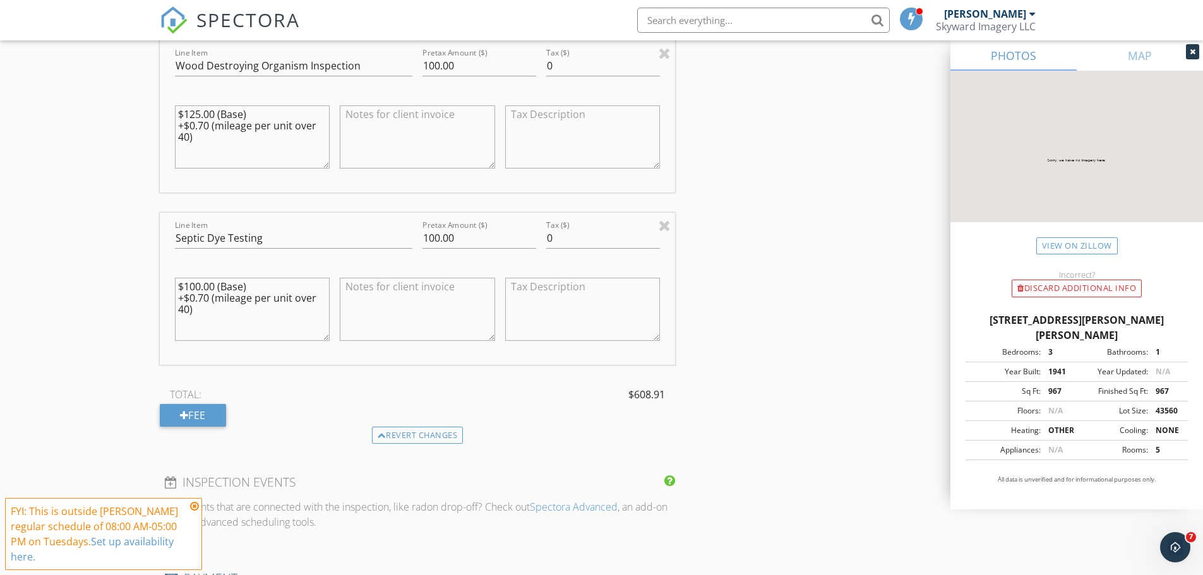
click at [196, 308] on textarea "$100.00 (Base) +$0.70 (mileage per unit over 40)" at bounding box center [252, 309] width 155 height 63
drag, startPoint x: 196, startPoint y: 311, endPoint x: 177, endPoint y: 301, distance: 22.3
click at [177, 301] on textarea "$100.00 (Base) +$0.70 (mileage per unit over 40)" at bounding box center [252, 309] width 155 height 63
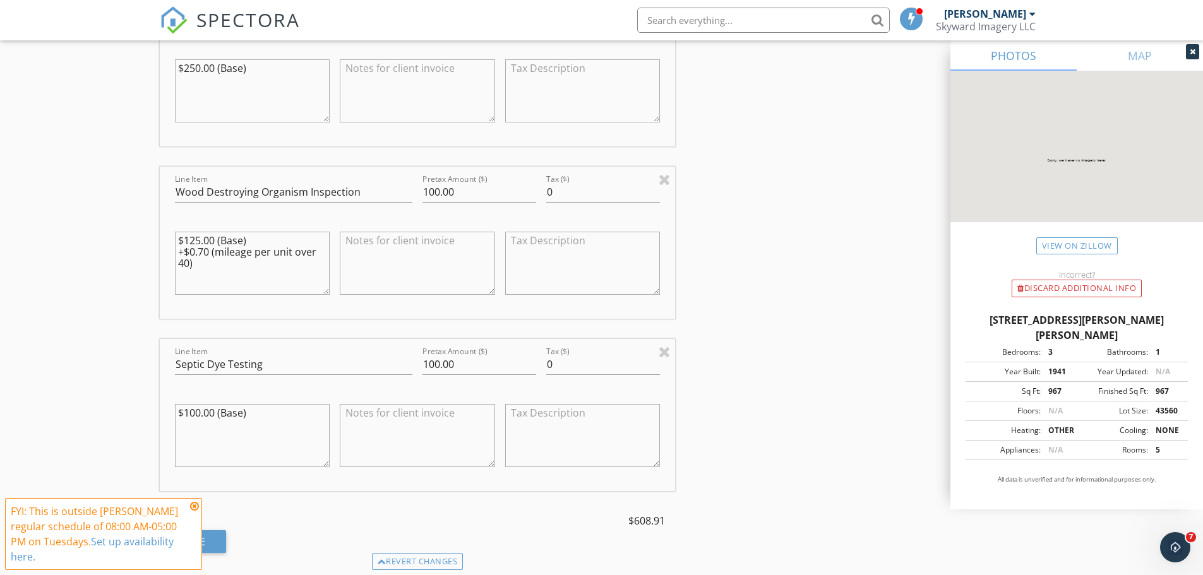
scroll to position [1516, 0]
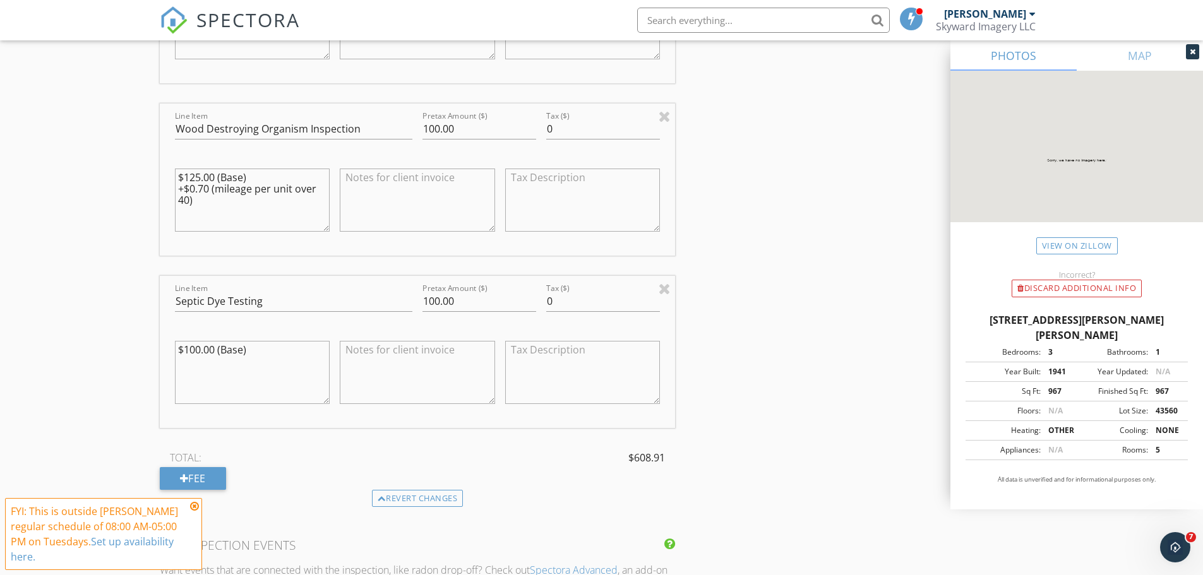
type textarea "$100.00 (Base)"
drag, startPoint x: 202, startPoint y: 208, endPoint x: 159, endPoint y: 192, distance: 45.8
click at [160, 192] on div "Line Item Wood Destroying Organism Inspection Pretax Amount ($) 100.00 Tax ($) …" at bounding box center [418, 180] width 516 height 152
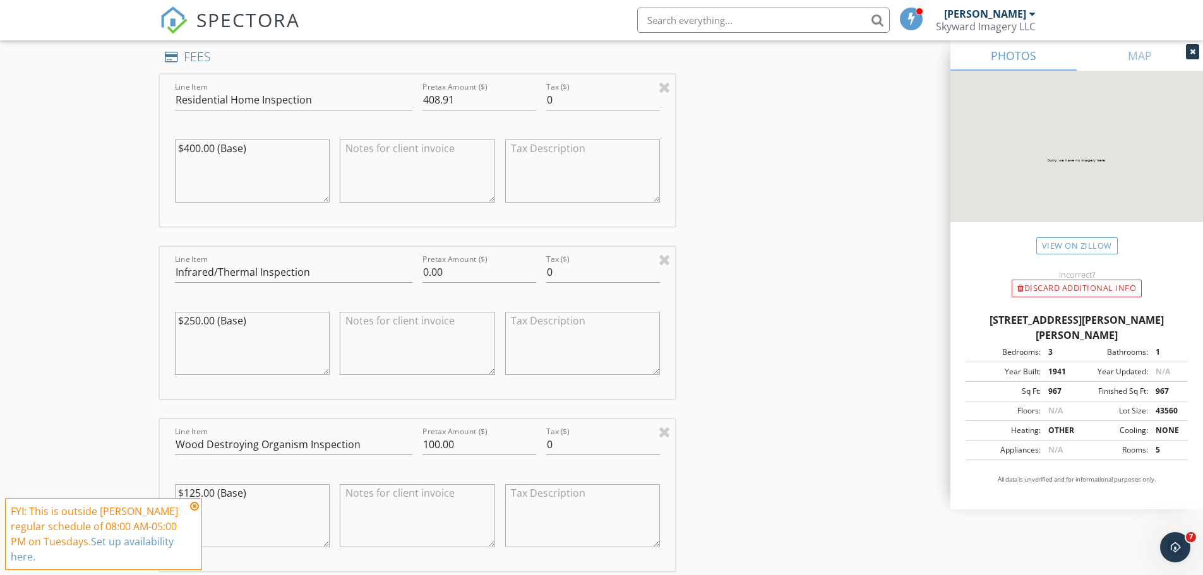
scroll to position [947, 0]
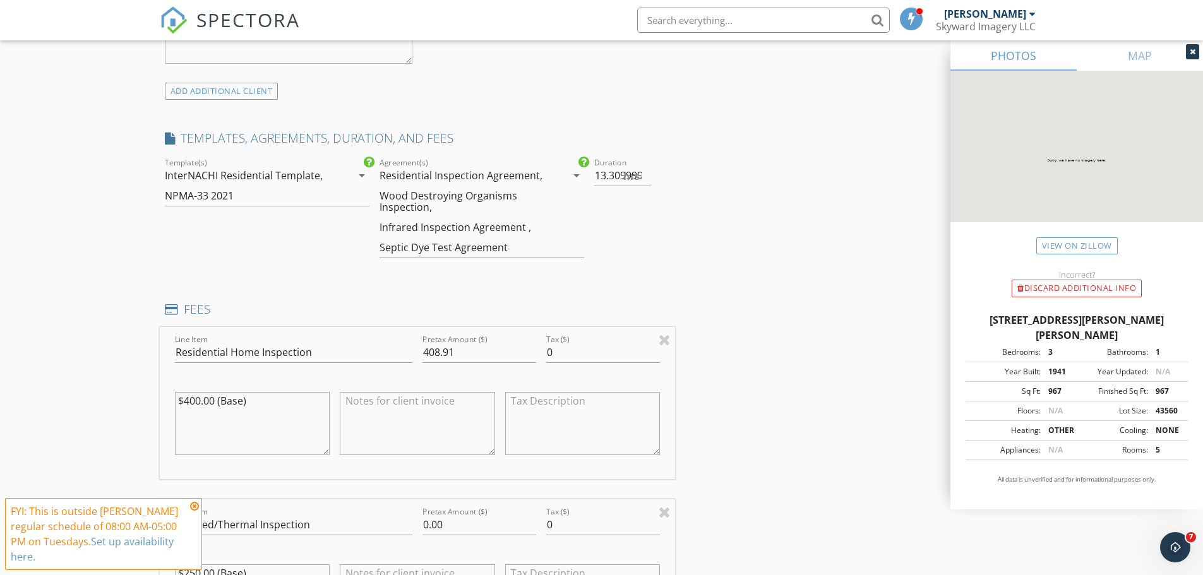
type textarea "$125.00 (Base)"
click at [461, 352] on input "408.91" at bounding box center [480, 352] width 114 height 21
type input "400.00"
click at [68, 387] on div "New Inspection Click here to use the New Order Form INSPECTOR(S) check_box Dust…" at bounding box center [601, 577] width 1203 height 2901
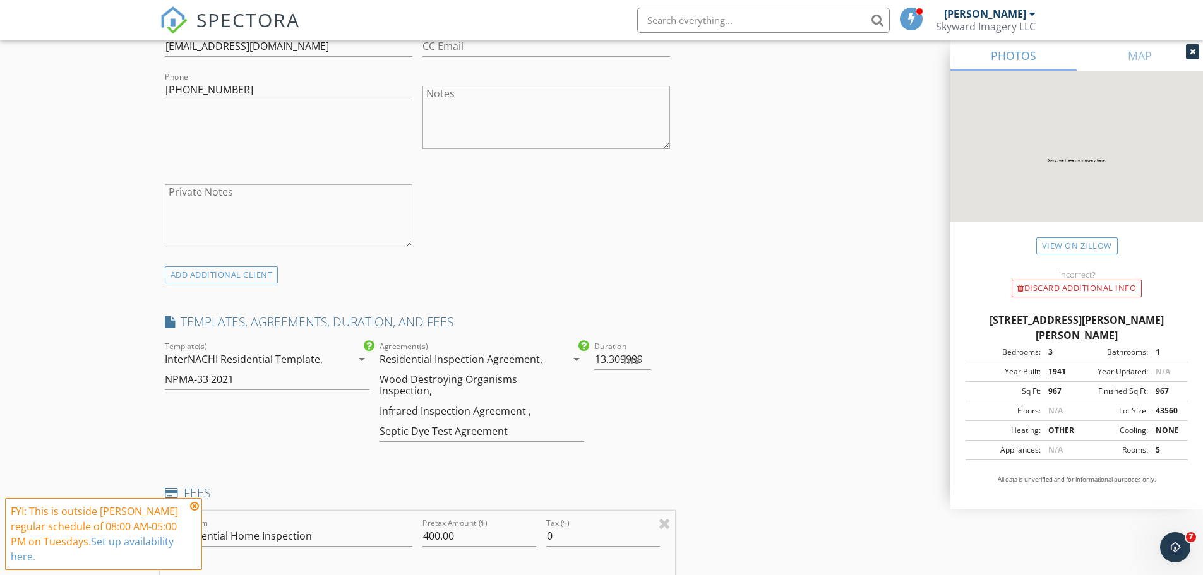
scroll to position [758, 0]
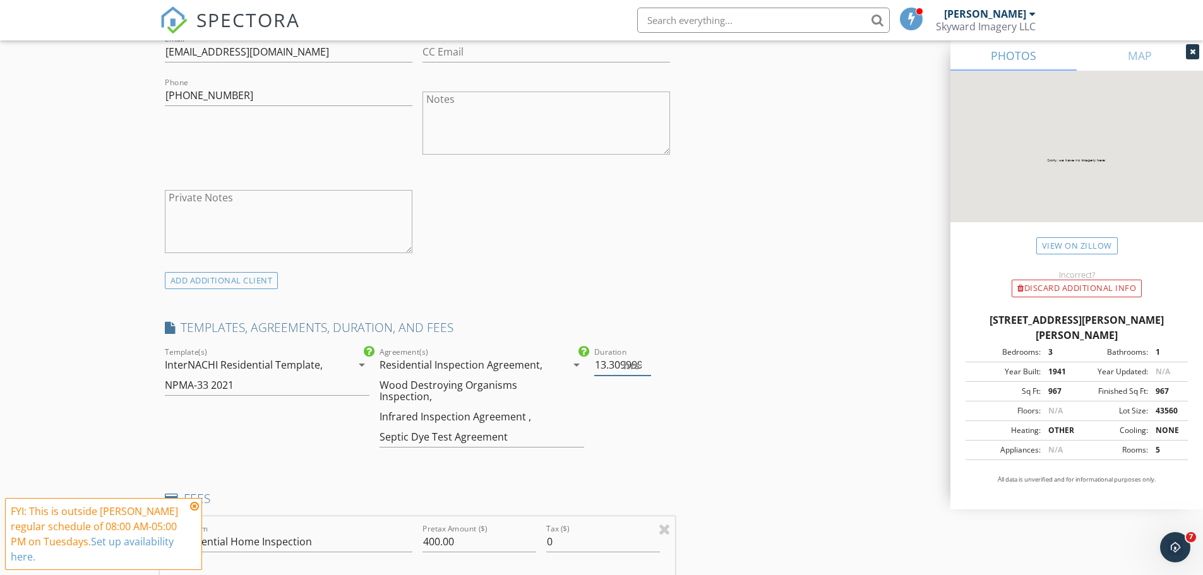
click at [627, 369] on span "hrs" at bounding box center [631, 366] width 16 height 10
click at [620, 363] on input "13.309999999999999" at bounding box center [622, 365] width 57 height 21
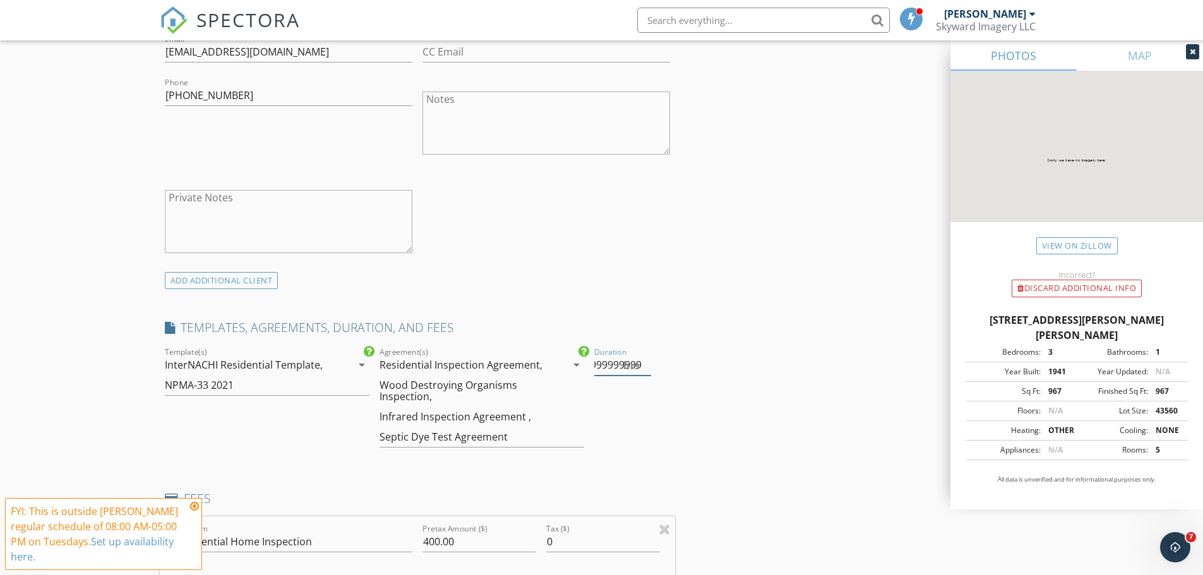
click at [620, 363] on input "13.309999999999999" at bounding box center [622, 365] width 57 height 21
type input "3.5"
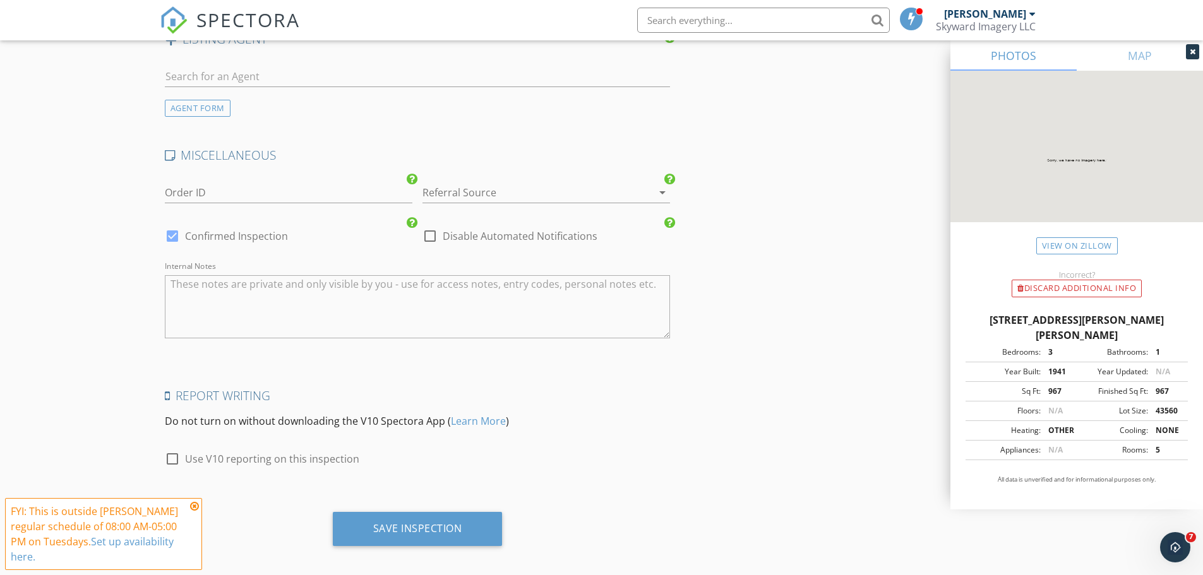
scroll to position [2400, 0]
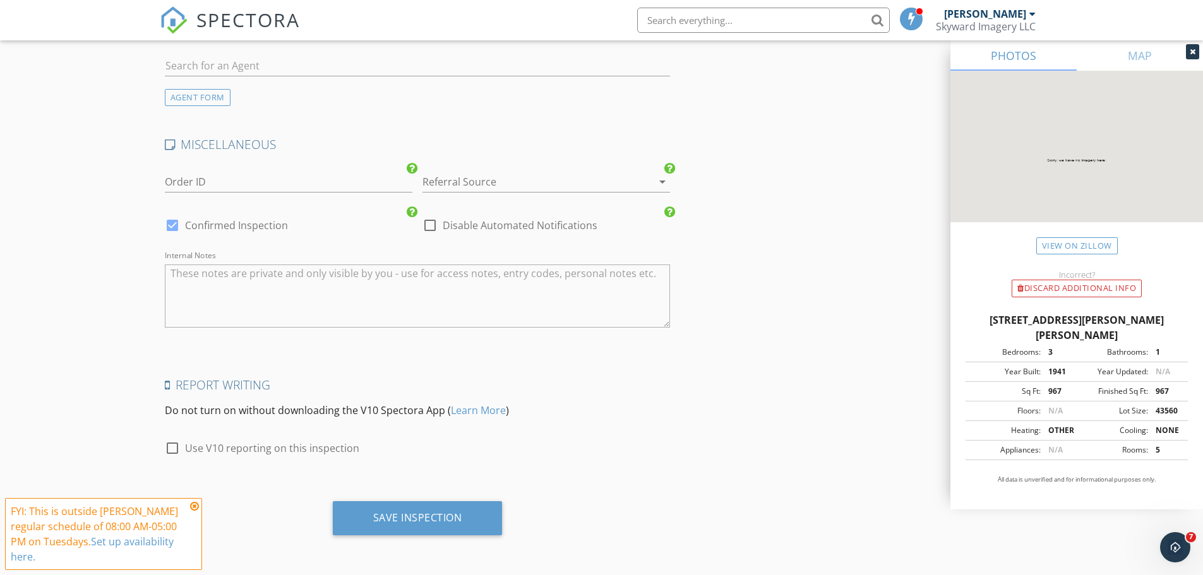
click at [174, 451] on div at bounding box center [172, 448] width 21 height 21
checkbox input "true"
click at [433, 513] on div "Save Inspection" at bounding box center [417, 518] width 89 height 13
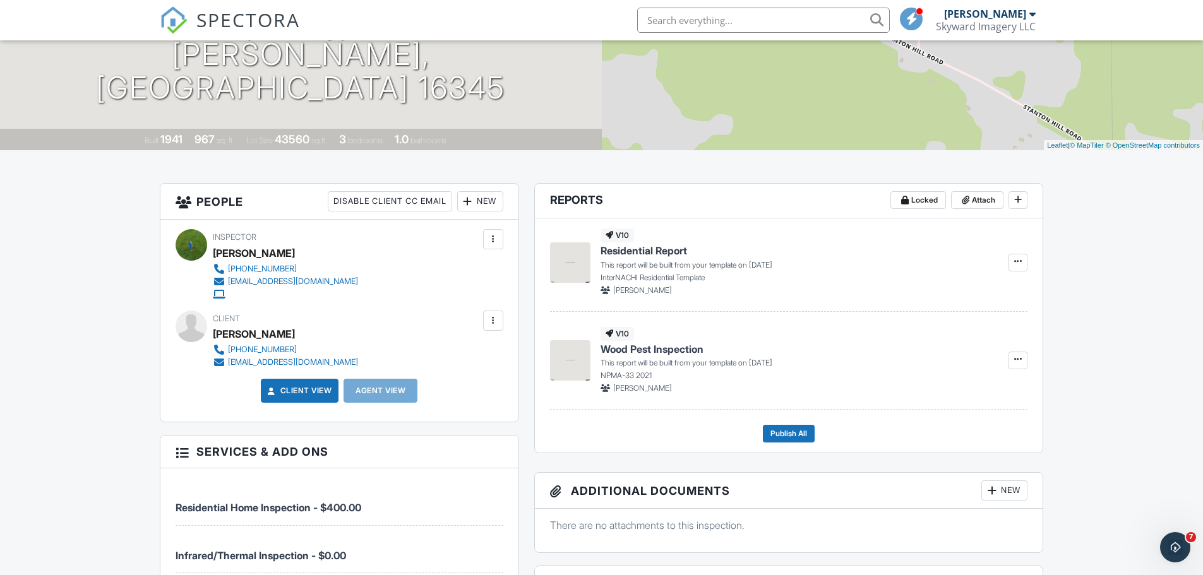
scroll to position [189, 0]
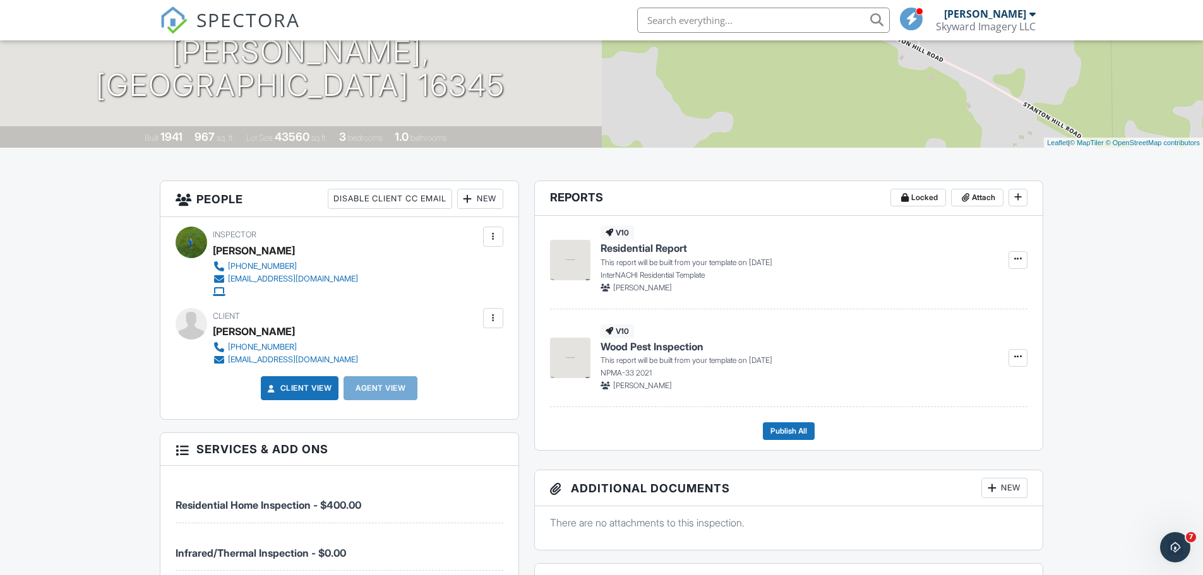
click at [487, 321] on div at bounding box center [493, 318] width 13 height 13
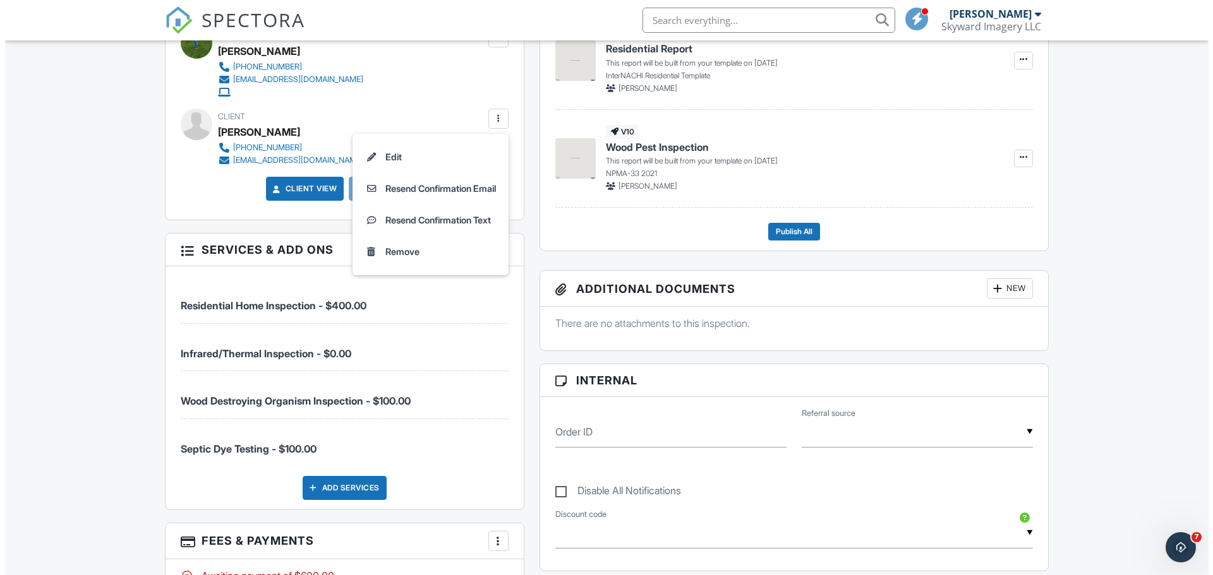
scroll to position [253, 0]
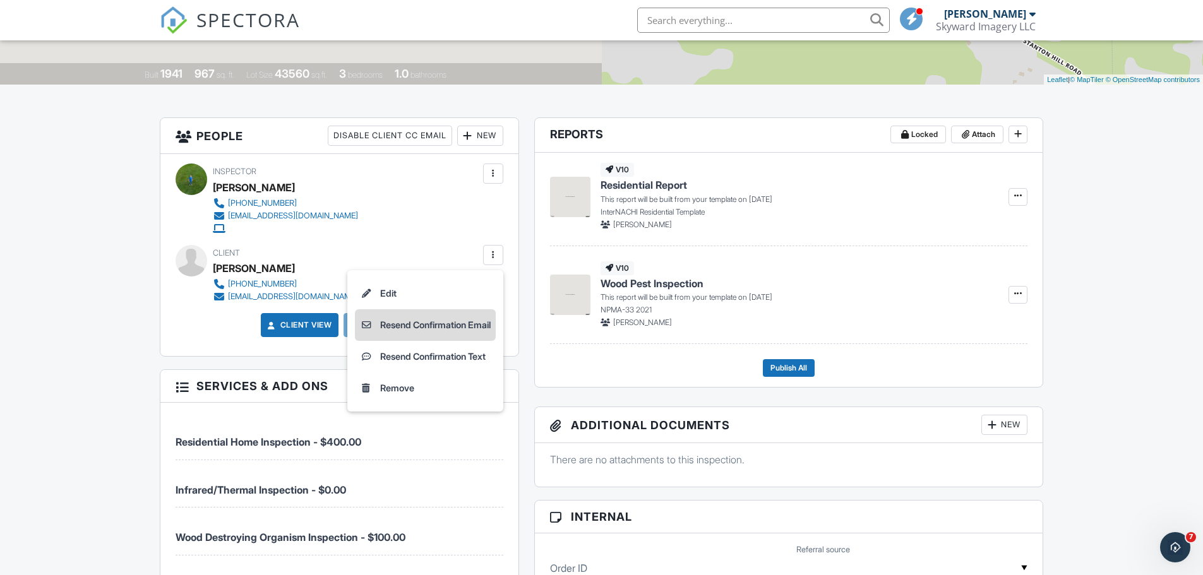
click at [465, 327] on li "Resend Confirmation Email" at bounding box center [425, 325] width 141 height 32
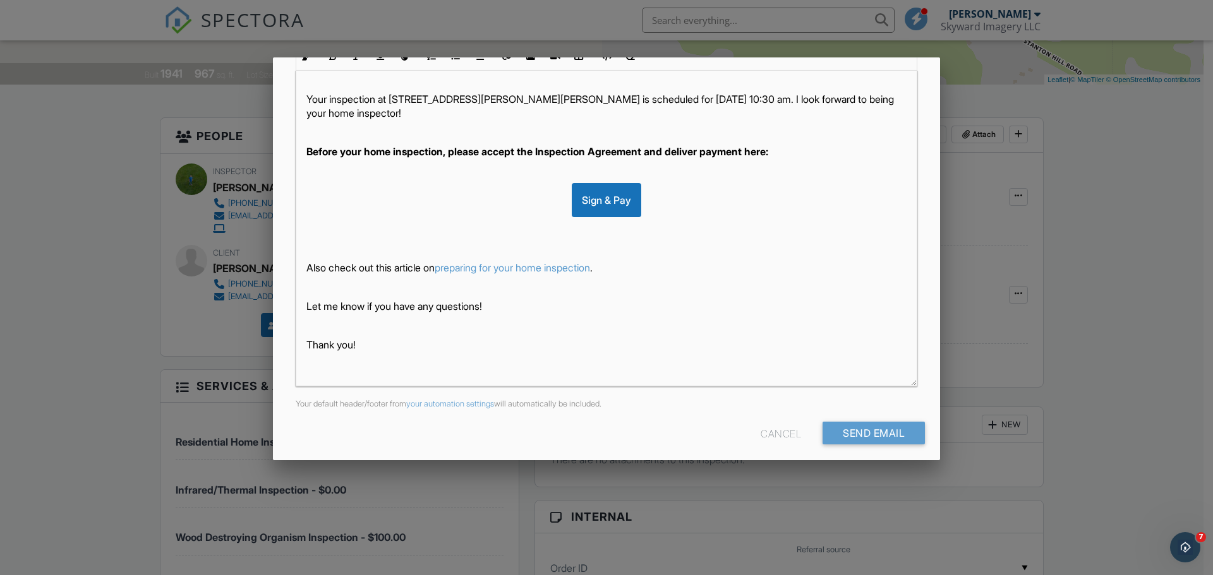
scroll to position [218, 0]
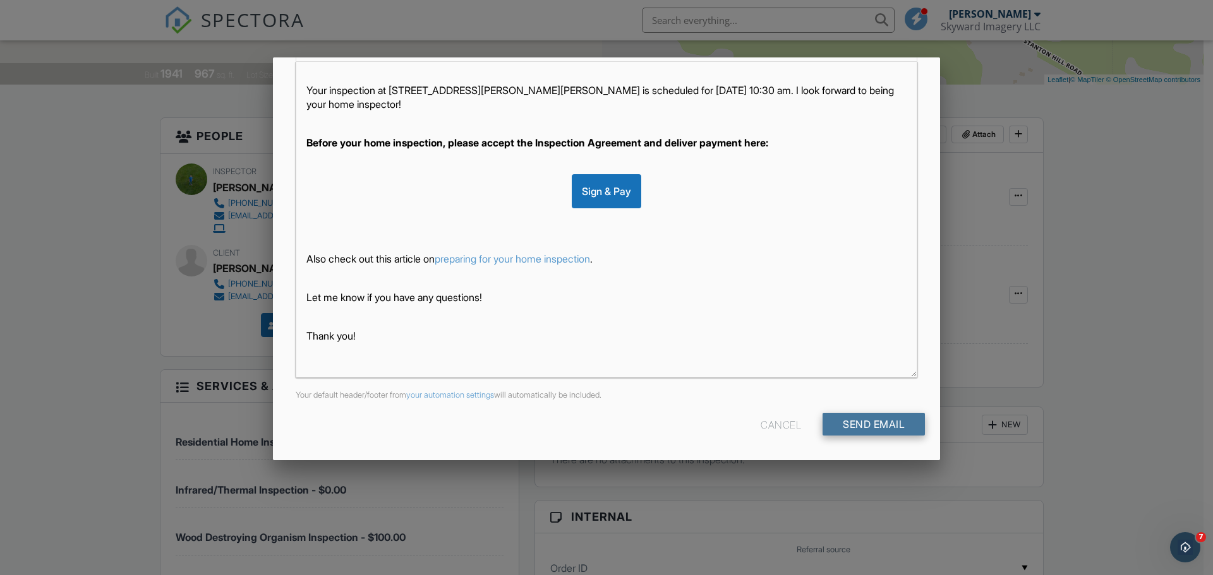
click at [827, 426] on input "Send Email" at bounding box center [873, 424] width 102 height 23
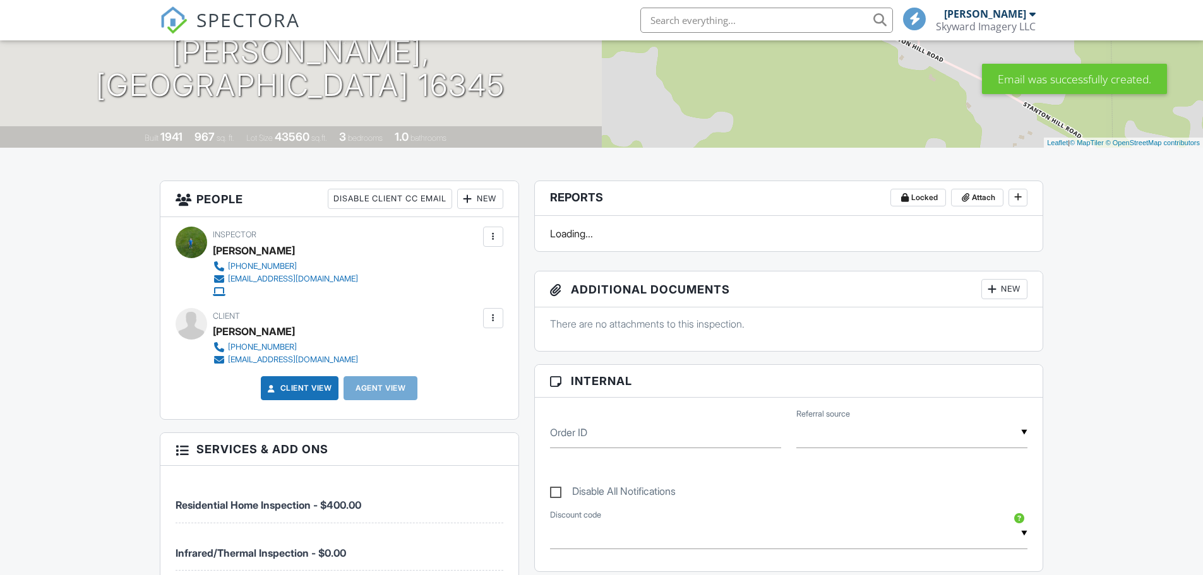
click at [491, 320] on div at bounding box center [493, 318] width 13 height 13
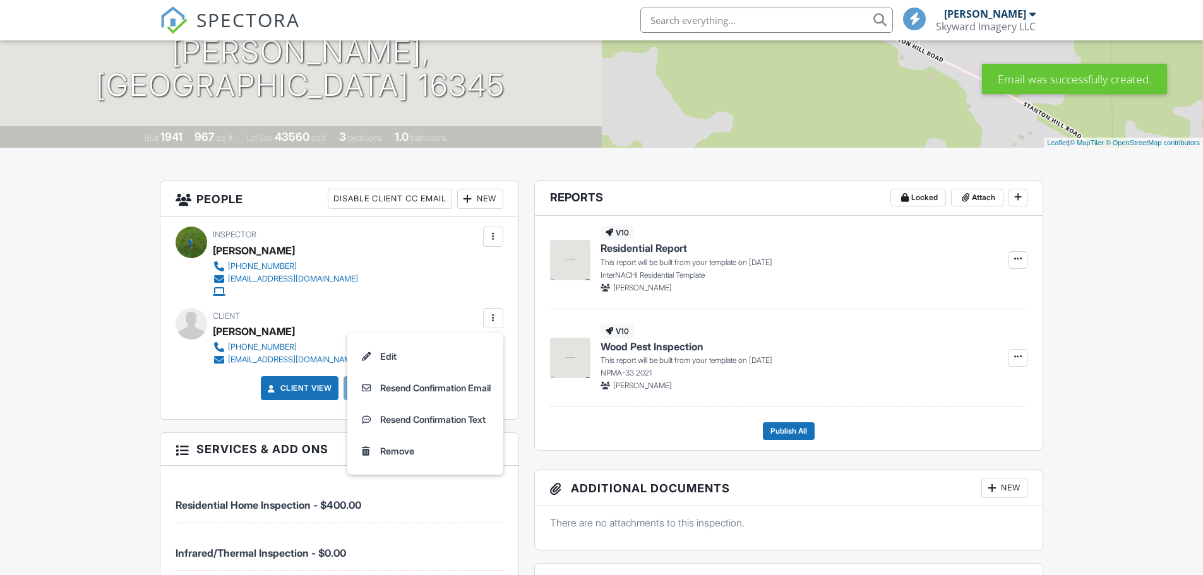
click at [491, 320] on div at bounding box center [493, 318] width 13 height 13
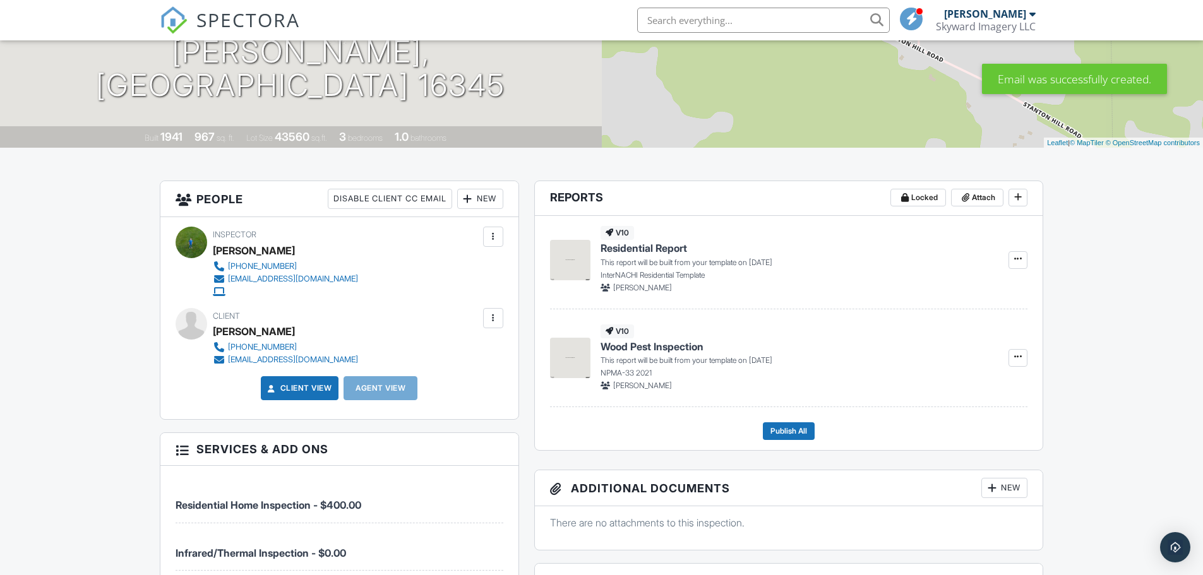
click at [491, 320] on div at bounding box center [493, 318] width 13 height 13
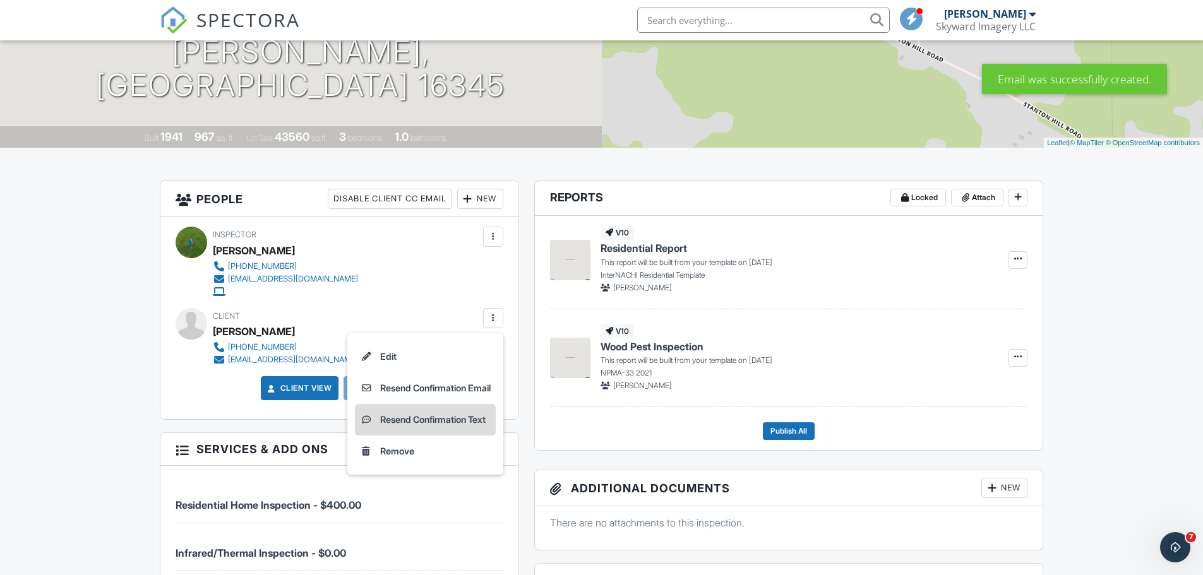
click at [448, 417] on li "Resend Confirmation Text" at bounding box center [425, 420] width 141 height 32
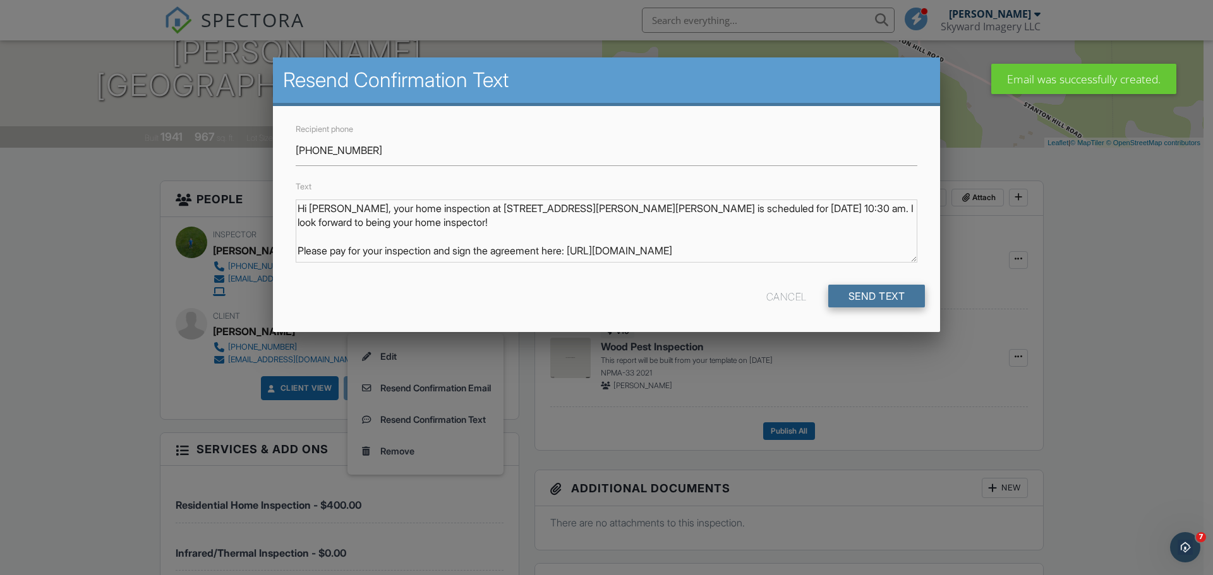
click at [849, 299] on input "Send Text" at bounding box center [876, 296] width 97 height 23
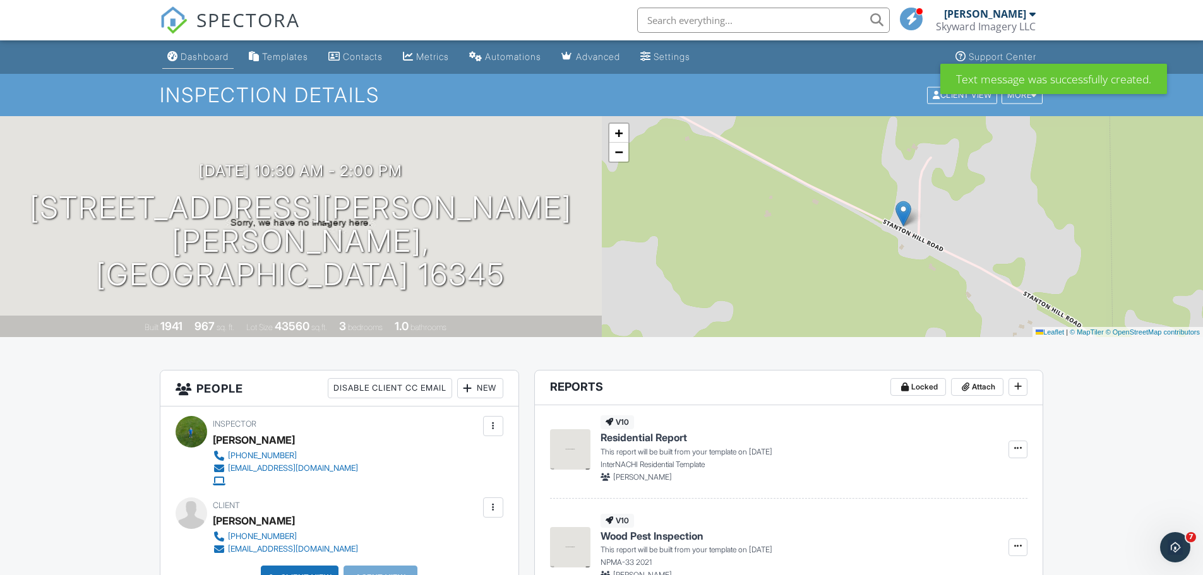
click at [188, 54] on div "Dashboard" at bounding box center [205, 56] width 48 height 11
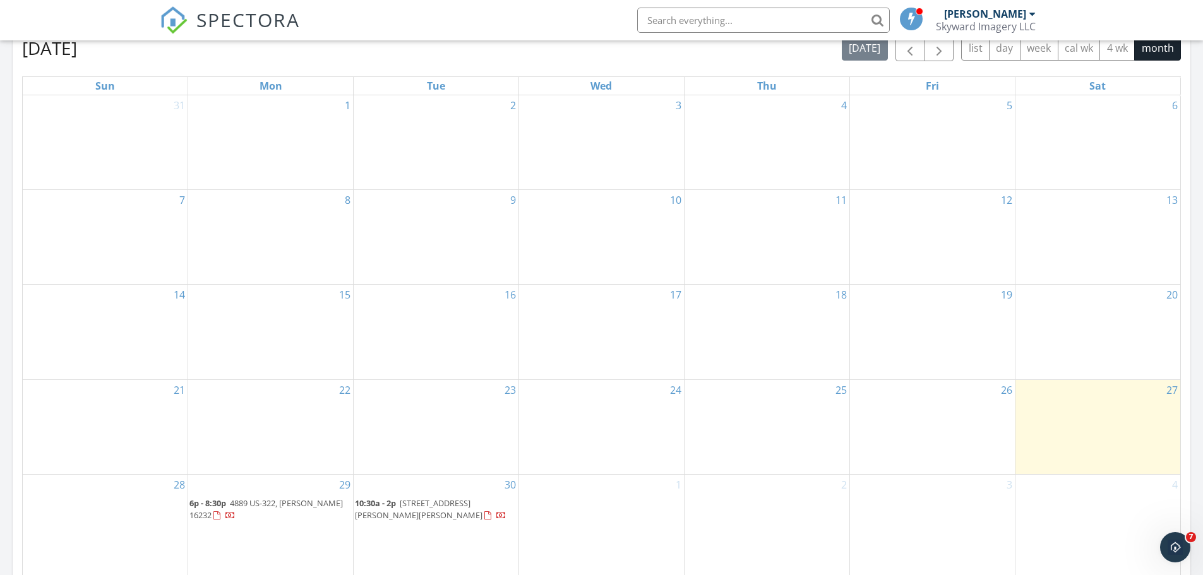
scroll to position [632, 0]
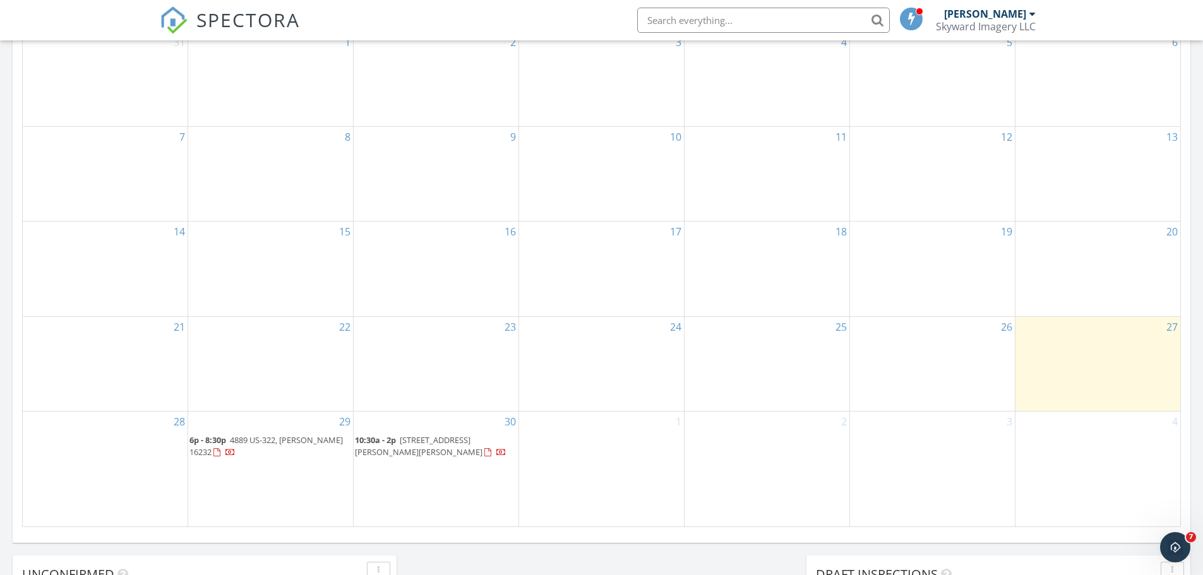
click at [283, 444] on span "4889 US-322, [PERSON_NAME] 16232" at bounding box center [265, 446] width 153 height 23
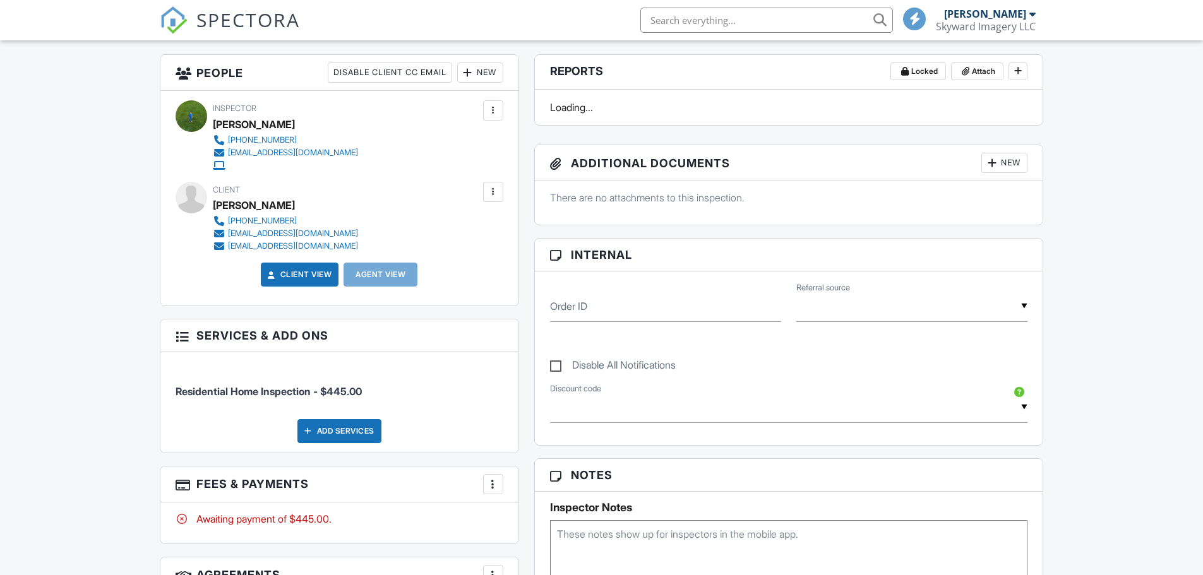
click at [491, 191] on div at bounding box center [493, 192] width 13 height 13
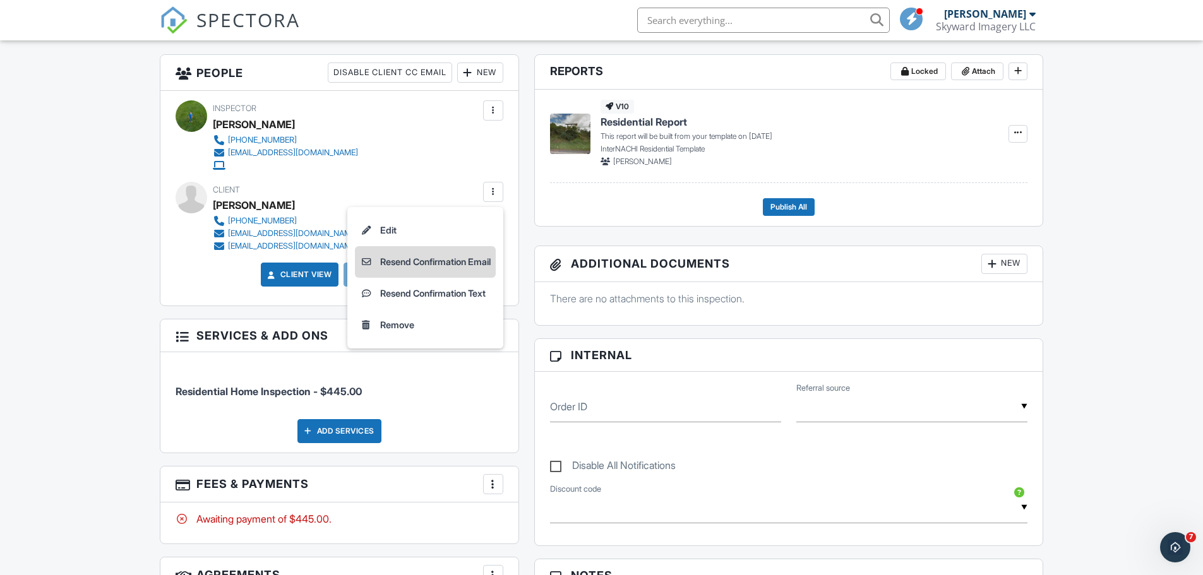
click at [464, 260] on li "Resend Confirmation Email" at bounding box center [425, 262] width 141 height 32
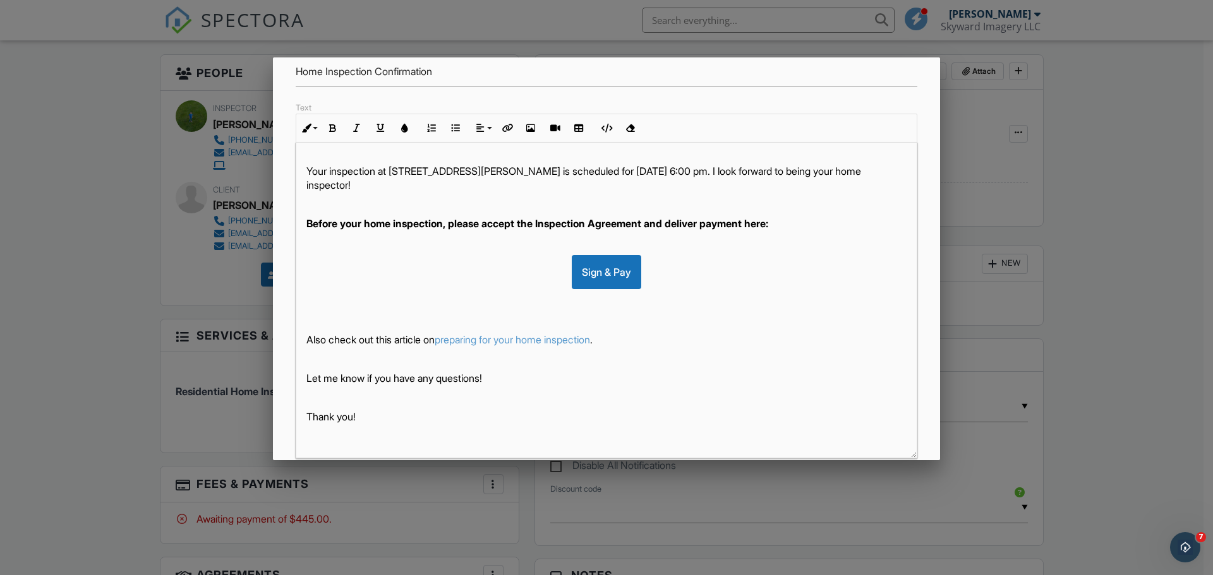
scroll to position [218, 0]
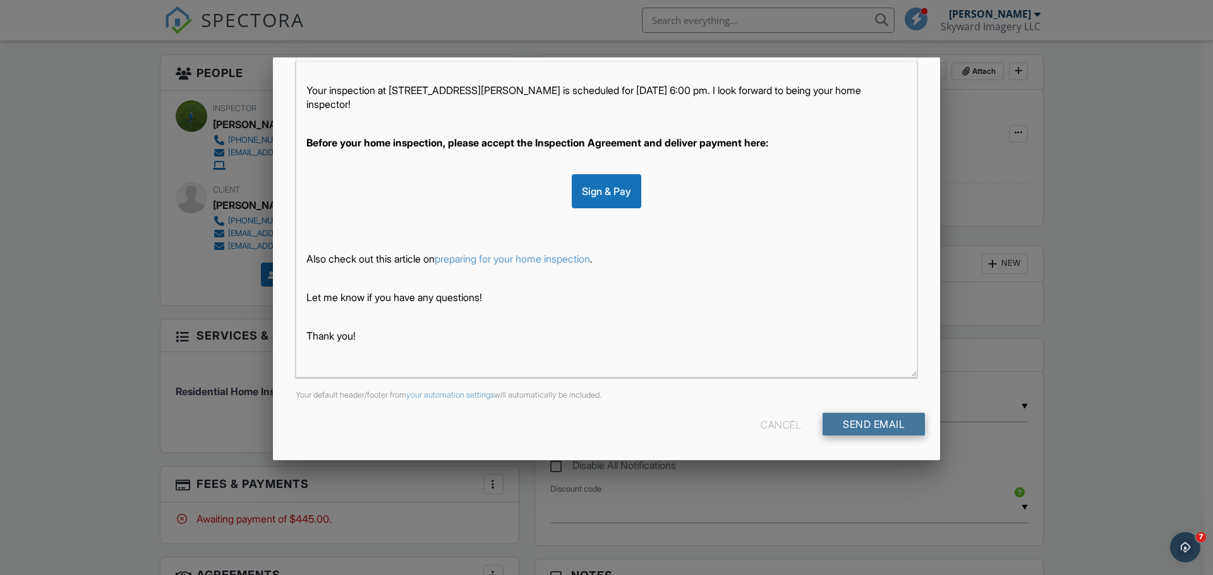
click at [851, 424] on input "Send Email" at bounding box center [873, 424] width 102 height 23
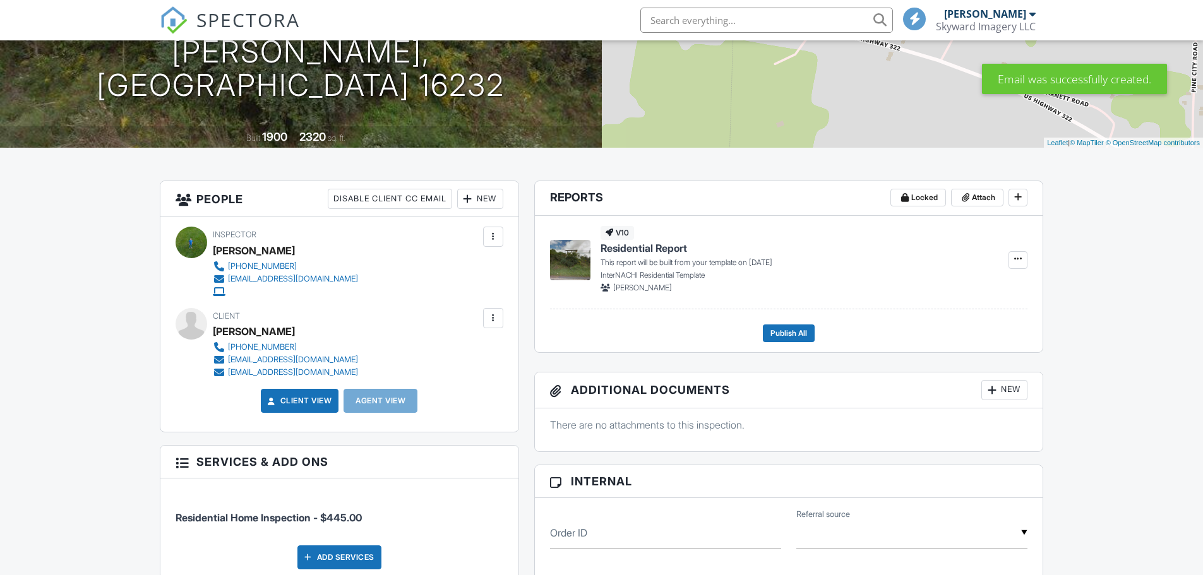
click at [494, 321] on div at bounding box center [493, 318] width 13 height 13
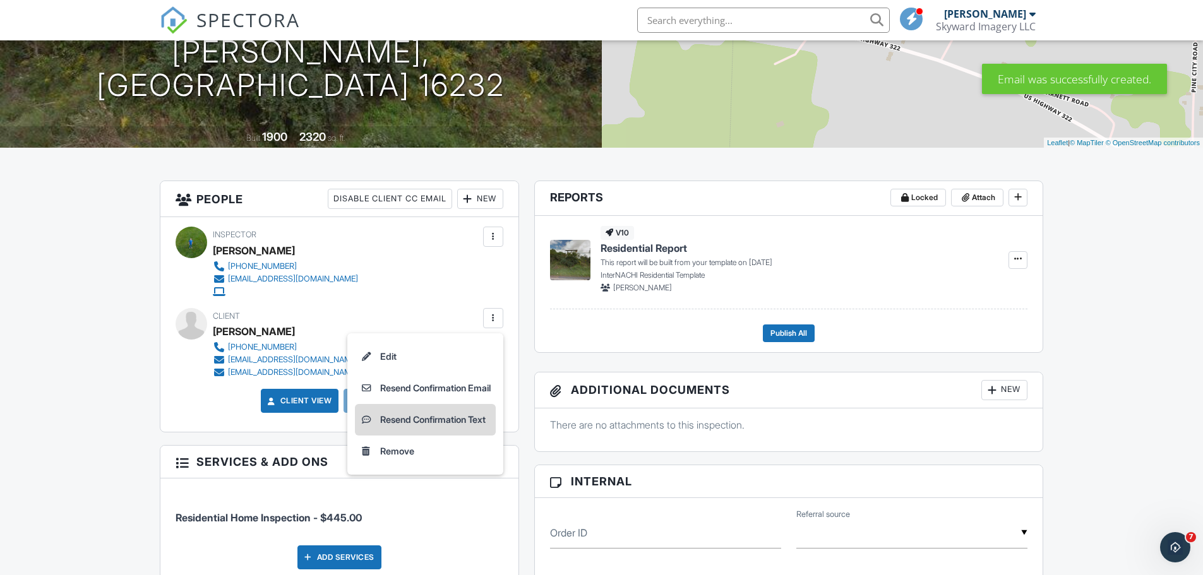
click at [461, 416] on li "Resend Confirmation Text" at bounding box center [425, 420] width 141 height 32
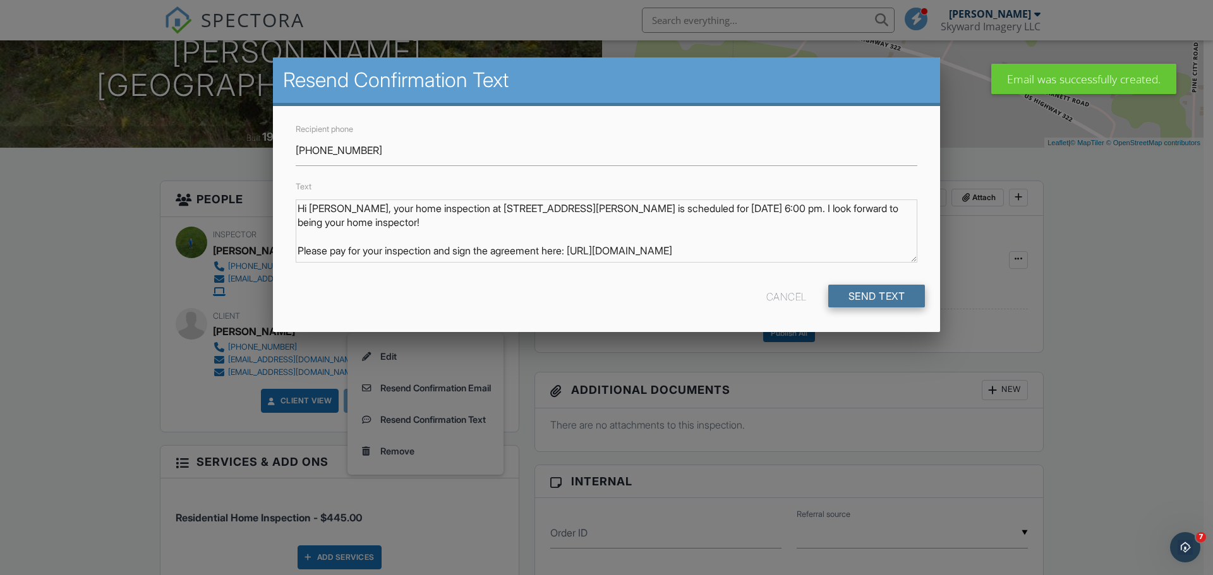
click at [849, 297] on input "Send Text" at bounding box center [876, 296] width 97 height 23
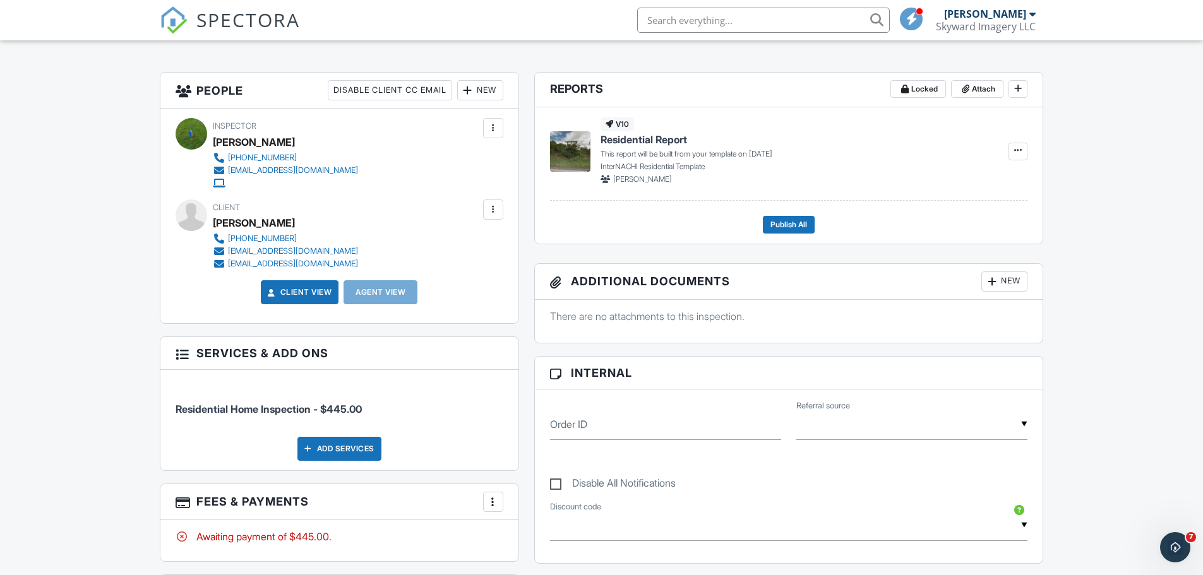
scroll to position [316, 0]
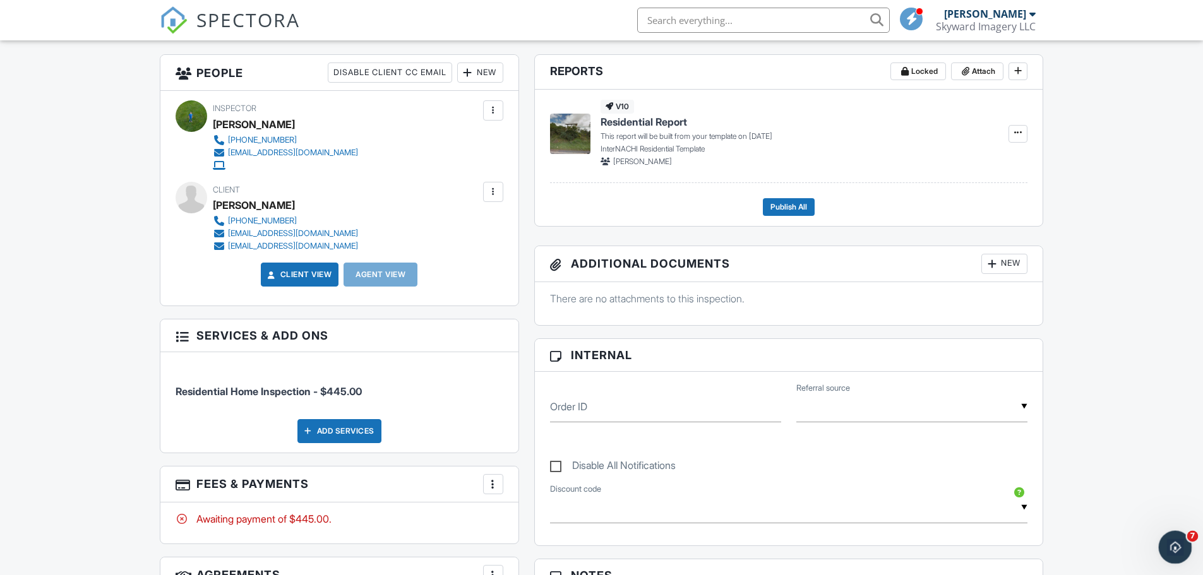
click at [1167, 544] on icon "Open Intercom Messenger" at bounding box center [1173, 546] width 21 height 21
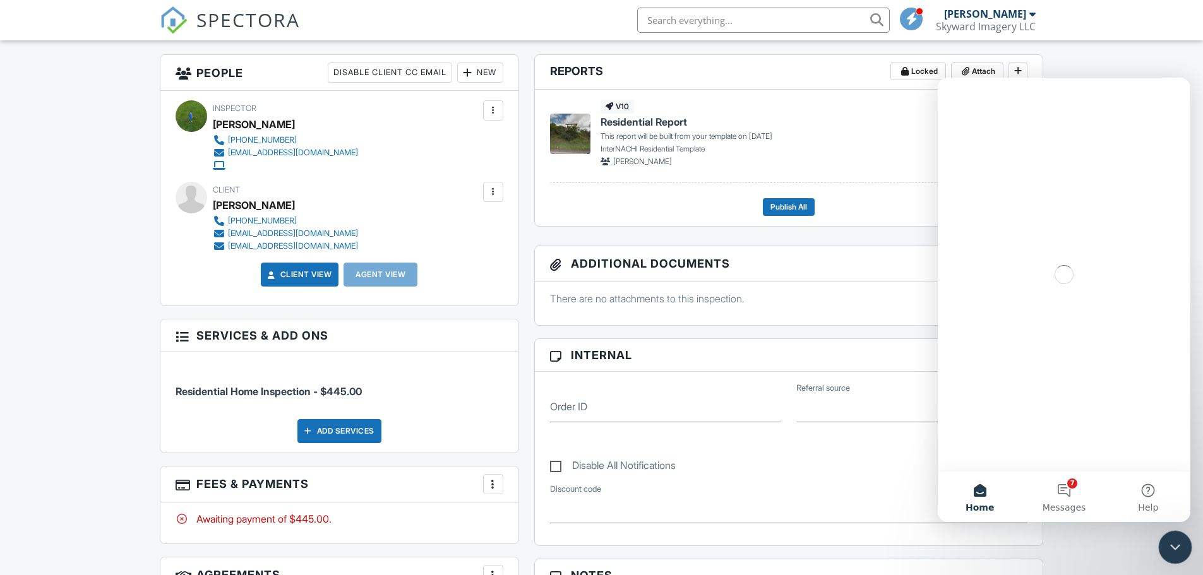
scroll to position [0, 0]
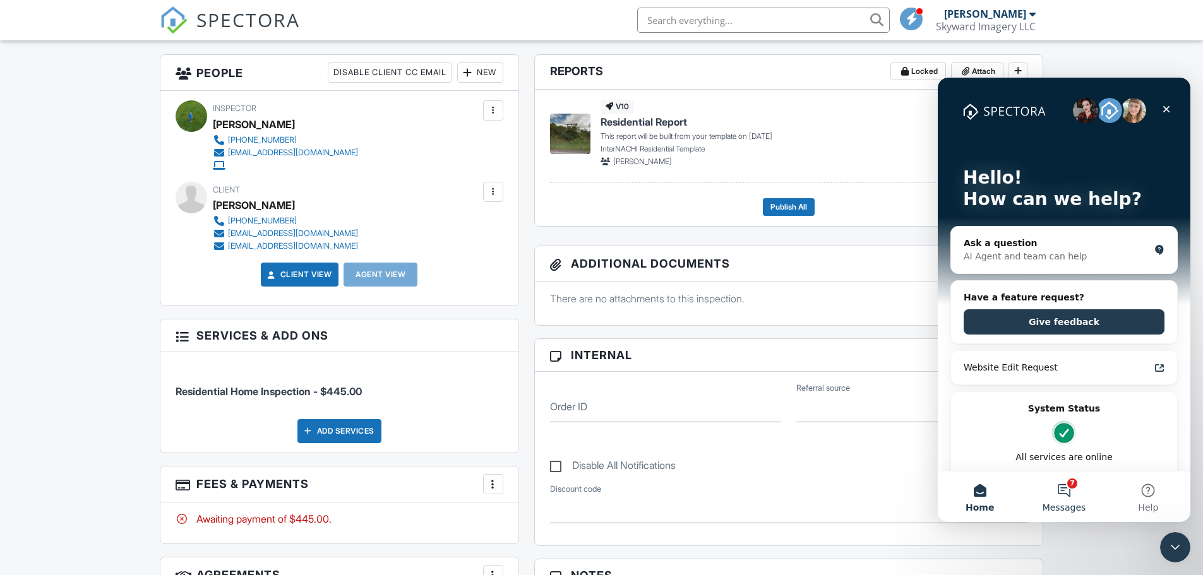
click at [1061, 483] on button "7 Messages" at bounding box center [1064, 497] width 84 height 51
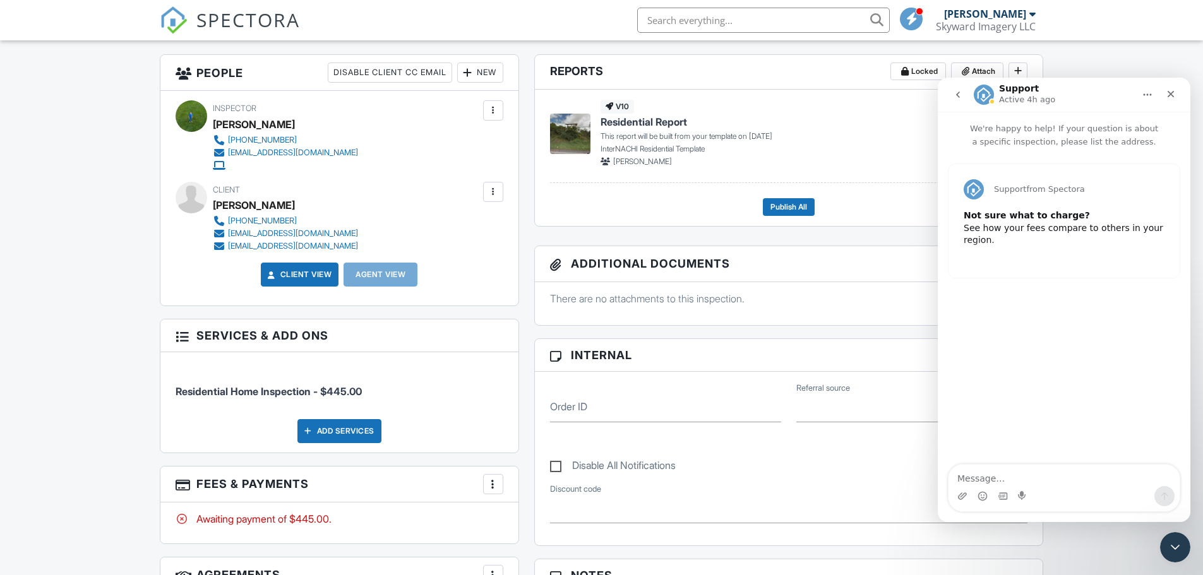
click at [1031, 230] on div "Not sure what to charge? See how your fees compare to others in your region." at bounding box center [1064, 228] width 201 height 37
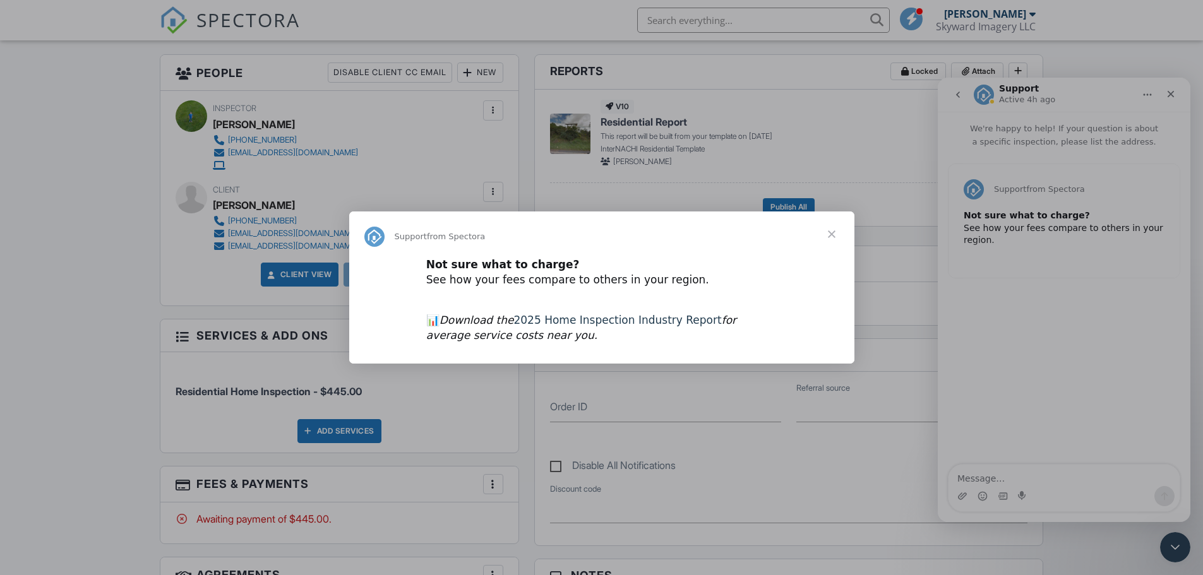
click at [608, 323] on link "2025 Home Inspection Industry Report" at bounding box center [617, 320] width 208 height 13
click at [832, 236] on span "Close" at bounding box center [831, 234] width 45 height 45
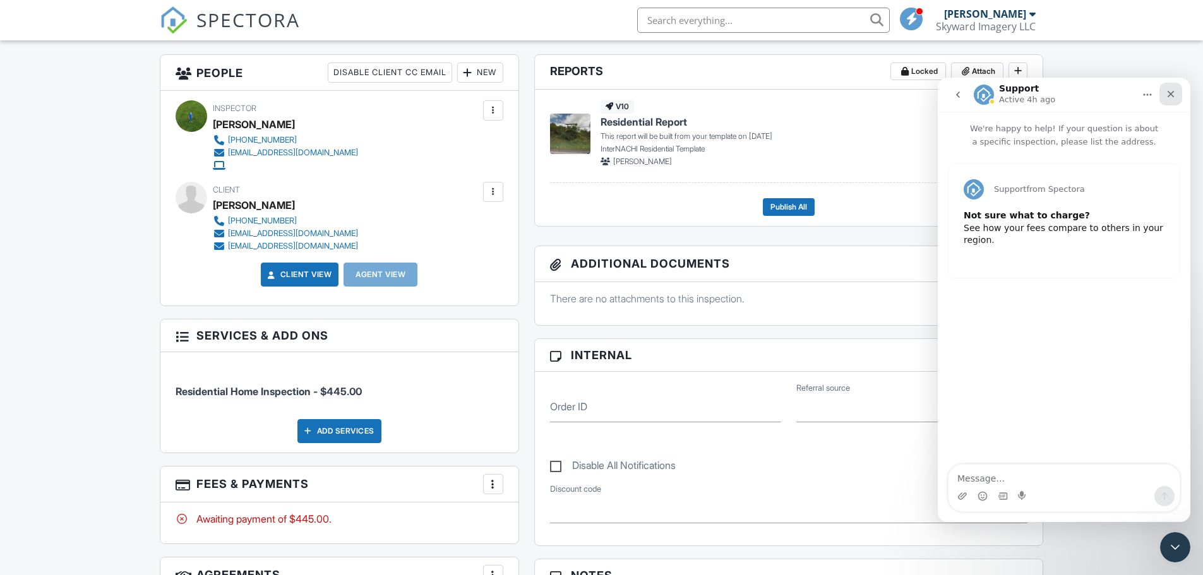
click at [1170, 95] on icon "Close" at bounding box center [1171, 94] width 7 height 7
